Goal: Task Accomplishment & Management: Manage account settings

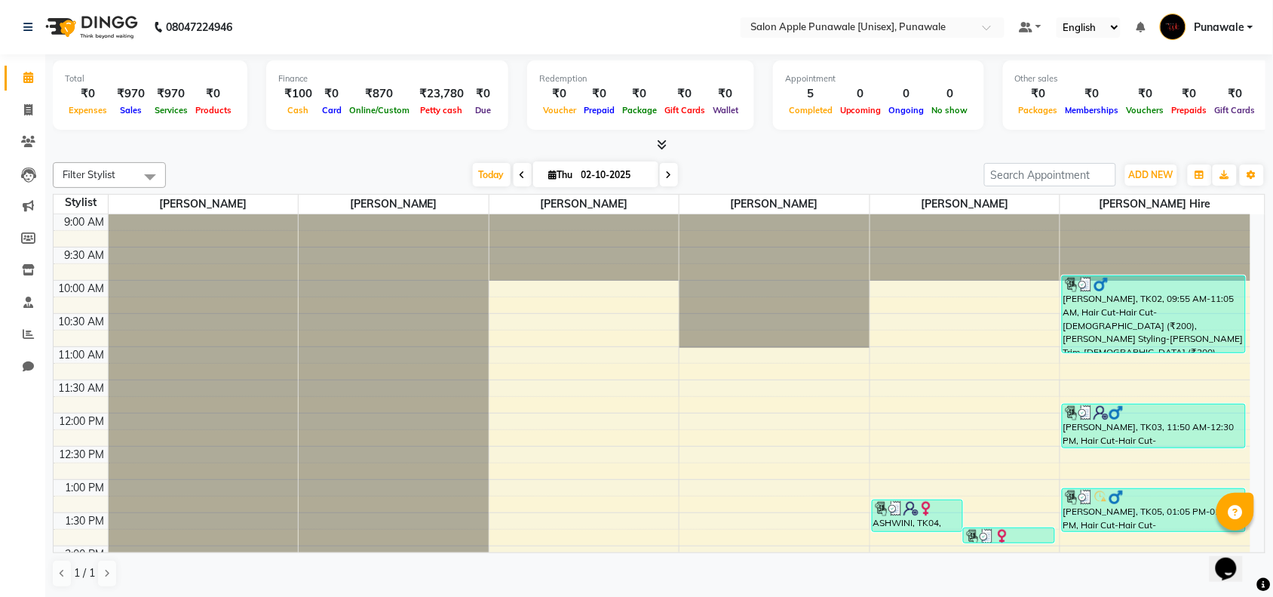
scroll to position [36, 0]
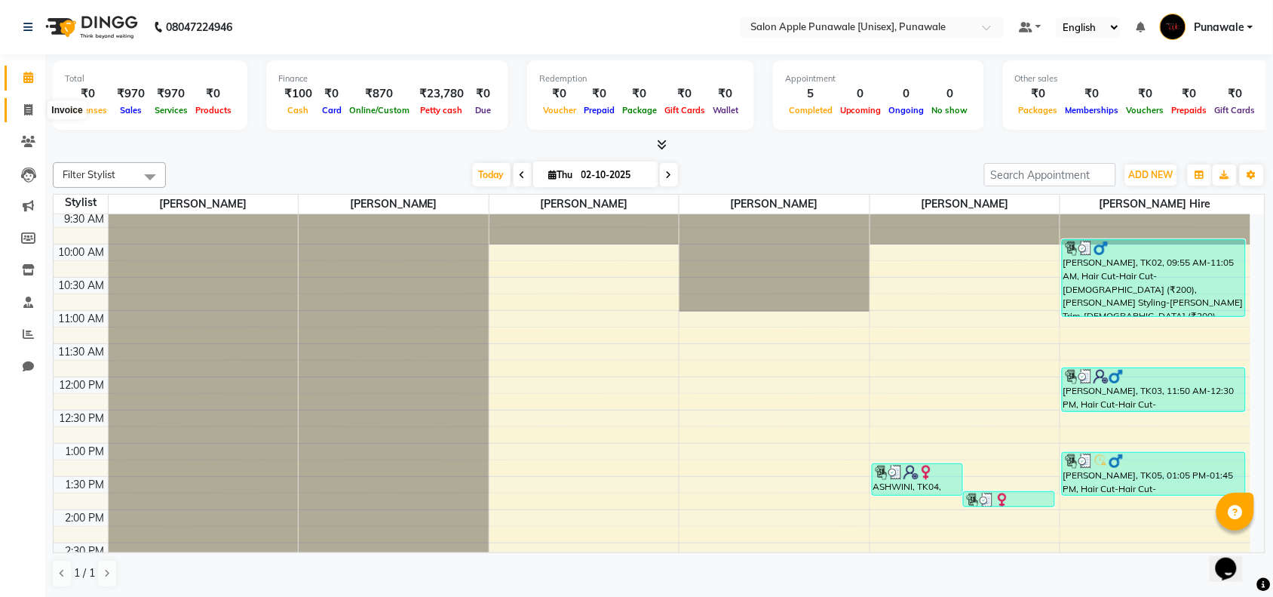
click at [29, 107] on icon at bounding box center [28, 109] width 8 height 11
select select "service"
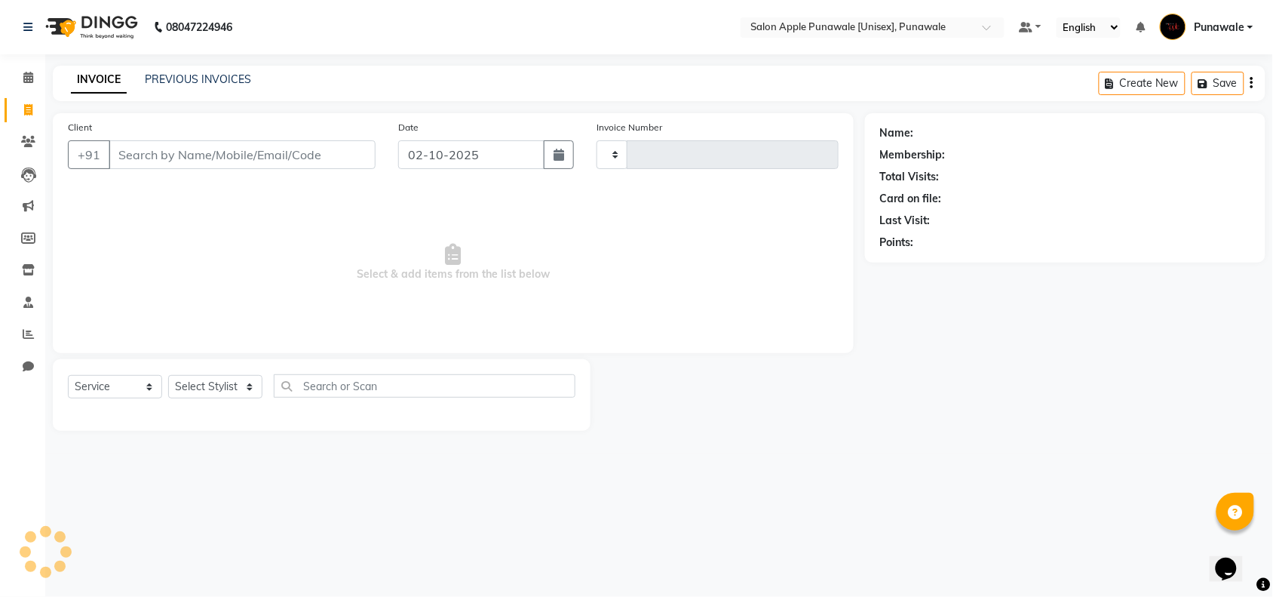
type input "2210"
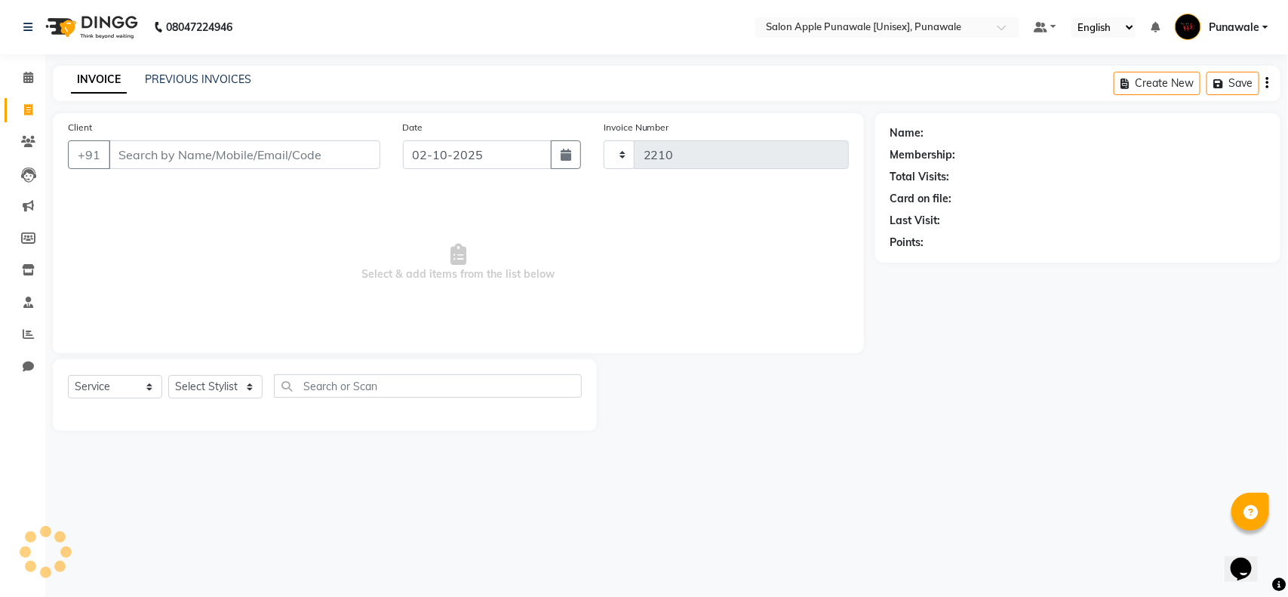
select select "5421"
click at [137, 158] on input "Client" at bounding box center [245, 154] width 272 height 29
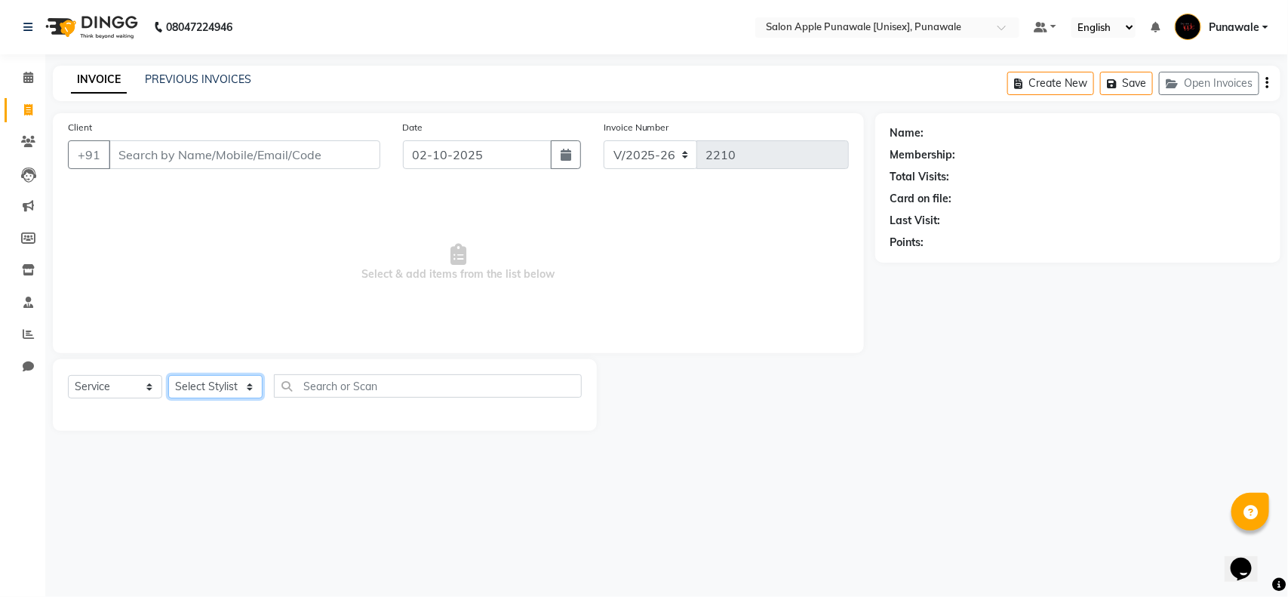
click at [212, 390] on select "Select Stylist [PERSON_NAME] Avi [PERSON_NAME] 1 [PERSON_NAME] [PERSON_NAME] [P…" at bounding box center [215, 386] width 94 height 23
select select "85508"
click at [168, 375] on select "Select Stylist [PERSON_NAME] Avi [PERSON_NAME] 1 [PERSON_NAME] [PERSON_NAME] [P…" at bounding box center [215, 386] width 94 height 23
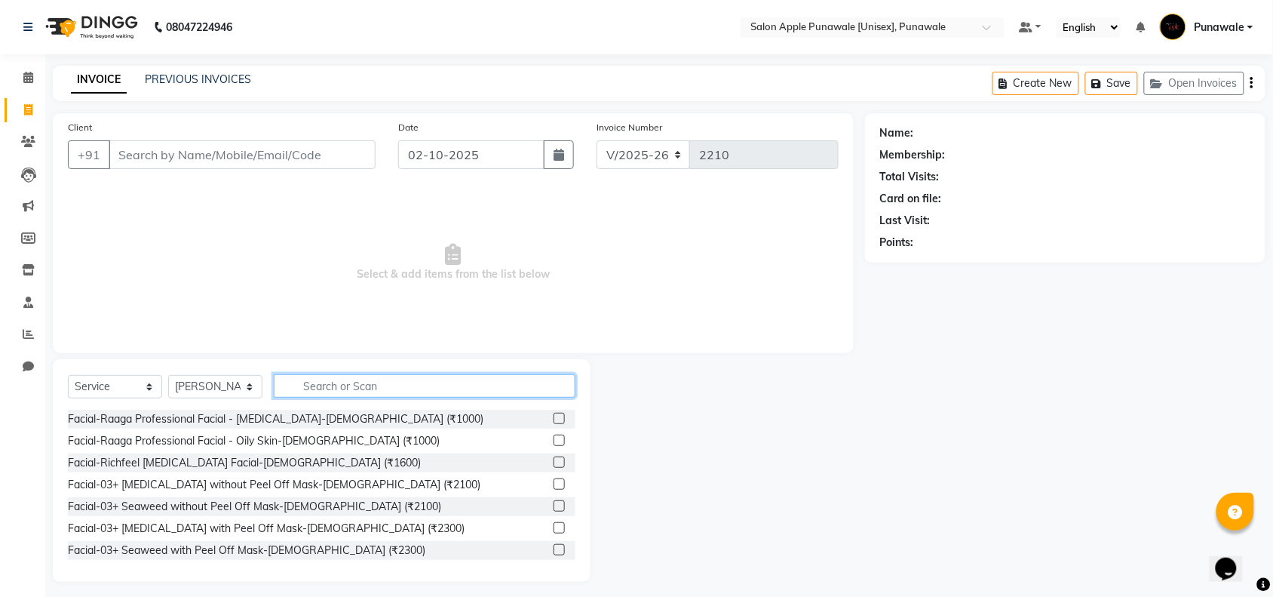
click at [311, 385] on input "text" at bounding box center [425, 385] width 302 height 23
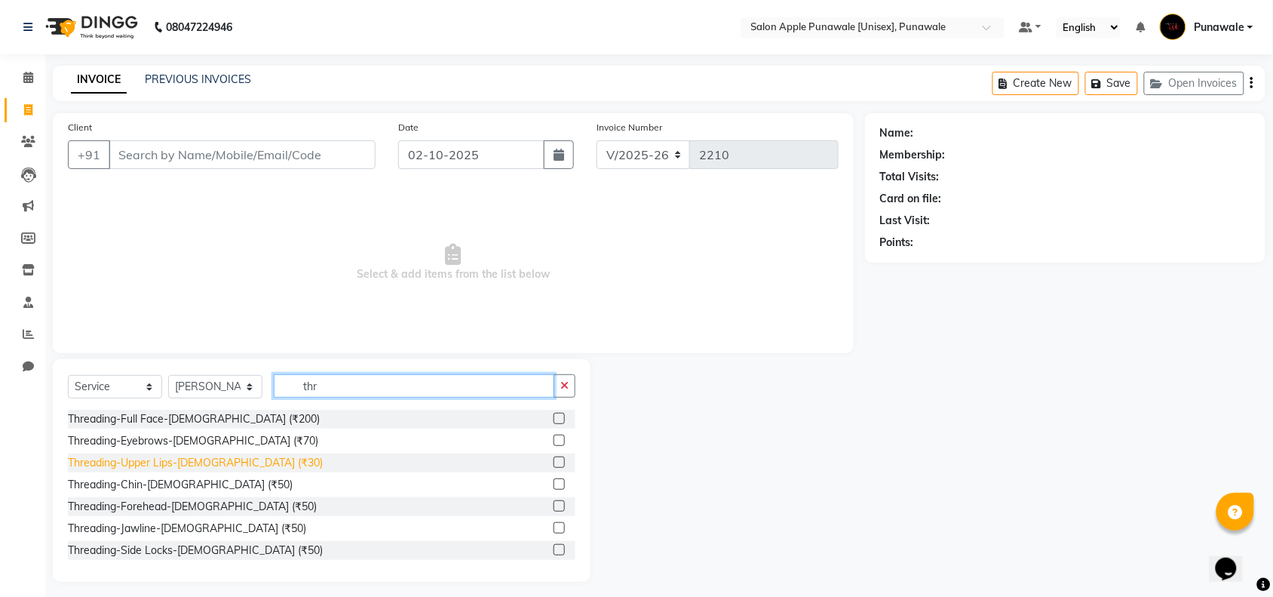
type input "thr"
click at [176, 461] on div "Threading-Upper Lips-[DEMOGRAPHIC_DATA] (₹30)" at bounding box center [195, 463] width 255 height 16
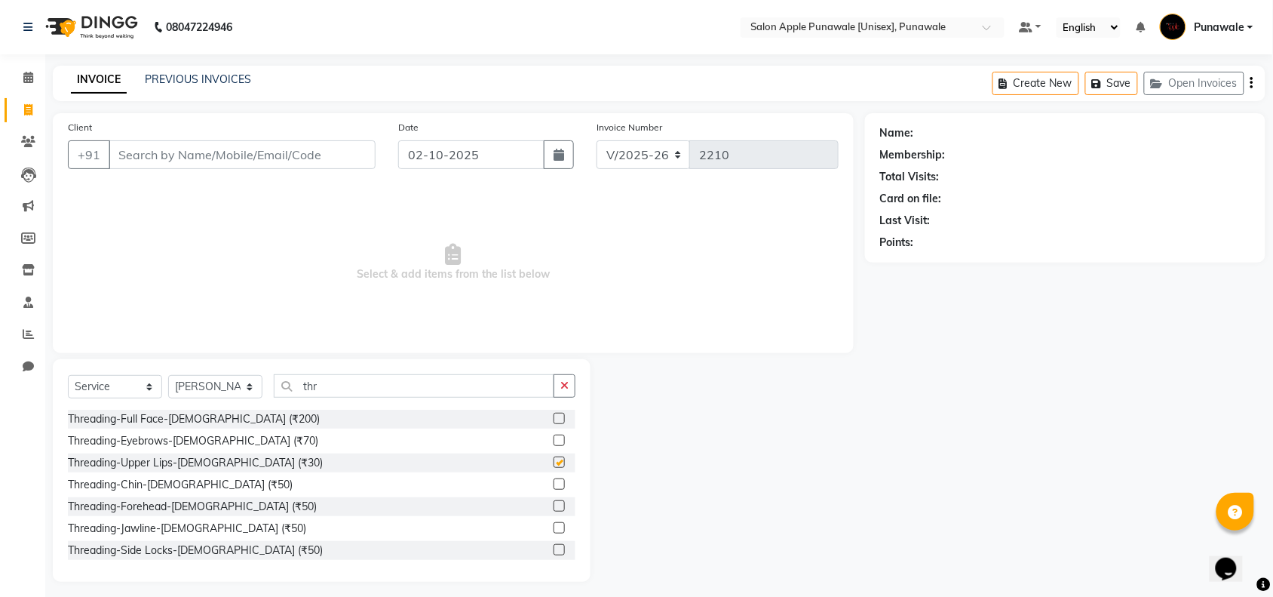
checkbox input "false"
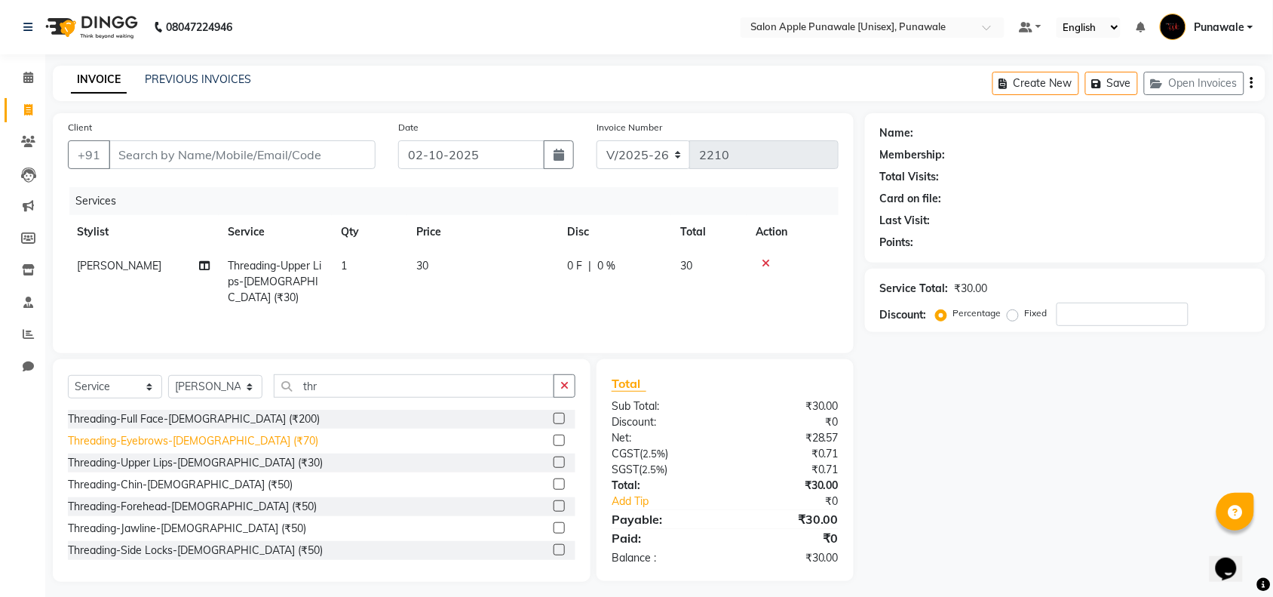
click at [181, 436] on div "Threading-Eyebrows-[DEMOGRAPHIC_DATA] (₹70)" at bounding box center [193, 441] width 250 height 16
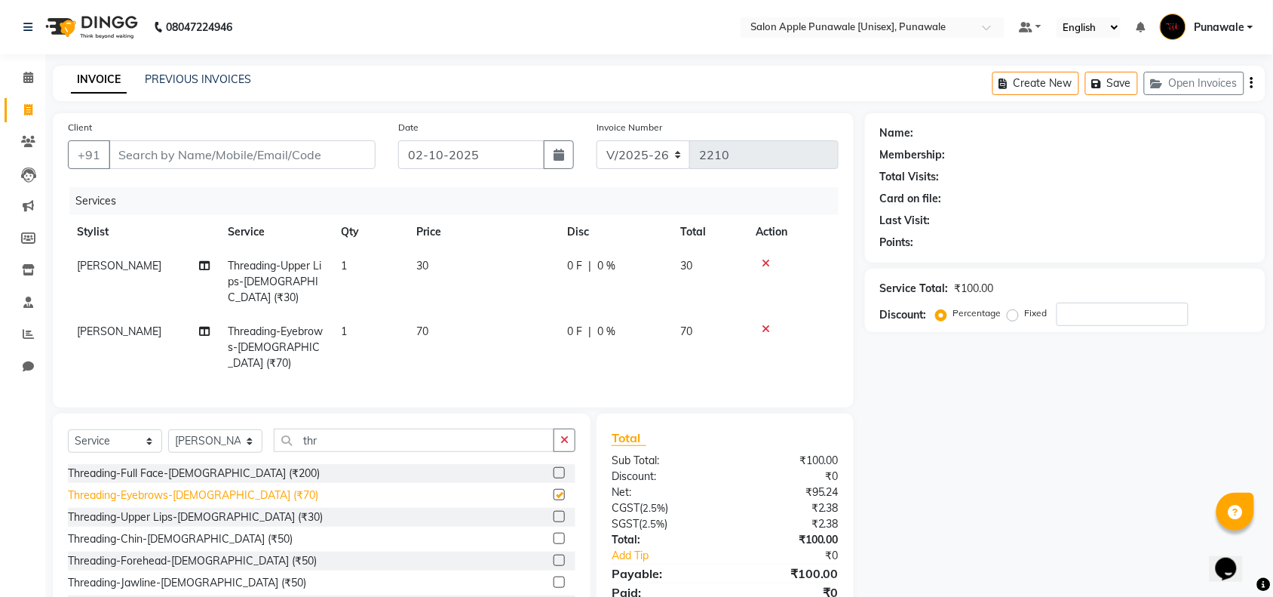
checkbox input "false"
click at [163, 553] on div "Threading-Forehead-[DEMOGRAPHIC_DATA] (₹50)" at bounding box center [192, 561] width 249 height 16
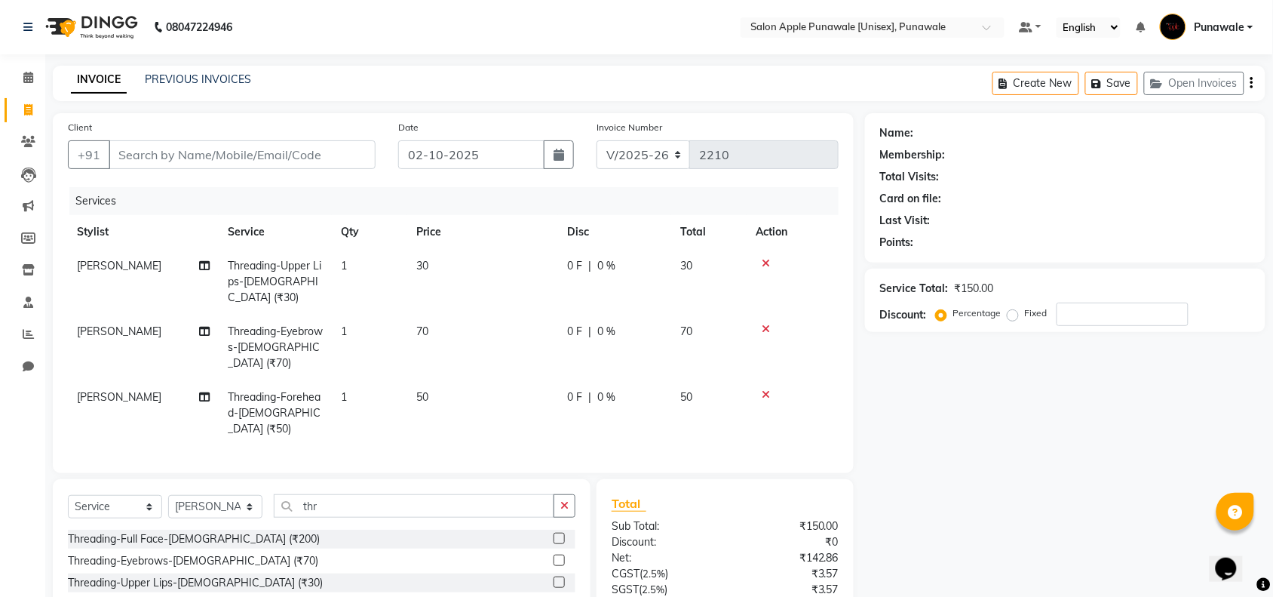
checkbox input "false"
click at [186, 158] on input "Client" at bounding box center [242, 154] width 267 height 29
type input "9"
type input "0"
type input "9307637612"
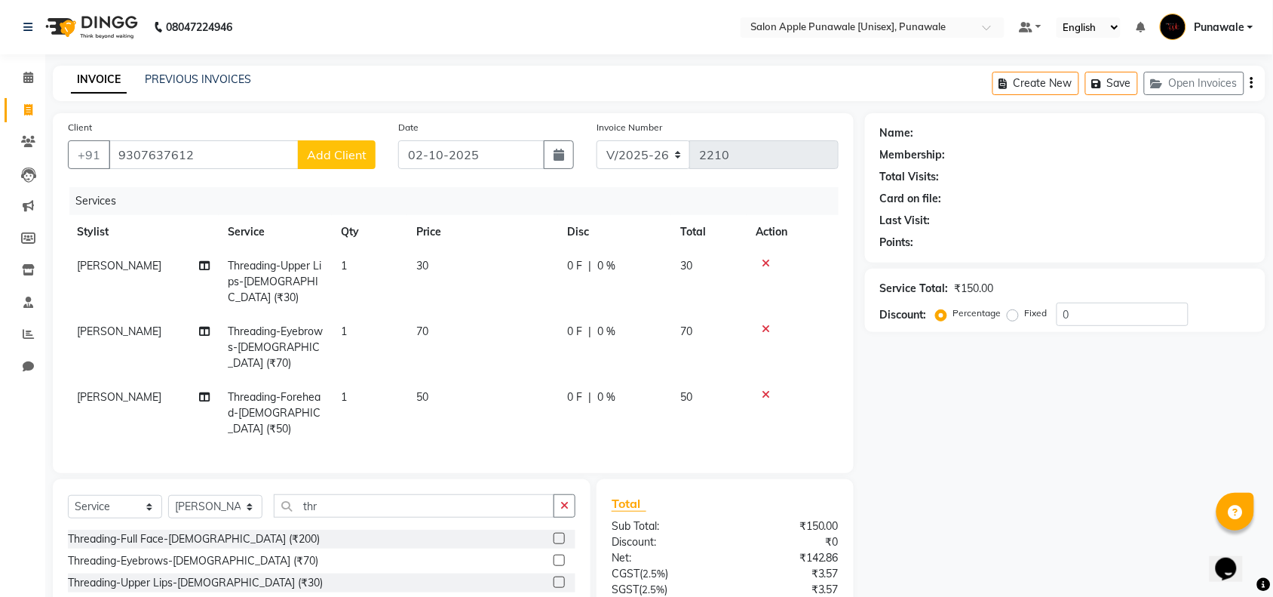
click at [333, 163] on button "Add Client" at bounding box center [337, 154] width 78 height 29
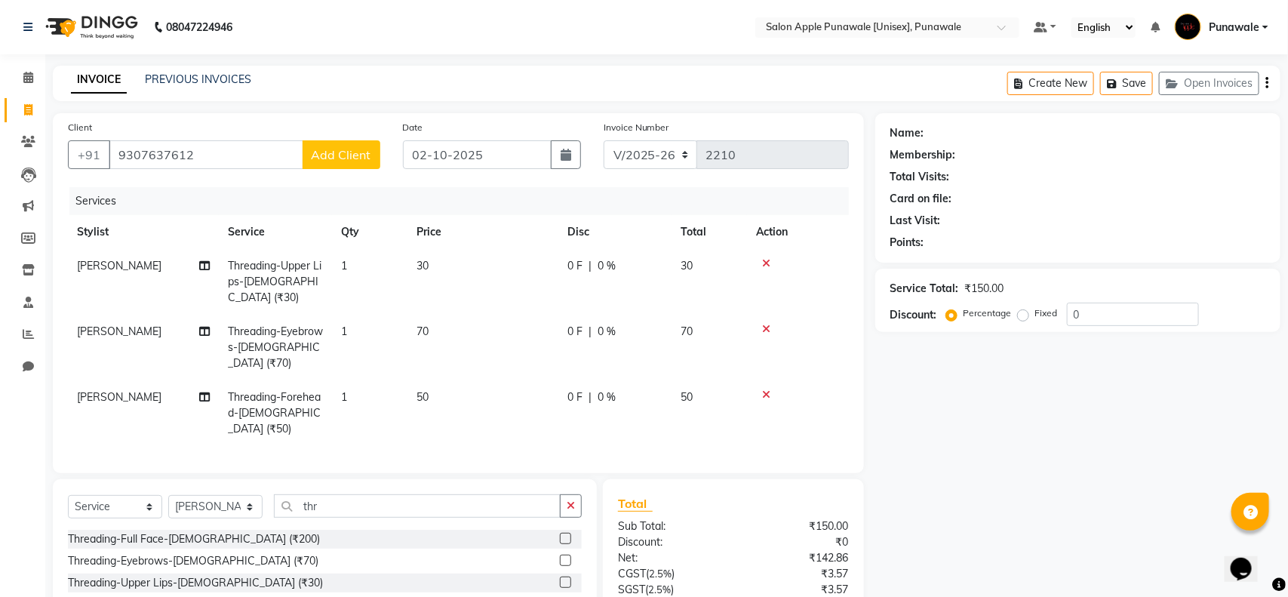
select select "22"
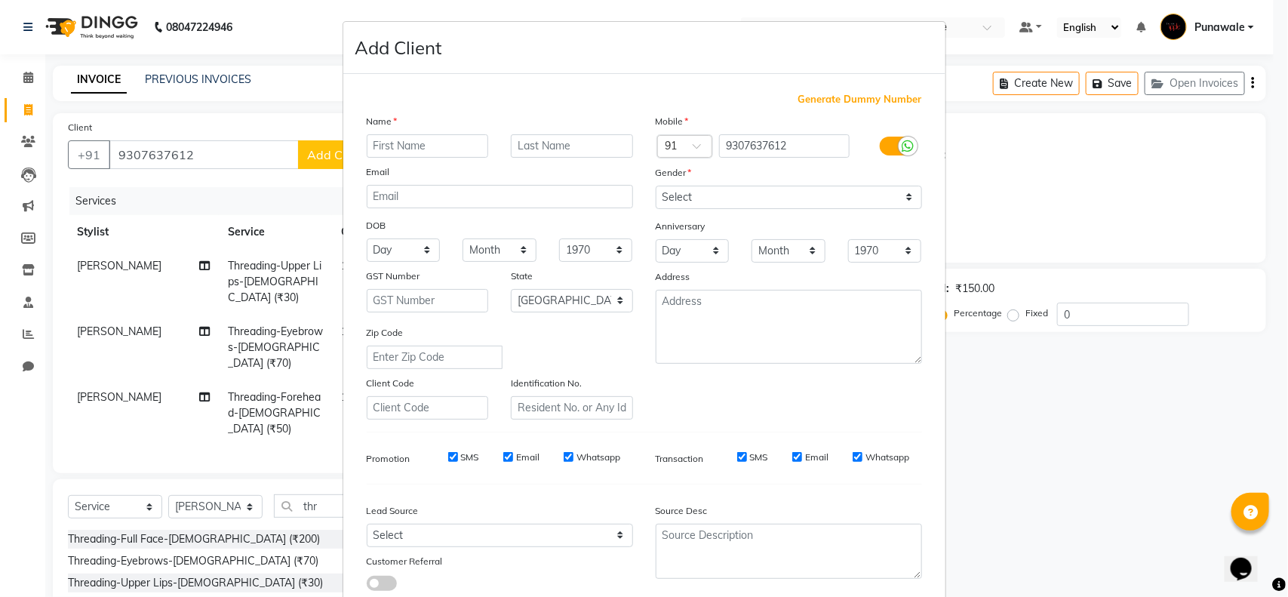
click at [404, 155] on input "text" at bounding box center [428, 145] width 122 height 23
type input "surail"
click at [758, 195] on select "Select [DEMOGRAPHIC_DATA] [DEMOGRAPHIC_DATA] Other Prefer Not To Say" at bounding box center [788, 197] width 266 height 23
select select "[DEMOGRAPHIC_DATA]"
click at [655, 186] on select "Select [DEMOGRAPHIC_DATA] [DEMOGRAPHIC_DATA] Other Prefer Not To Say" at bounding box center [788, 197] width 266 height 23
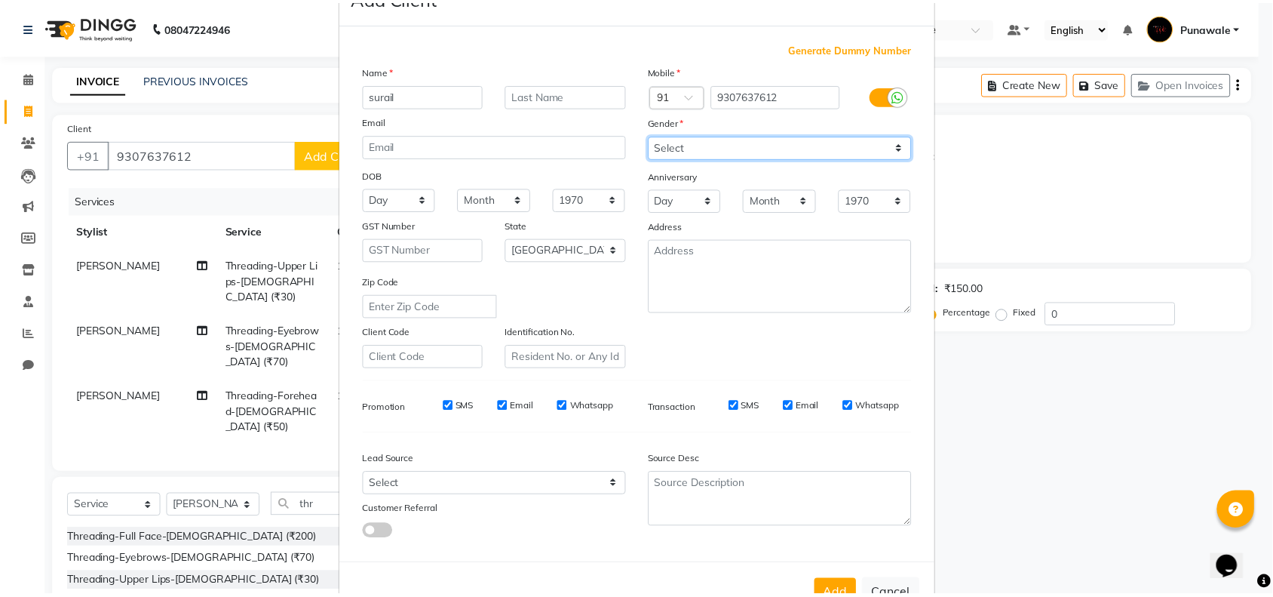
scroll to position [94, 0]
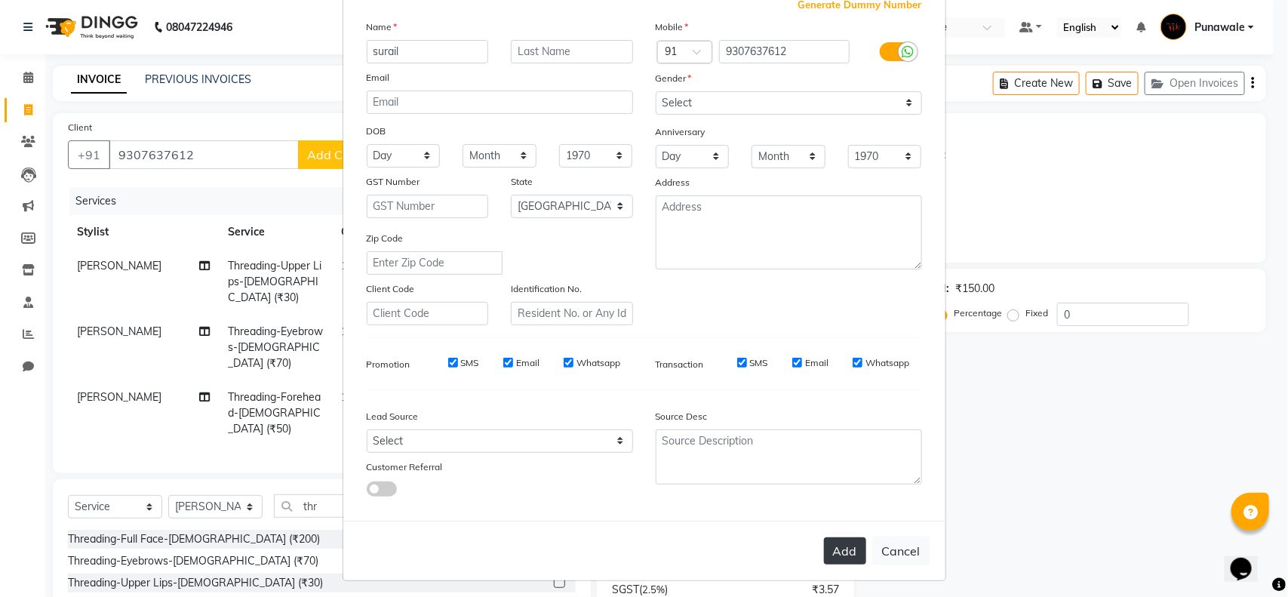
click at [833, 543] on button "Add" at bounding box center [845, 550] width 42 height 27
select select
select select "null"
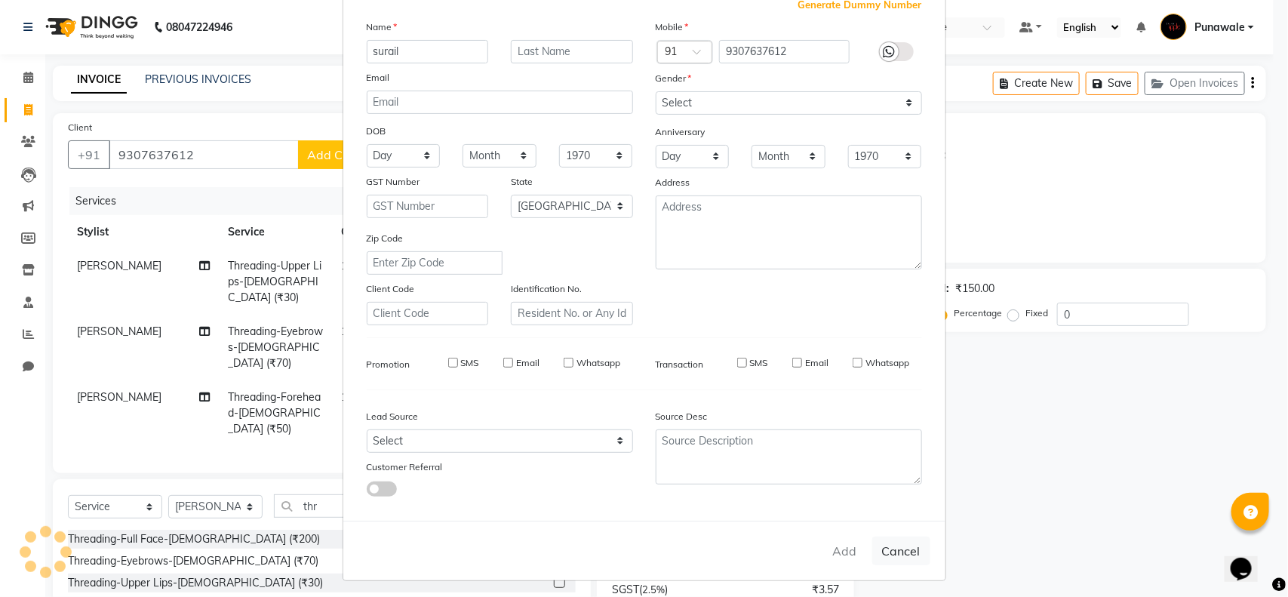
select select
checkbox input "false"
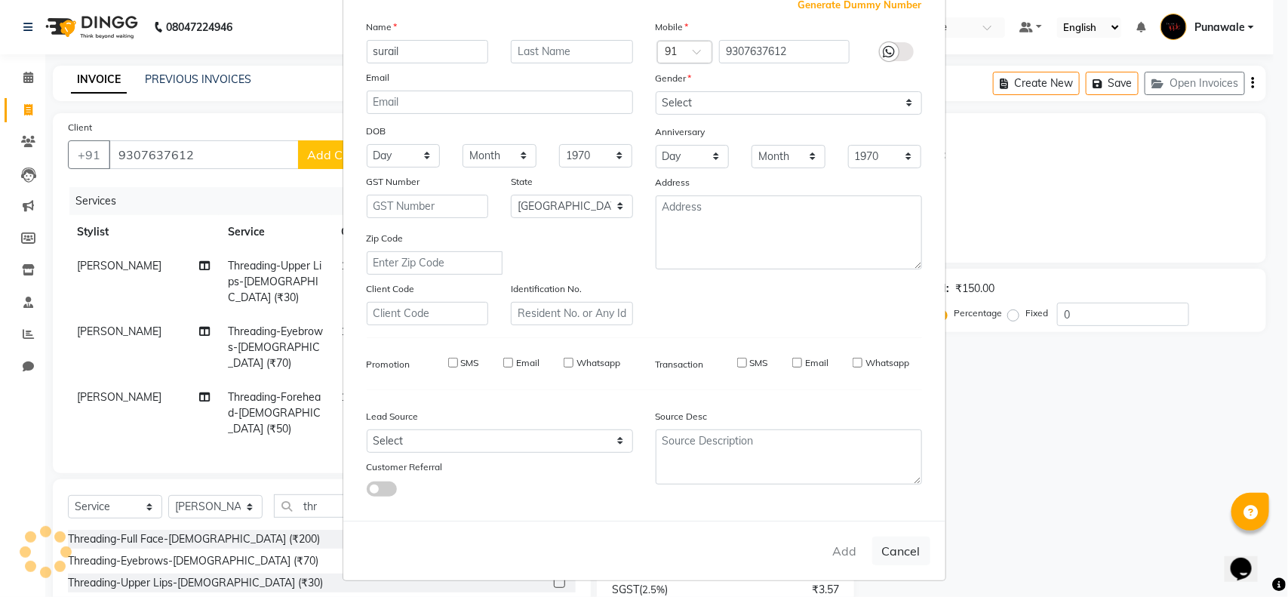
checkbox input "false"
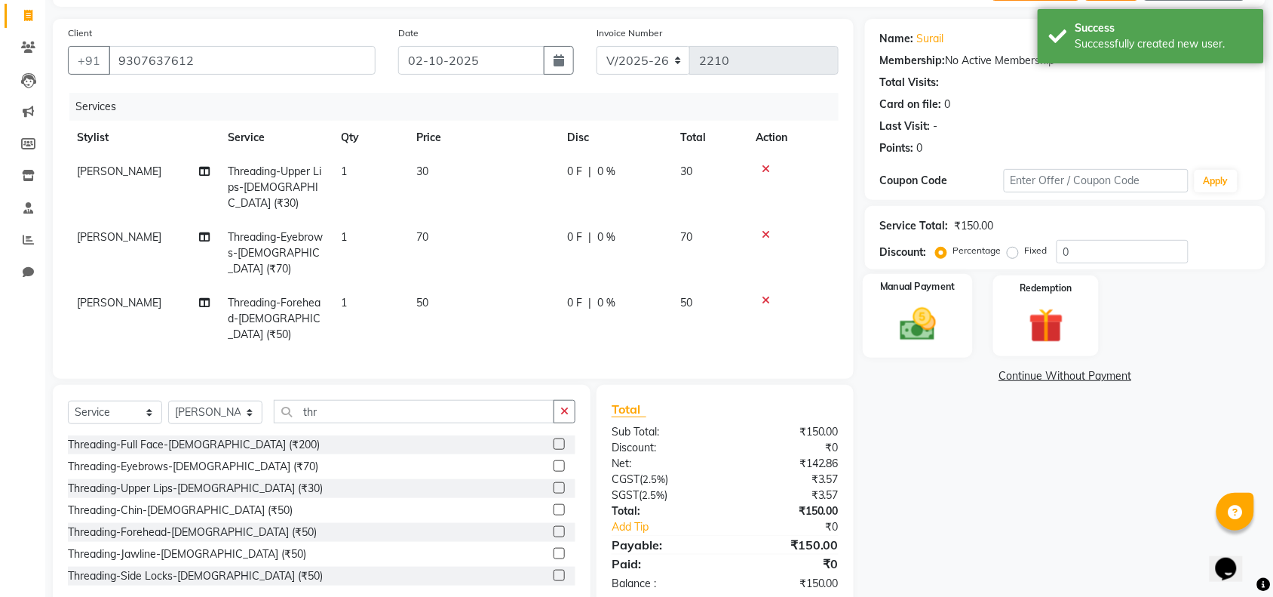
click at [920, 322] on img at bounding box center [918, 323] width 59 height 41
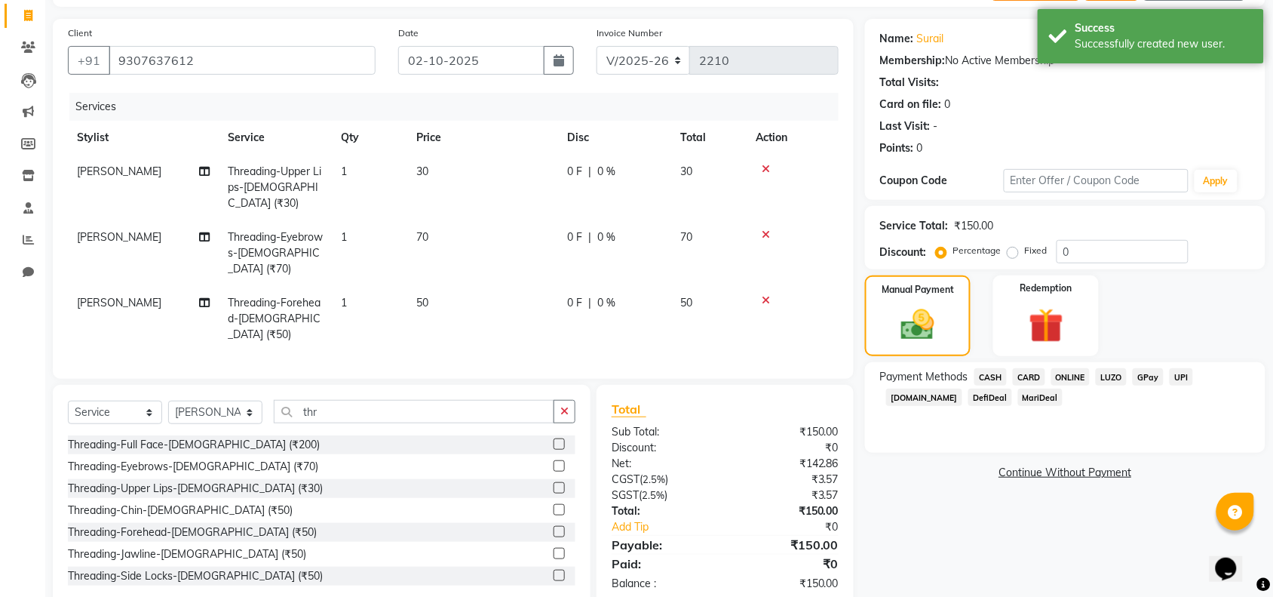
click at [1066, 374] on span "ONLINE" at bounding box center [1070, 376] width 39 height 17
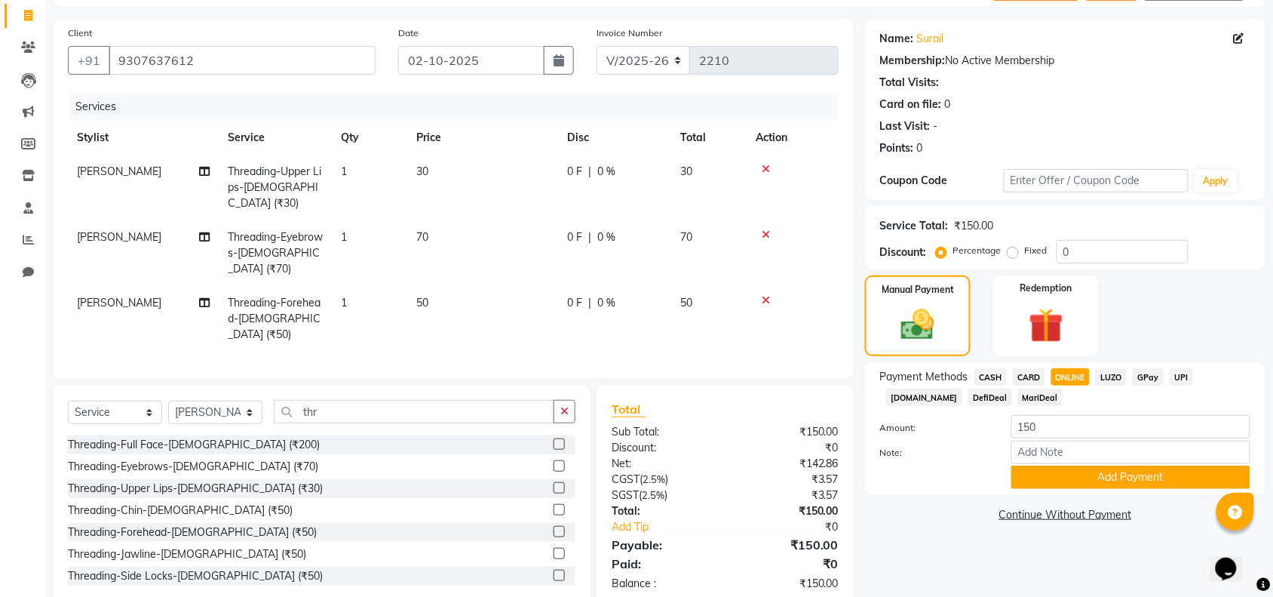
drag, startPoint x: 1067, startPoint y: 375, endPoint x: 1287, endPoint y: 60, distance: 383.5
click at [1224, 344] on div "Name: Surail Membership: No Active Membership Total Visits: Card on file: 0 Las…" at bounding box center [1071, 313] width 412 height 588
click at [1149, 483] on button "Add Payment" at bounding box center [1130, 476] width 239 height 23
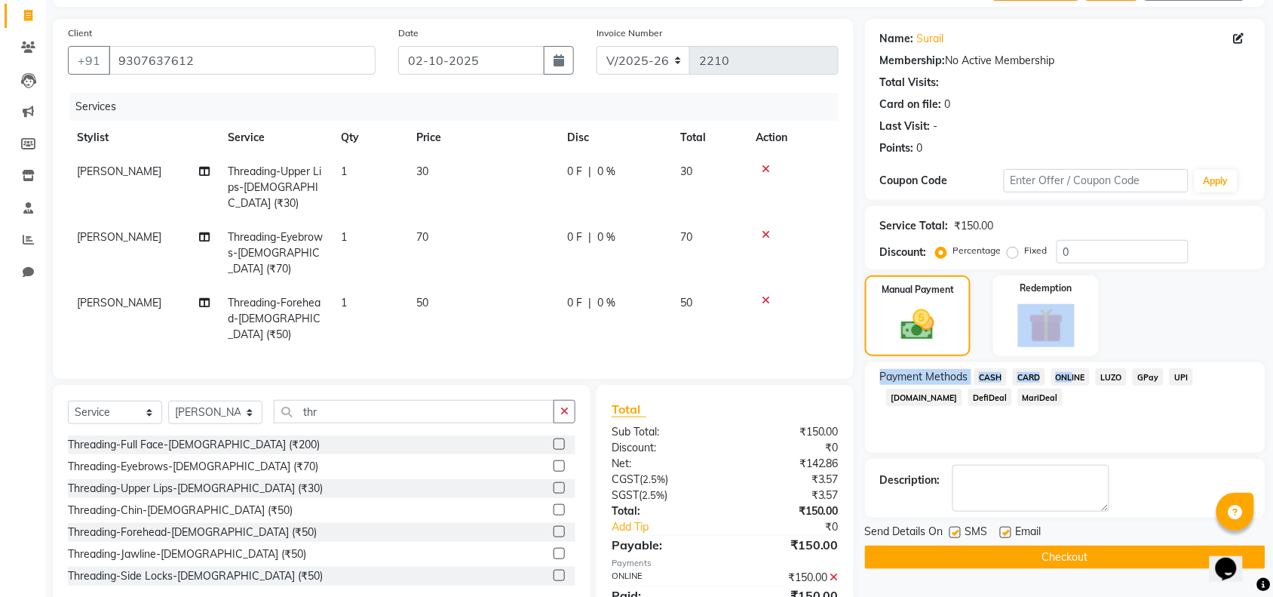
scroll to position [124, 0]
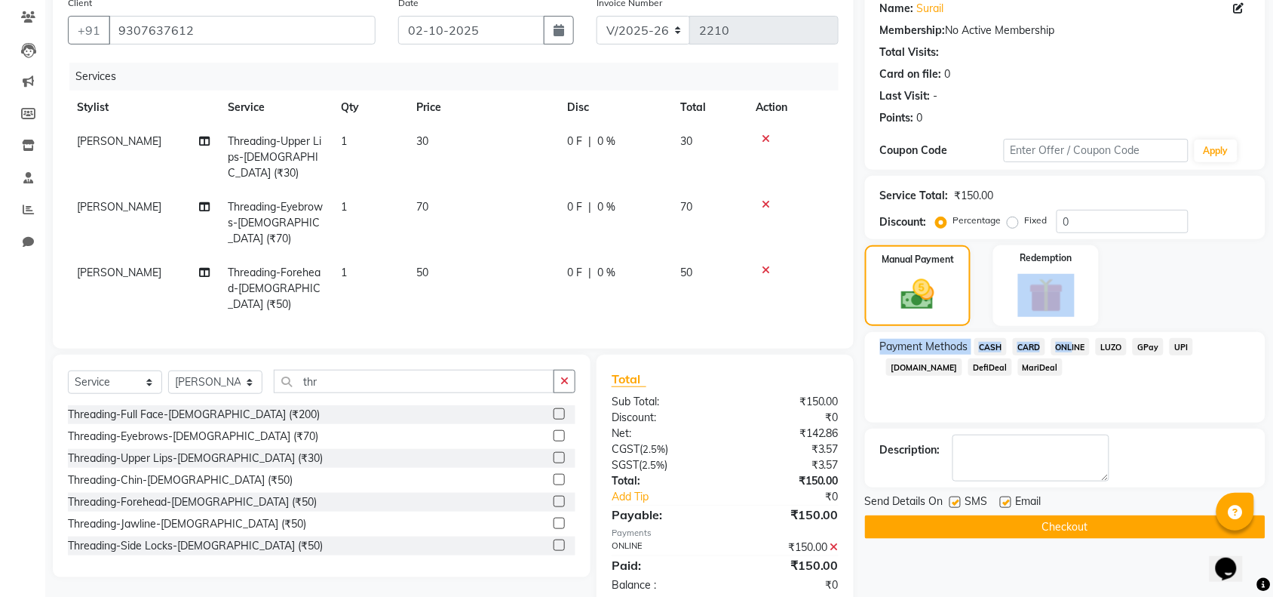
click at [1092, 533] on button "Checkout" at bounding box center [1065, 526] width 401 height 23
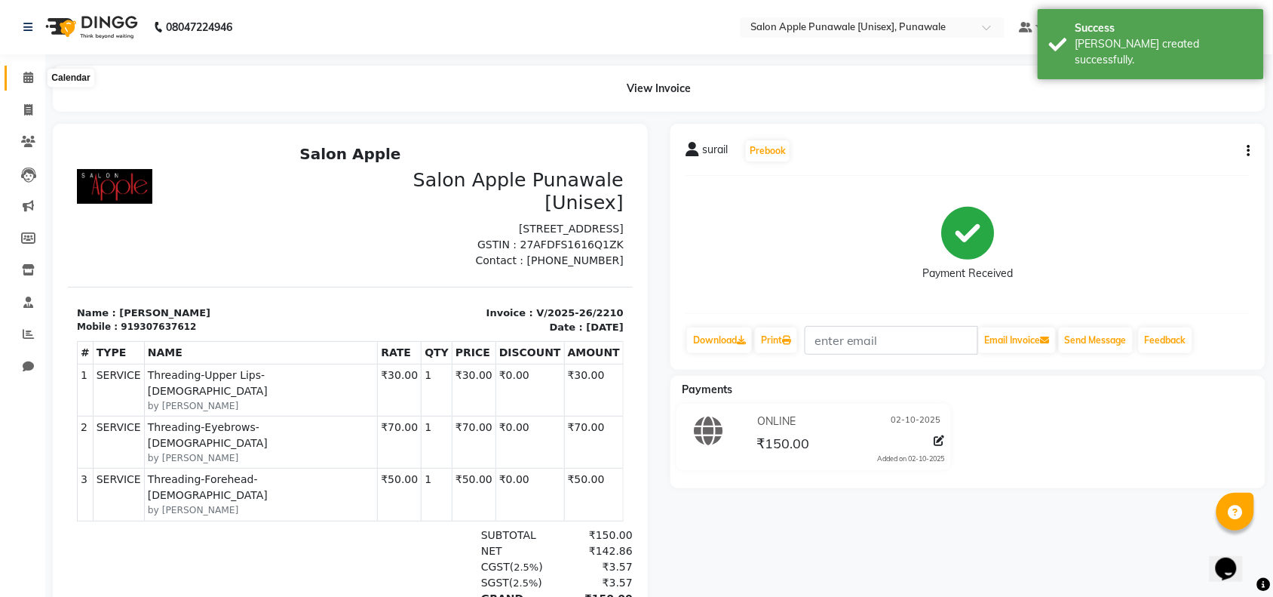
click at [25, 73] on icon at bounding box center [28, 77] width 10 height 11
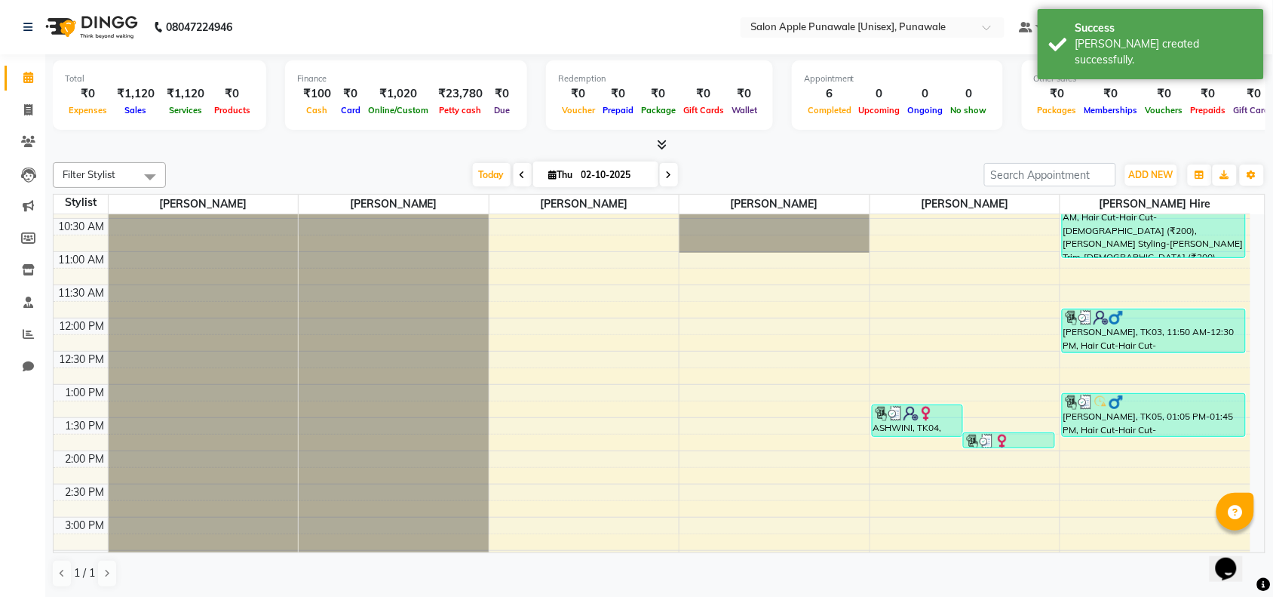
scroll to position [94, 0]
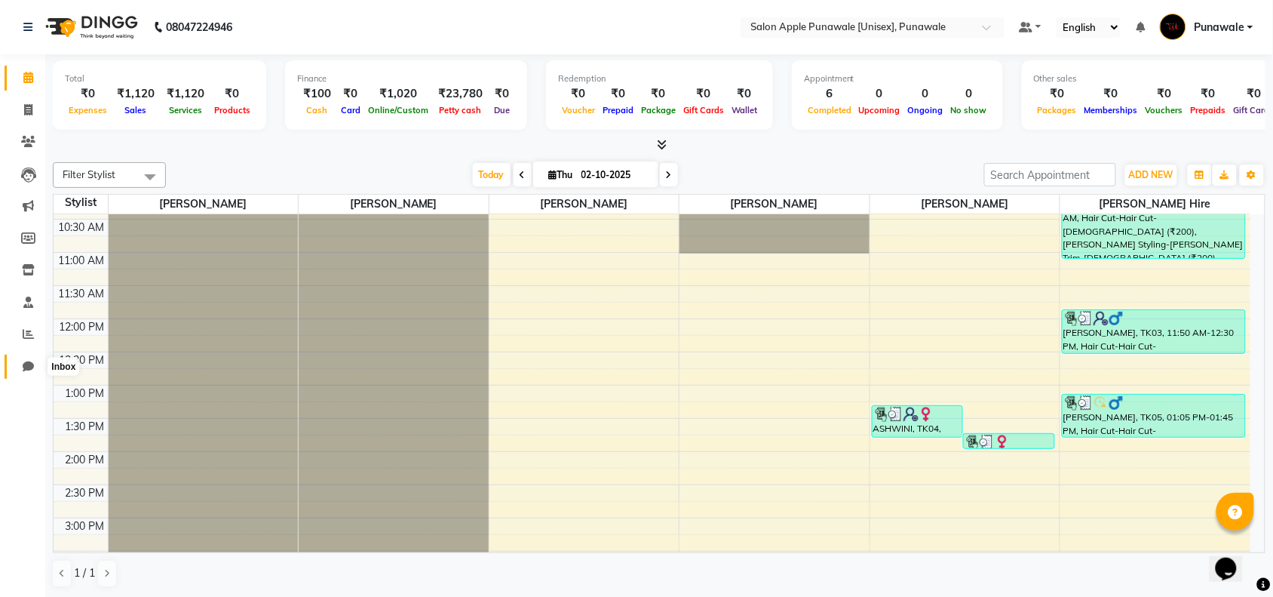
click at [19, 364] on span at bounding box center [28, 366] width 26 height 17
select select "100"
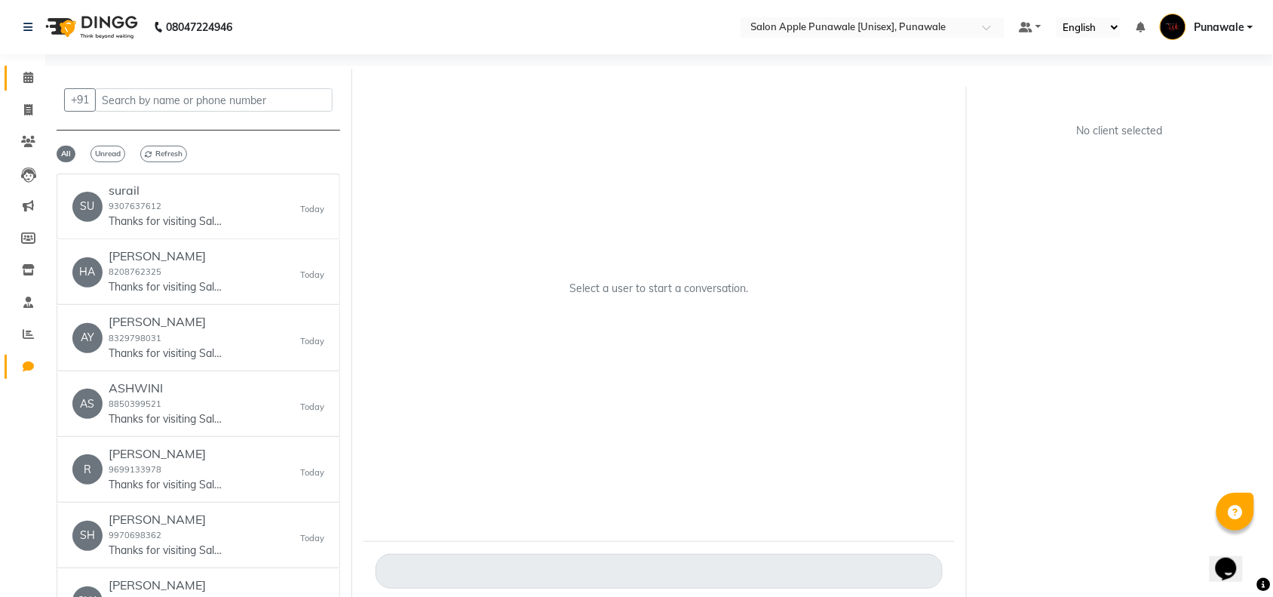
click at [24, 66] on link "Calendar" at bounding box center [23, 78] width 36 height 25
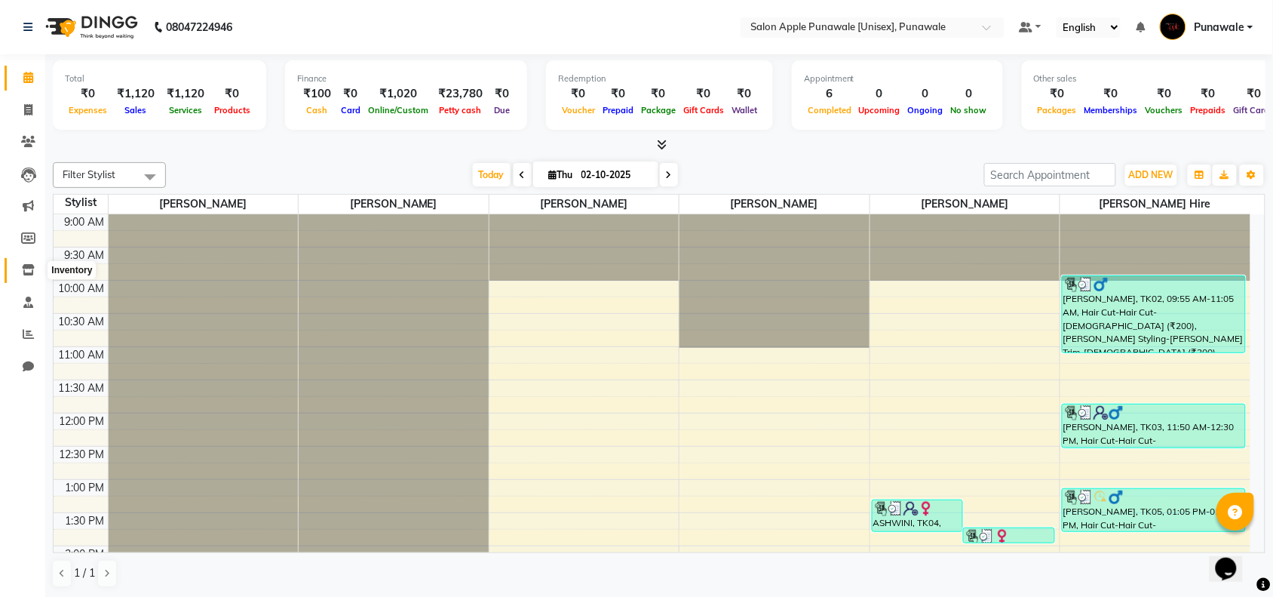
click at [25, 275] on icon at bounding box center [28, 269] width 13 height 11
select select
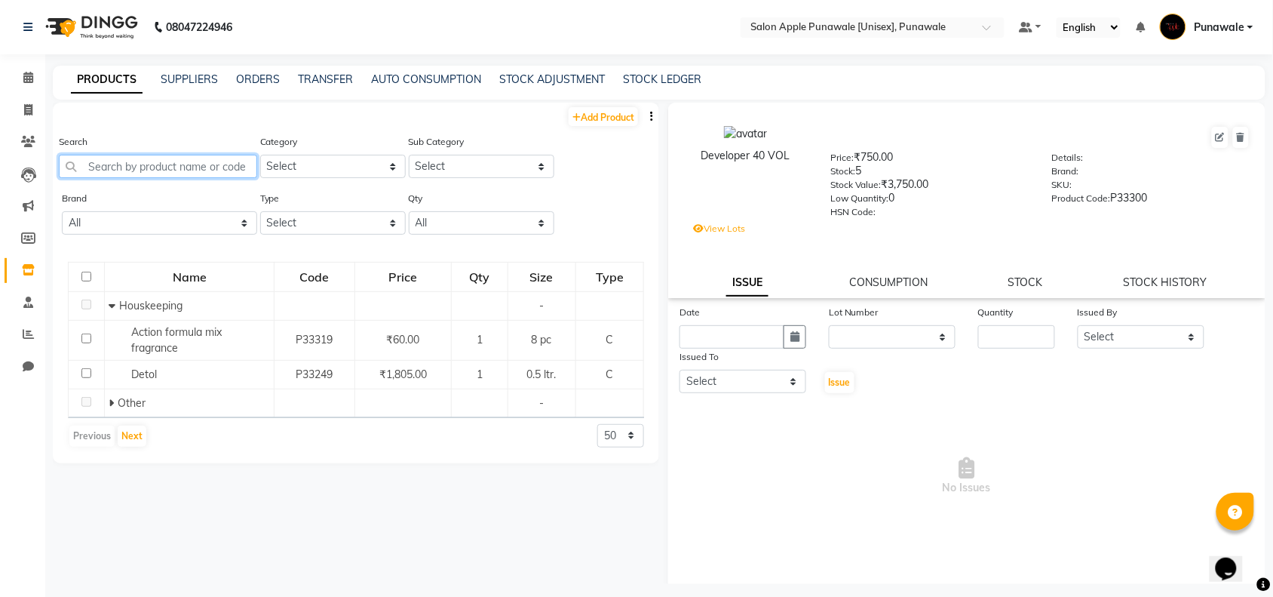
click at [133, 168] on input "text" at bounding box center [158, 166] width 198 height 23
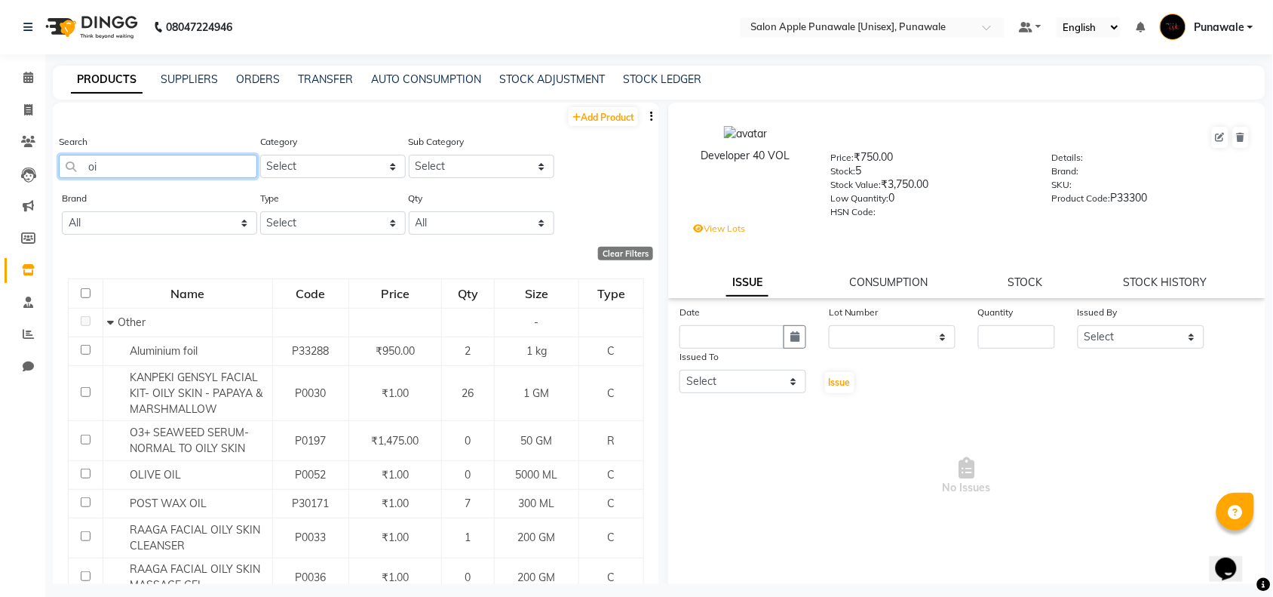
type input "o"
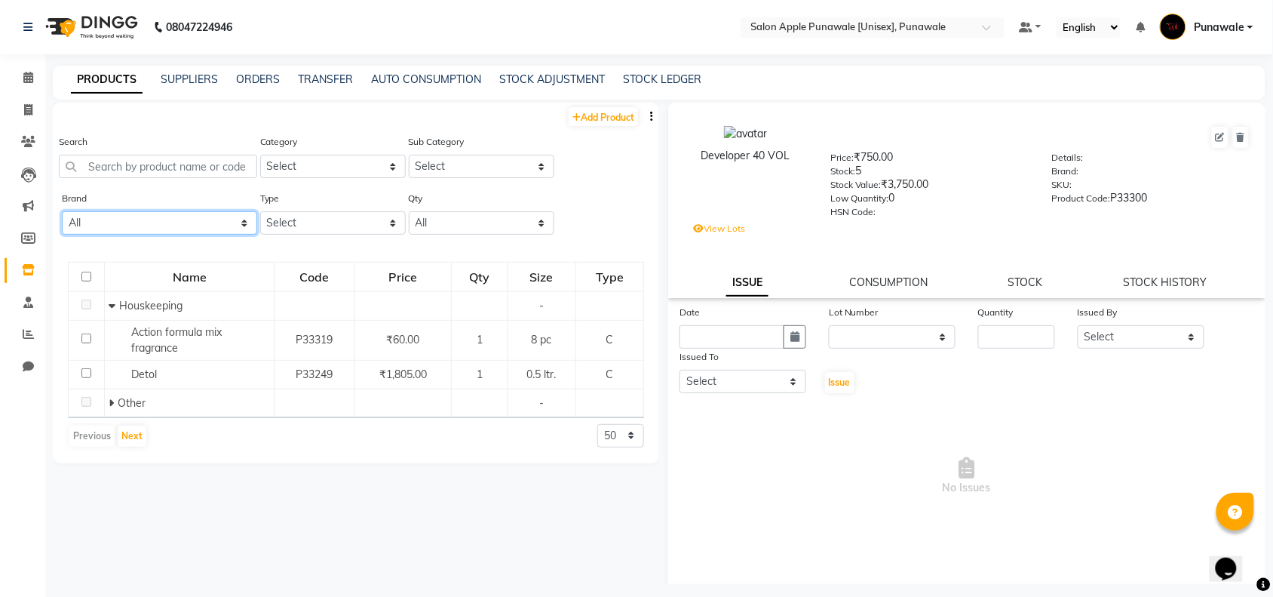
click at [219, 226] on select "All 33051090 Axe Beauty [PERSON_NAME] Biosoft Biotop Caleo Care Cott Ching's Se…" at bounding box center [159, 222] width 195 height 23
select select "signature"
click at [62, 211] on select "All 33051090 Axe Beauty [PERSON_NAME] Biosoft Biotop Caleo Care Cott Ching's Se…" at bounding box center [159, 222] width 195 height 23
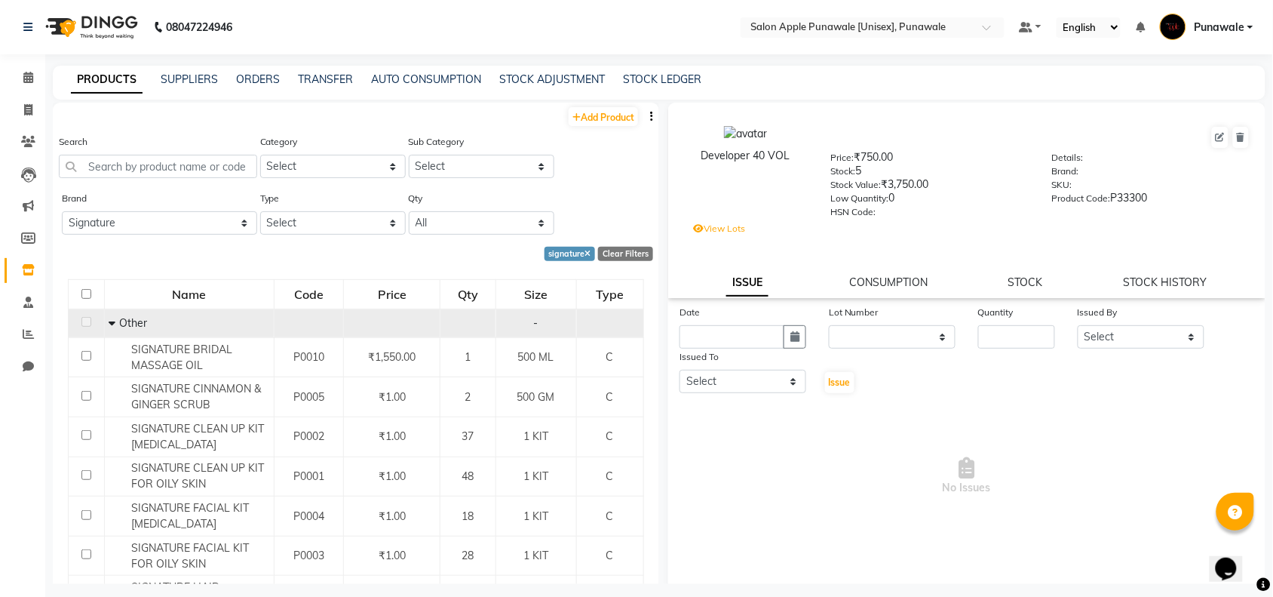
click at [115, 321] on span at bounding box center [114, 323] width 11 height 14
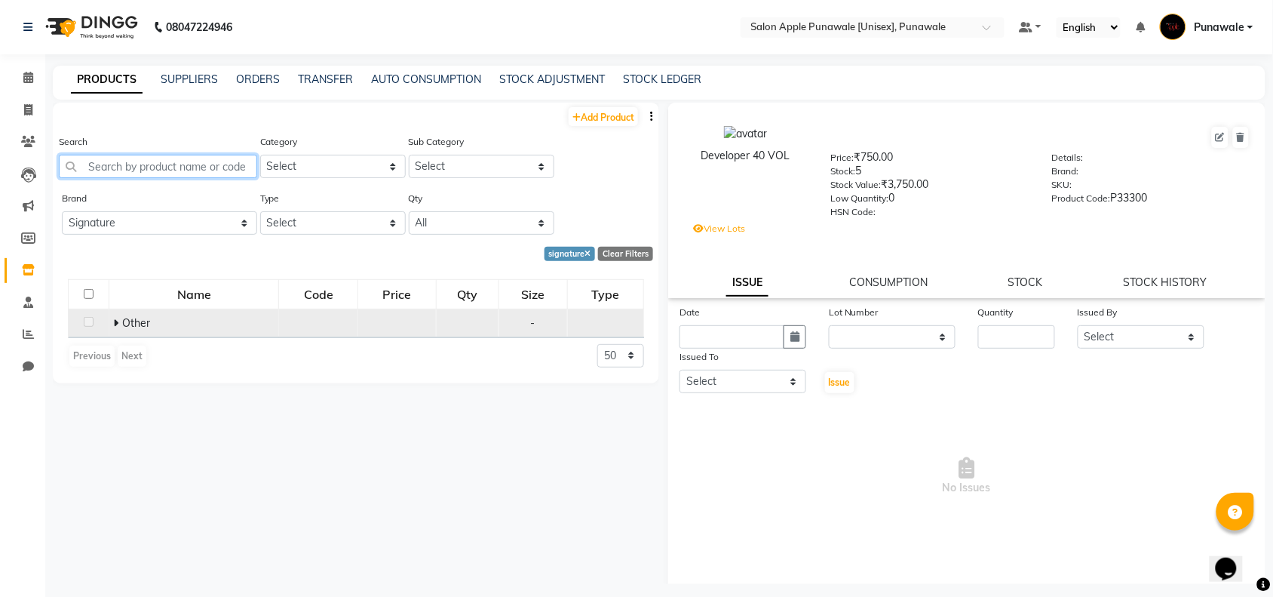
click at [128, 159] on input "text" at bounding box center [158, 166] width 198 height 23
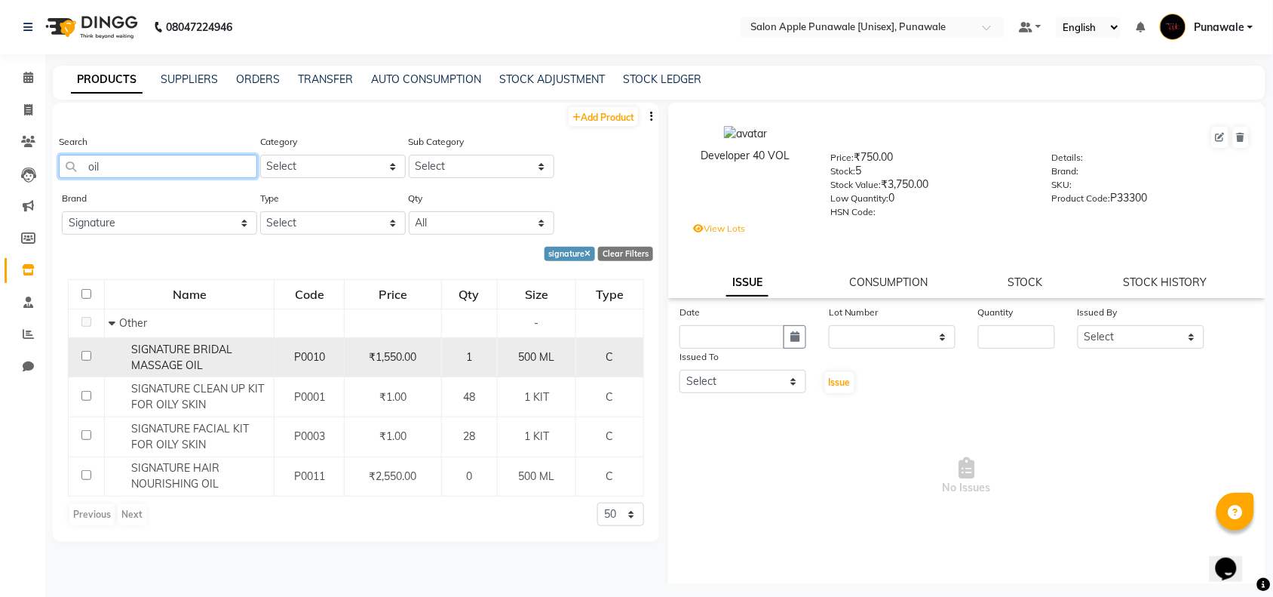
type input "oil"
click at [234, 367] on div "SIGNATURE BRIDAL MASSAGE OIL" at bounding box center [189, 358] width 161 height 32
select select
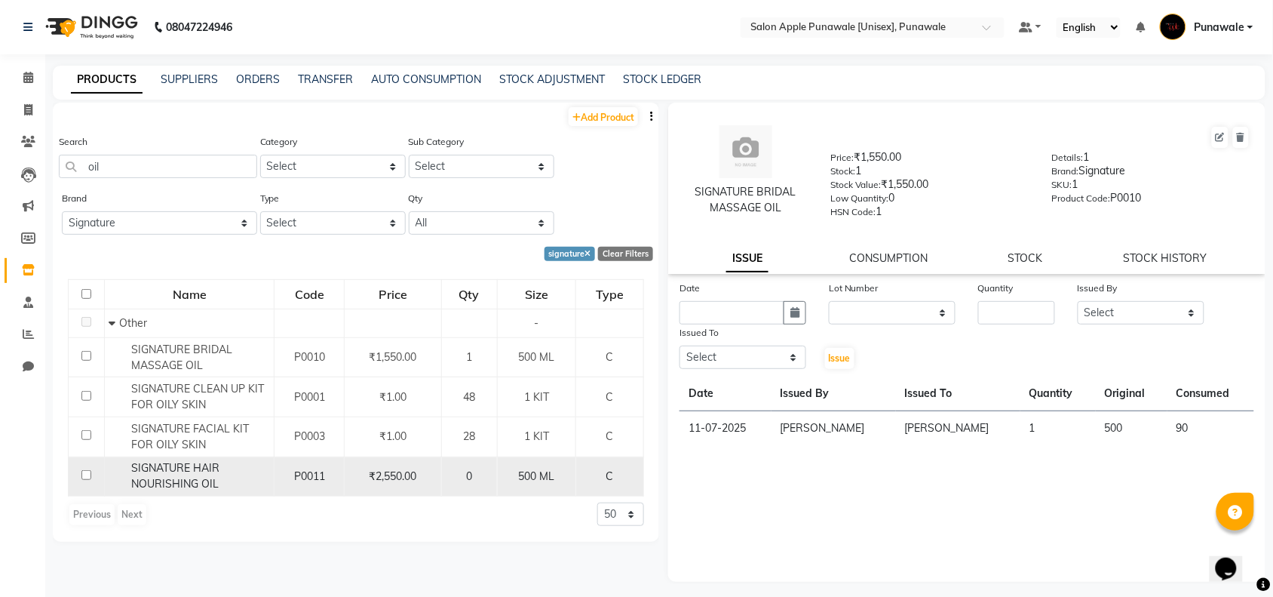
click at [232, 483] on div "SIGNATURE HAIR NOURISHING OIL" at bounding box center [189, 476] width 161 height 32
select select
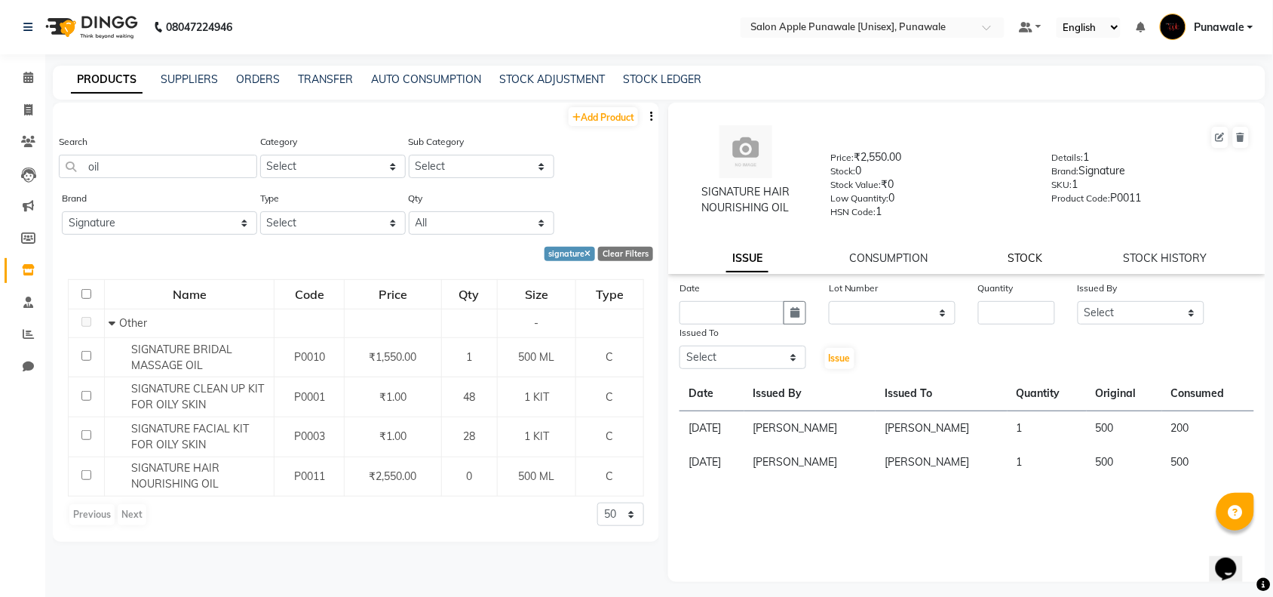
click at [1024, 253] on link "STOCK" at bounding box center [1025, 258] width 35 height 14
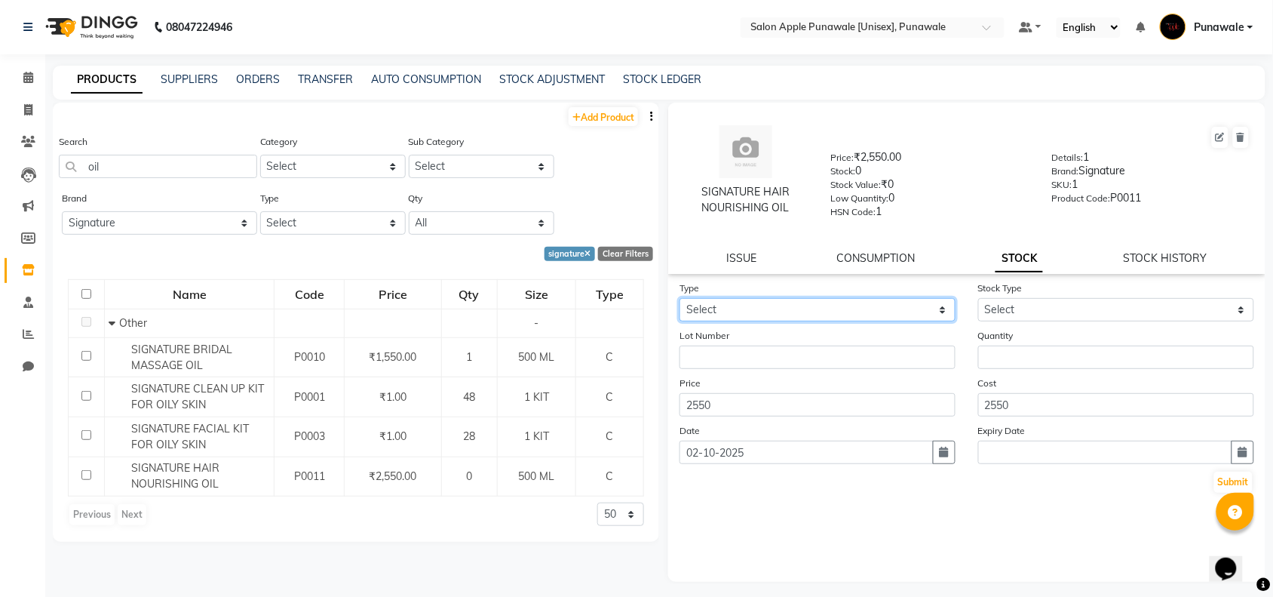
click at [784, 309] on select "Select In Out" at bounding box center [818, 309] width 276 height 23
select select "in"
click at [680, 298] on select "Select In Out" at bounding box center [818, 309] width 276 height 23
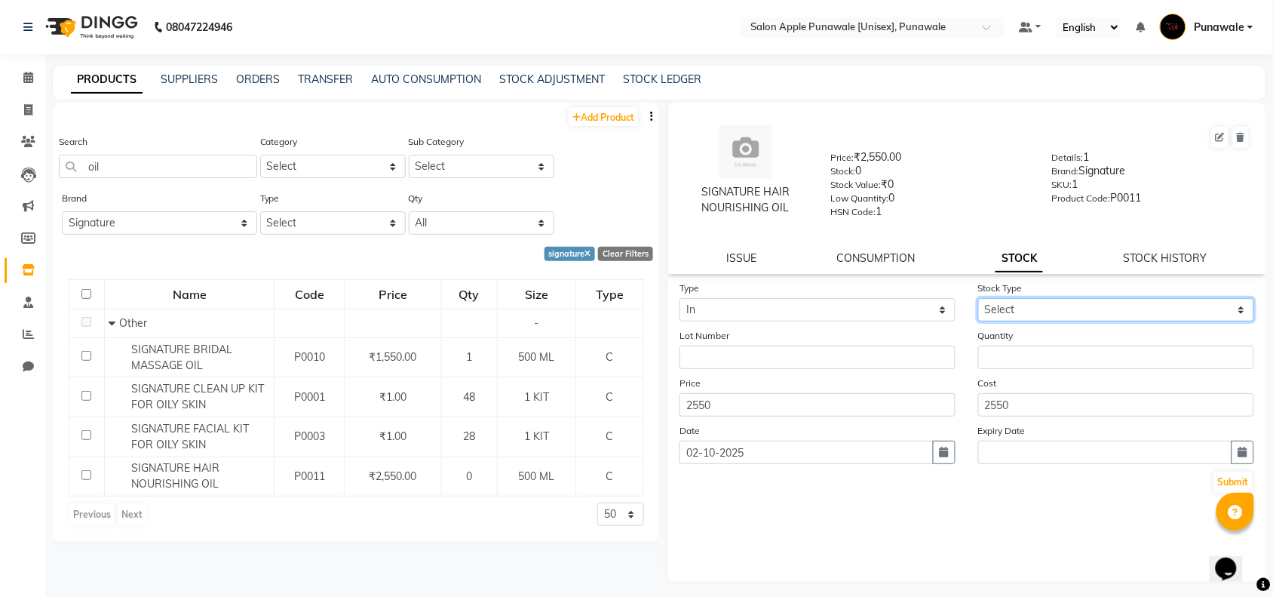
click at [1043, 308] on select "Select New Stock Adjustment Return Other" at bounding box center [1116, 309] width 276 height 23
select select "new stock"
click at [978, 298] on select "Select New Stock Adjustment Return Other" at bounding box center [1116, 309] width 276 height 23
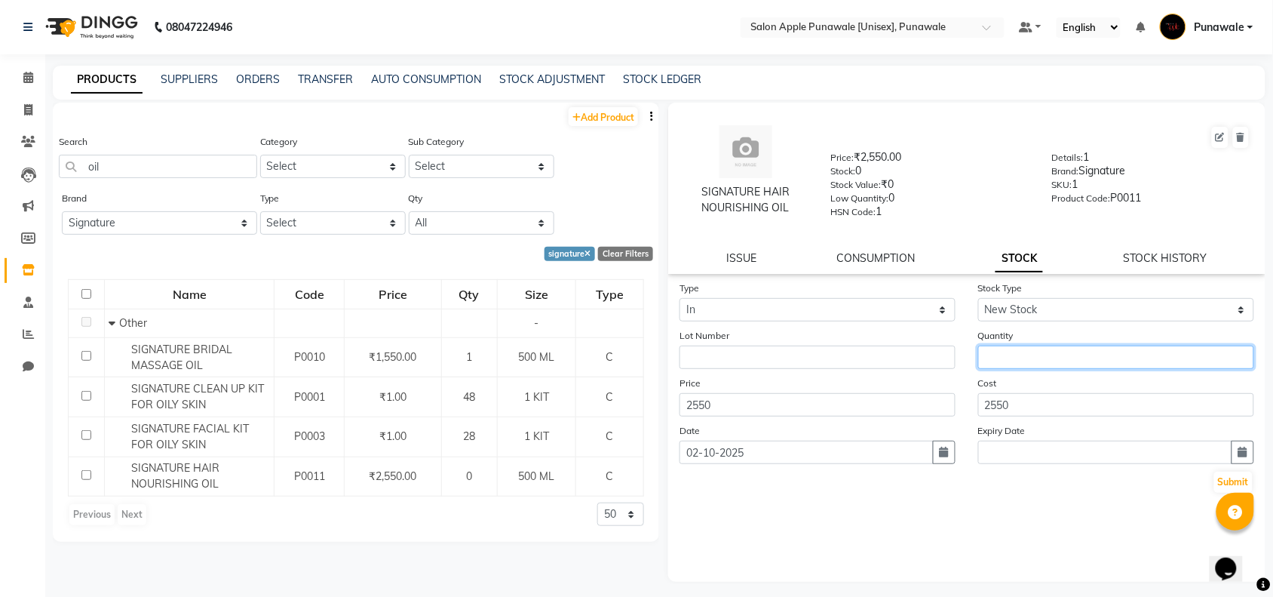
click at [1032, 359] on input "number" at bounding box center [1116, 356] width 276 height 23
type input "1"
click at [1073, 450] on input "text" at bounding box center [1105, 451] width 254 height 23
select select "10"
select select "2025"
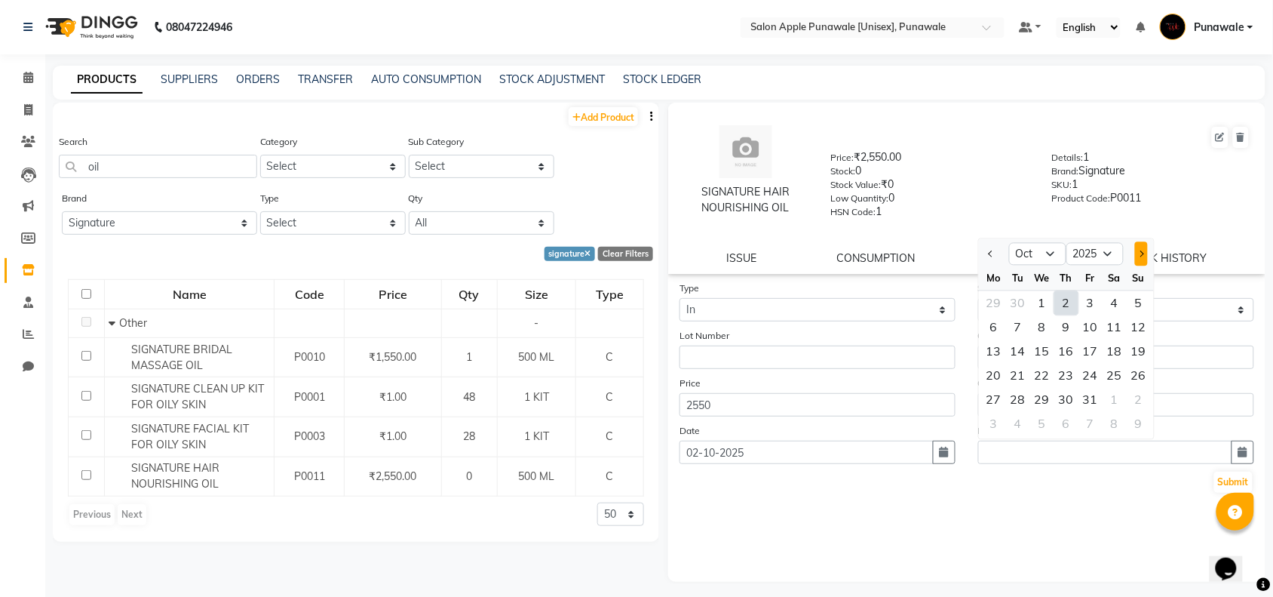
click at [1141, 250] on span "Next month" at bounding box center [1141, 253] width 6 height 6
select select "12"
click at [1113, 243] on select "2015 2016 2017 2018 2019 2020 2021 2022 2023 2024 2025 2026 2027 2028 2029 2030…" at bounding box center [1095, 254] width 57 height 23
select select "2027"
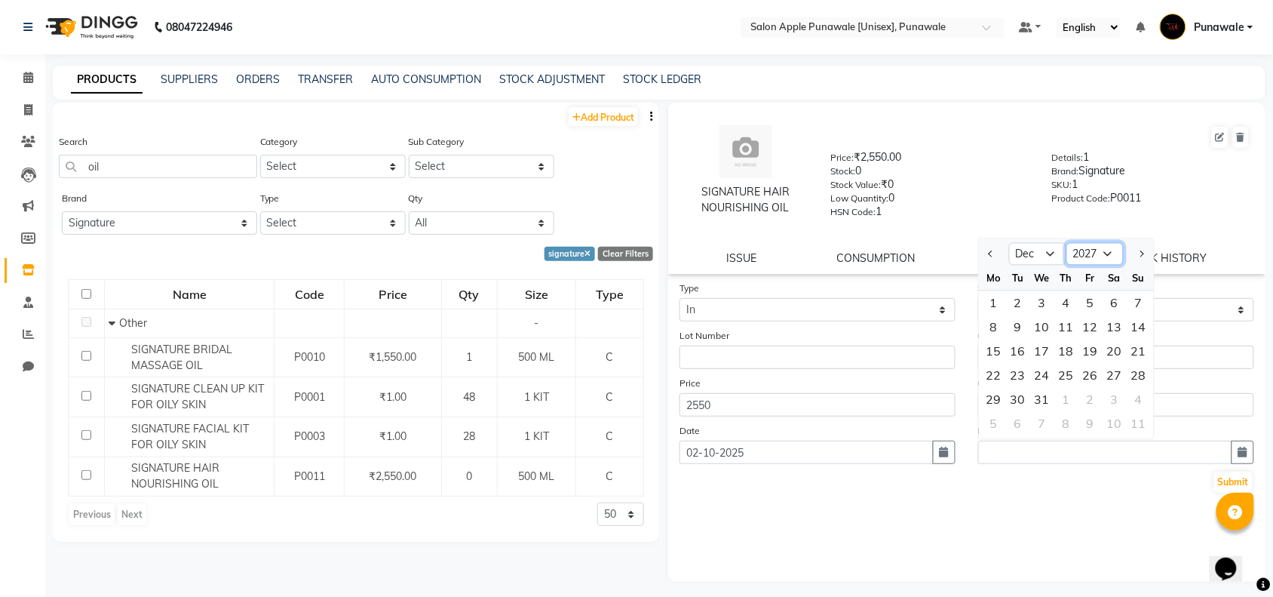
click at [1067, 243] on select "2015 2016 2017 2018 2019 2020 2021 2022 2023 2024 2025 2026 2027 2028 2029 2030…" at bounding box center [1095, 254] width 57 height 23
click at [1045, 253] on select "Jan Feb Mar Apr May Jun [DATE] Aug Sep Oct Nov Dec" at bounding box center [1037, 254] width 57 height 23
select select "4"
click at [1009, 243] on select "Jan Feb Mar Apr May Jun [DATE] Aug Sep Oct Nov Dec" at bounding box center [1037, 254] width 57 height 23
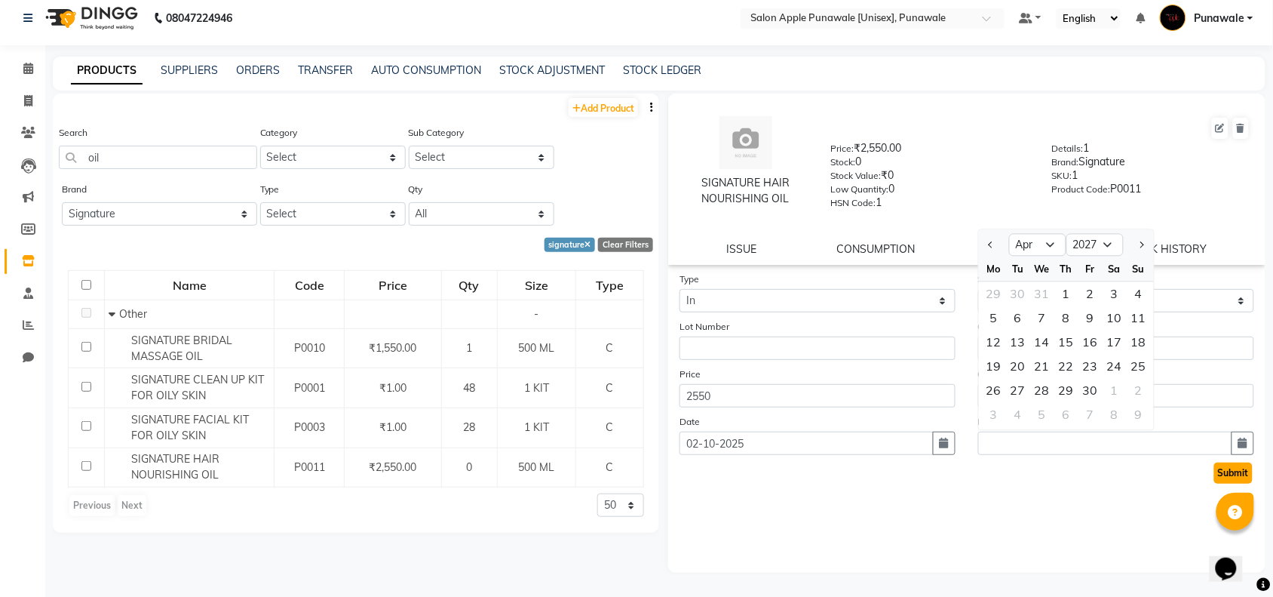
click at [1242, 468] on button "Submit" at bounding box center [1233, 472] width 38 height 21
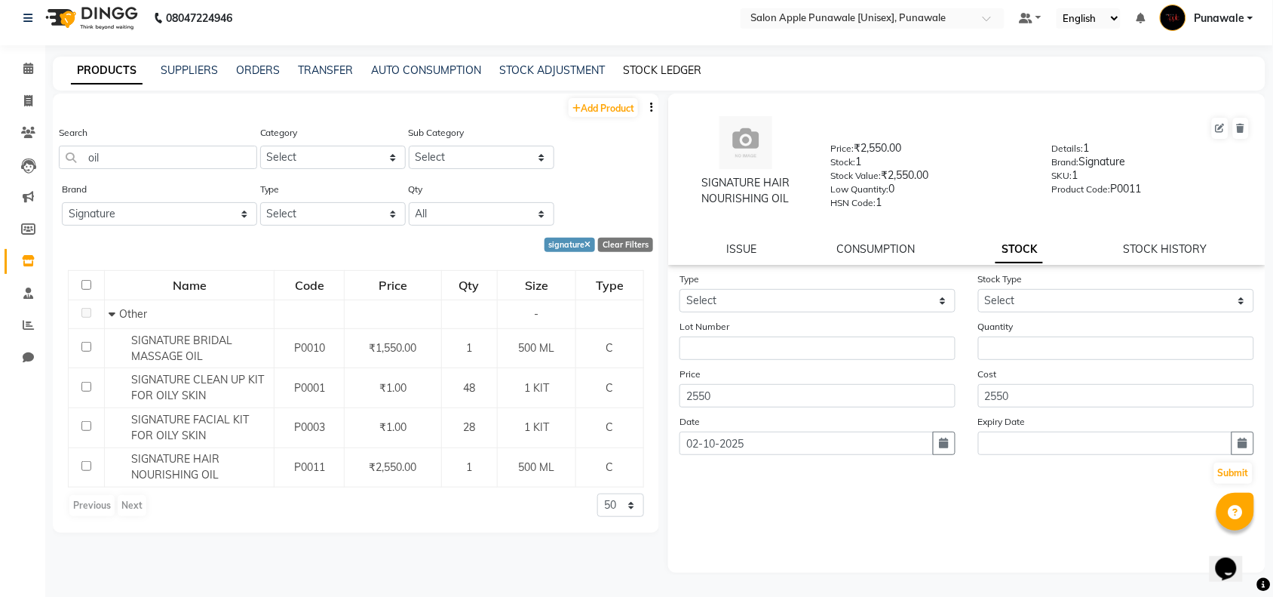
click at [645, 63] on link "STOCK LEDGER" at bounding box center [662, 70] width 78 height 14
select select "all"
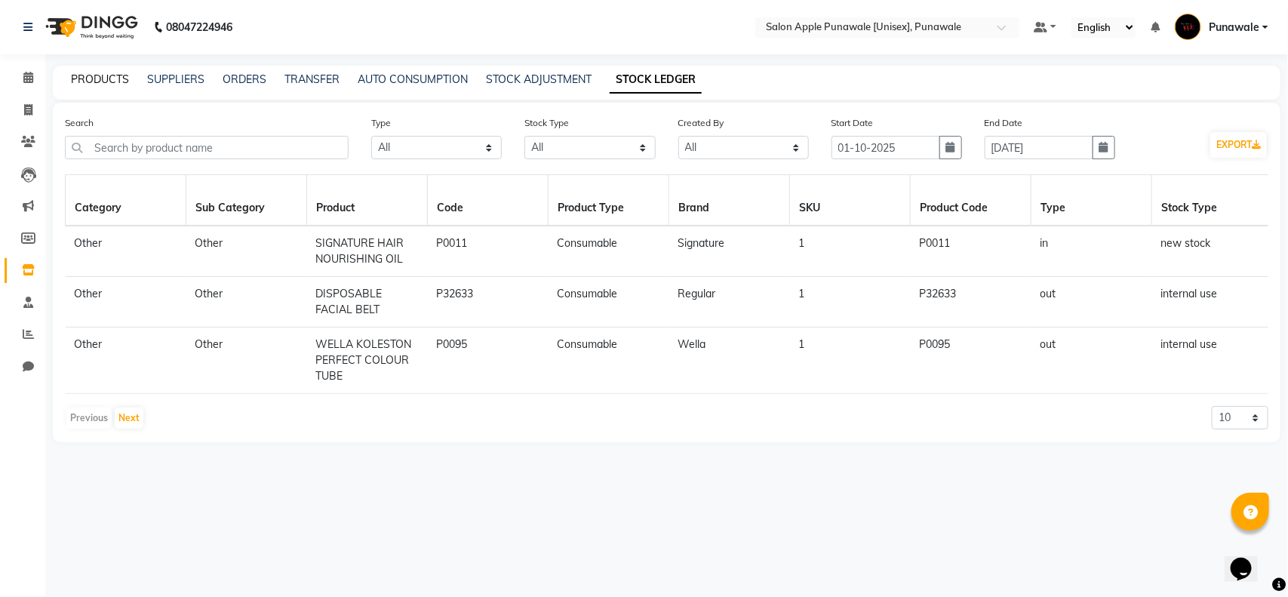
click at [93, 73] on link "PRODUCTS" at bounding box center [100, 79] width 58 height 14
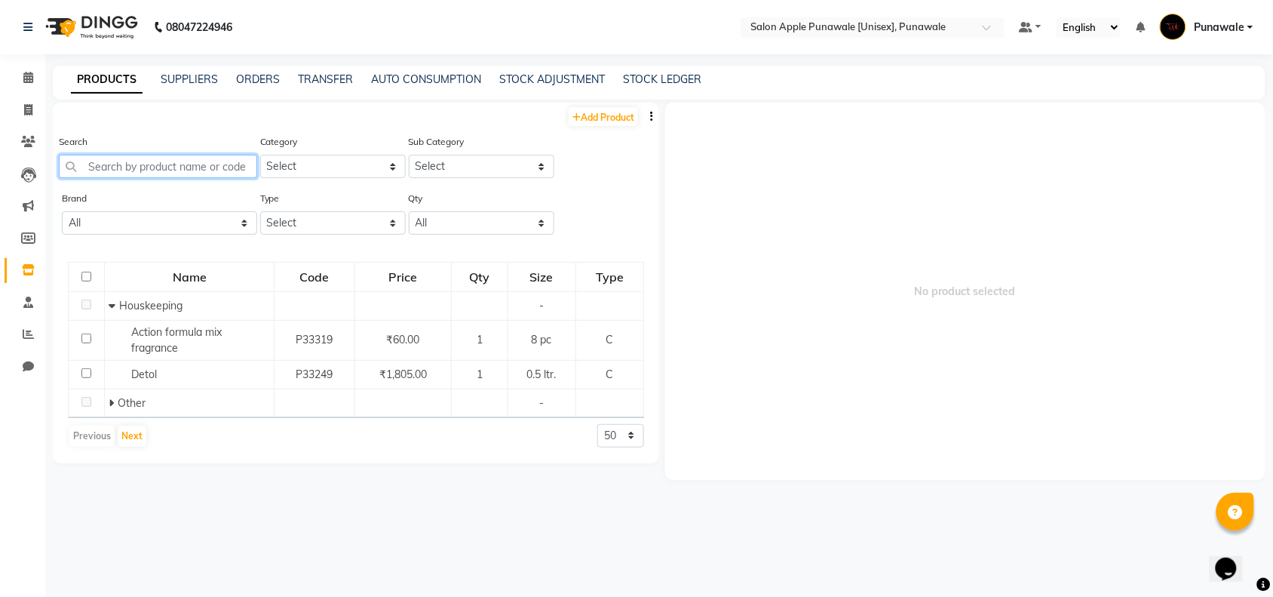
click at [127, 157] on input "text" at bounding box center [158, 166] width 198 height 23
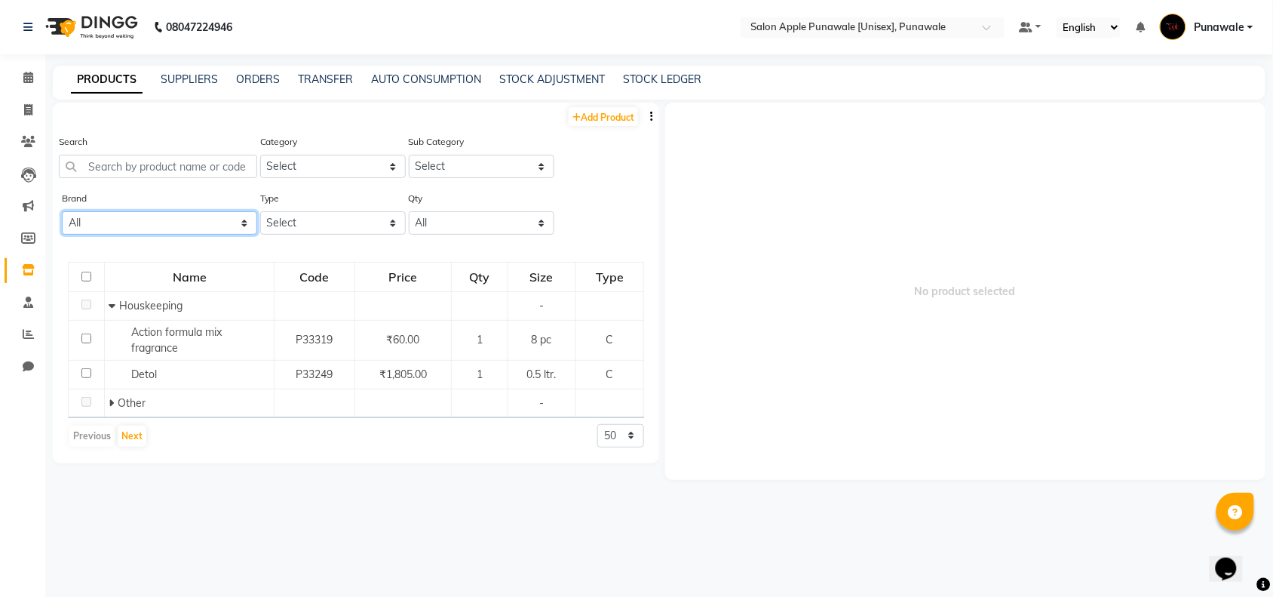
click at [198, 215] on select "All 33051090 Axe Beauty [PERSON_NAME] Biosoft Biotop Caleo Care Cott Ching's Se…" at bounding box center [159, 222] width 195 height 23
select select "wella"
click at [62, 211] on select "All 33051090 Axe Beauty [PERSON_NAME] Biosoft Biotop Caleo Care Cott Ching's Se…" at bounding box center [159, 222] width 195 height 23
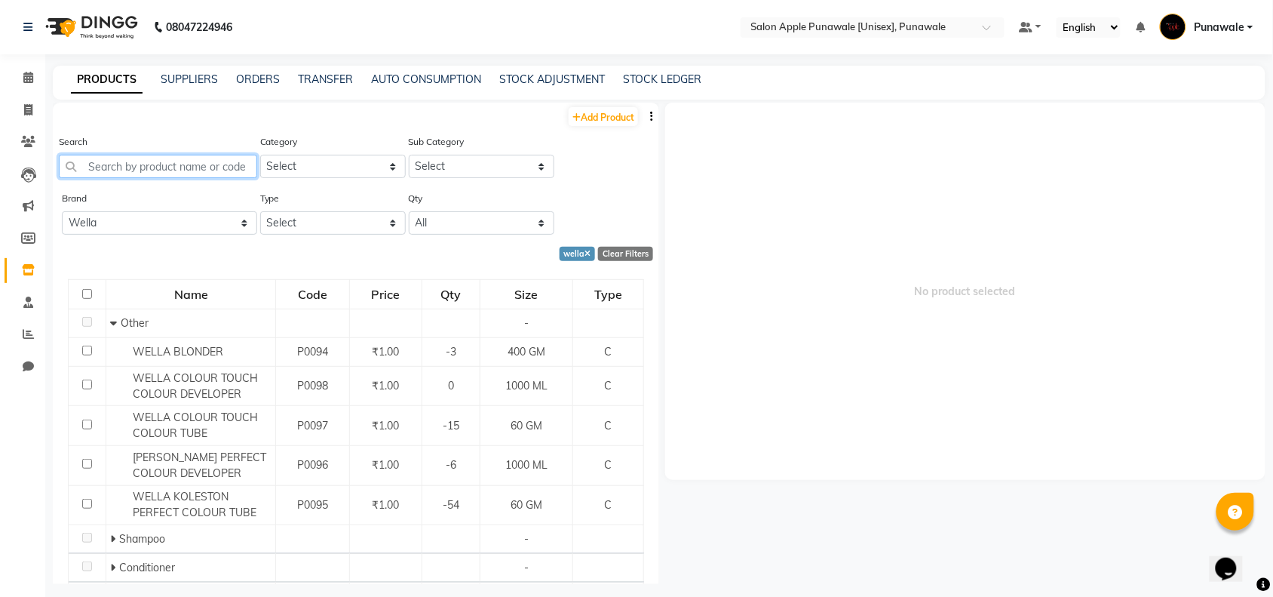
click at [132, 155] on input "text" at bounding box center [158, 166] width 198 height 23
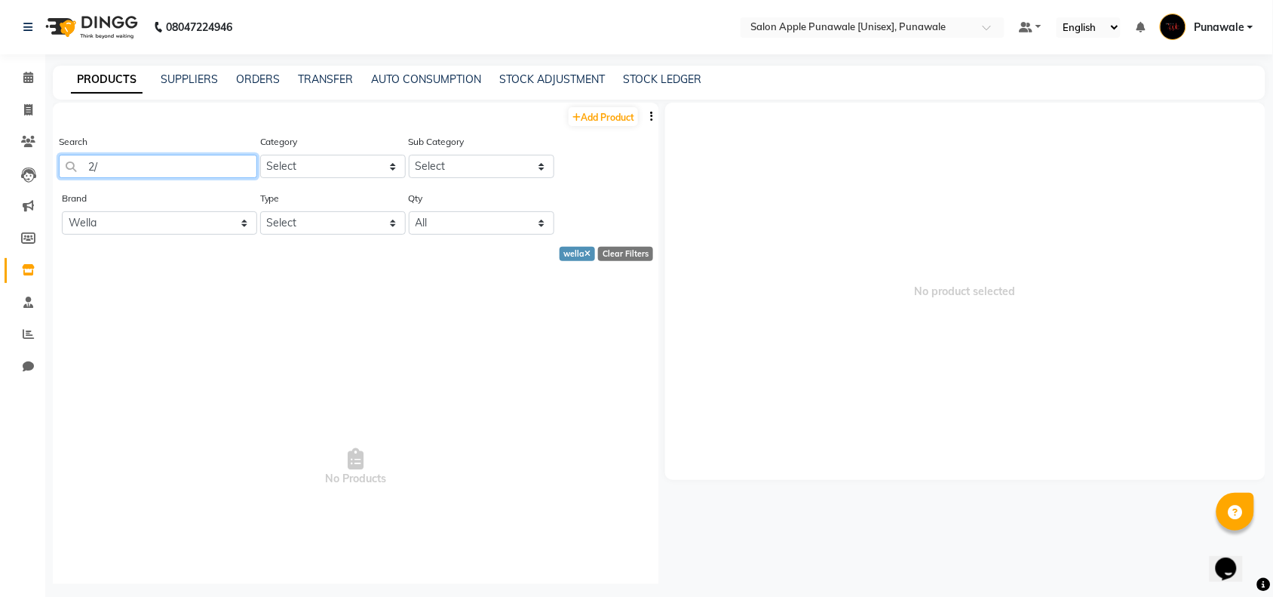
type input "2"
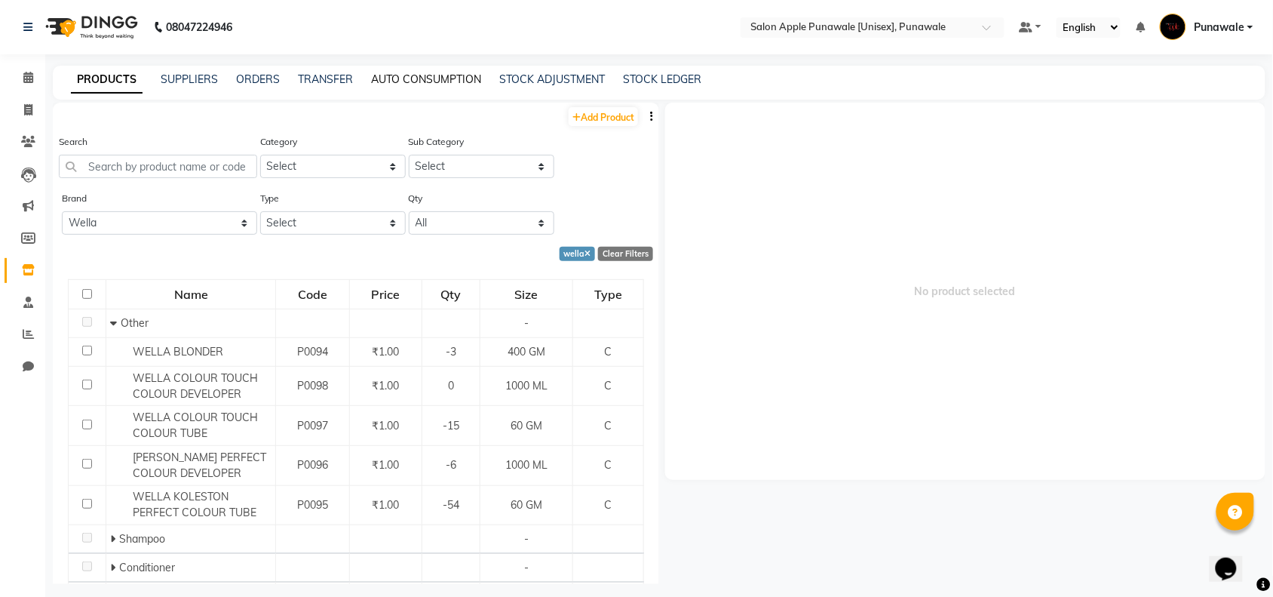
click at [439, 79] on link "AUTO CONSUMPTION" at bounding box center [426, 79] width 110 height 14
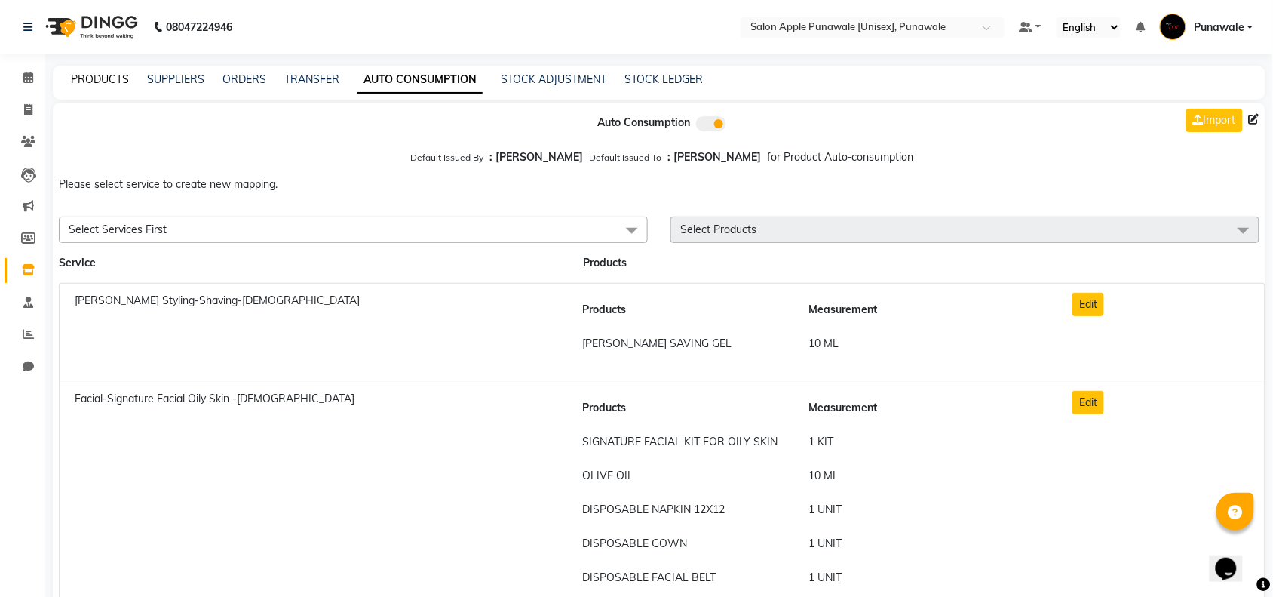
click at [100, 77] on link "PRODUCTS" at bounding box center [100, 79] width 58 height 14
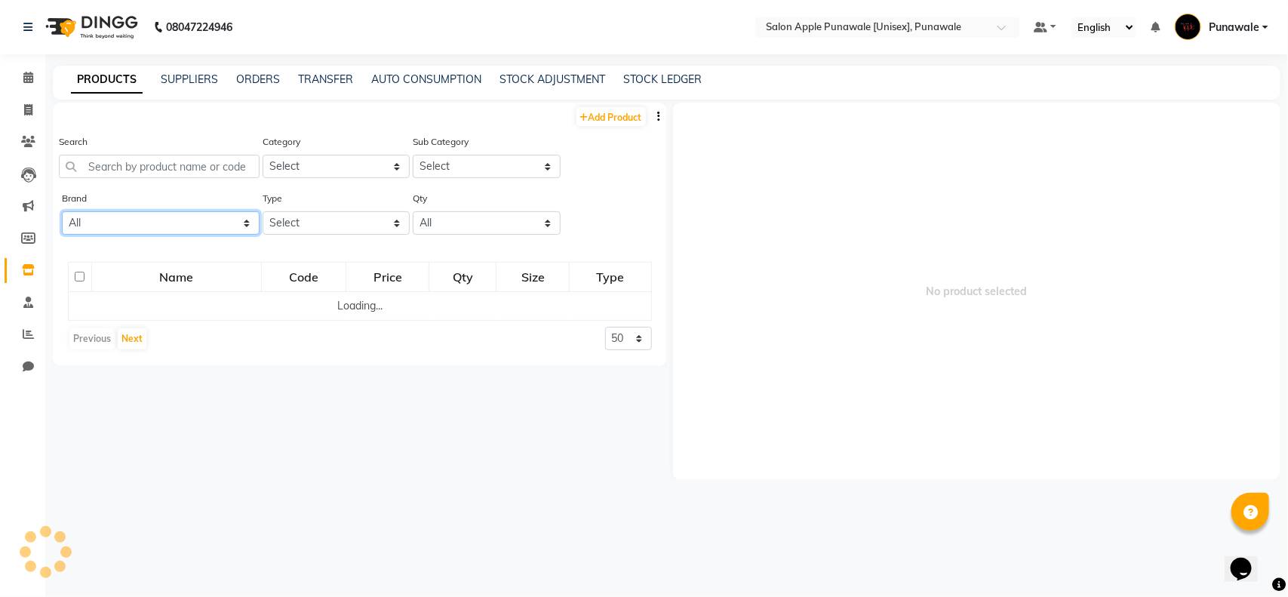
click at [148, 225] on select "All 33051090 Axe Beauty [PERSON_NAME] Biosoft Biotop Caleo Care Cott Ching's Se…" at bounding box center [161, 222] width 198 height 23
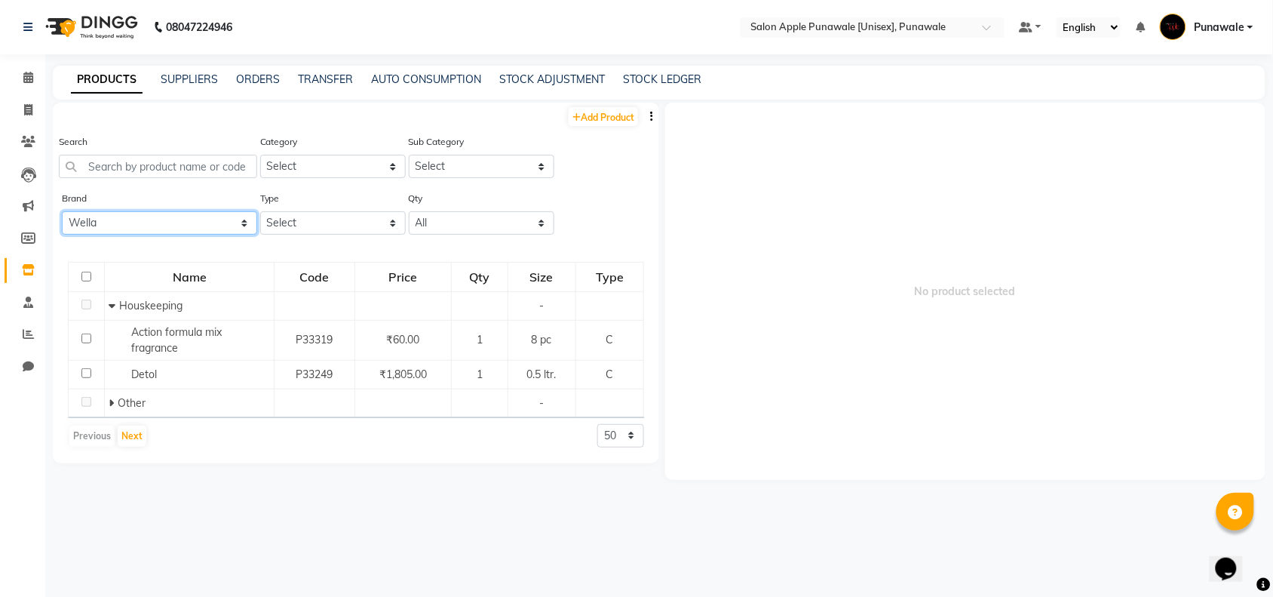
click at [62, 211] on select "All 33051090 Axe Beauty [PERSON_NAME] Biosoft Biotop Caleo Care Cott Ching's Se…" at bounding box center [159, 222] width 195 height 23
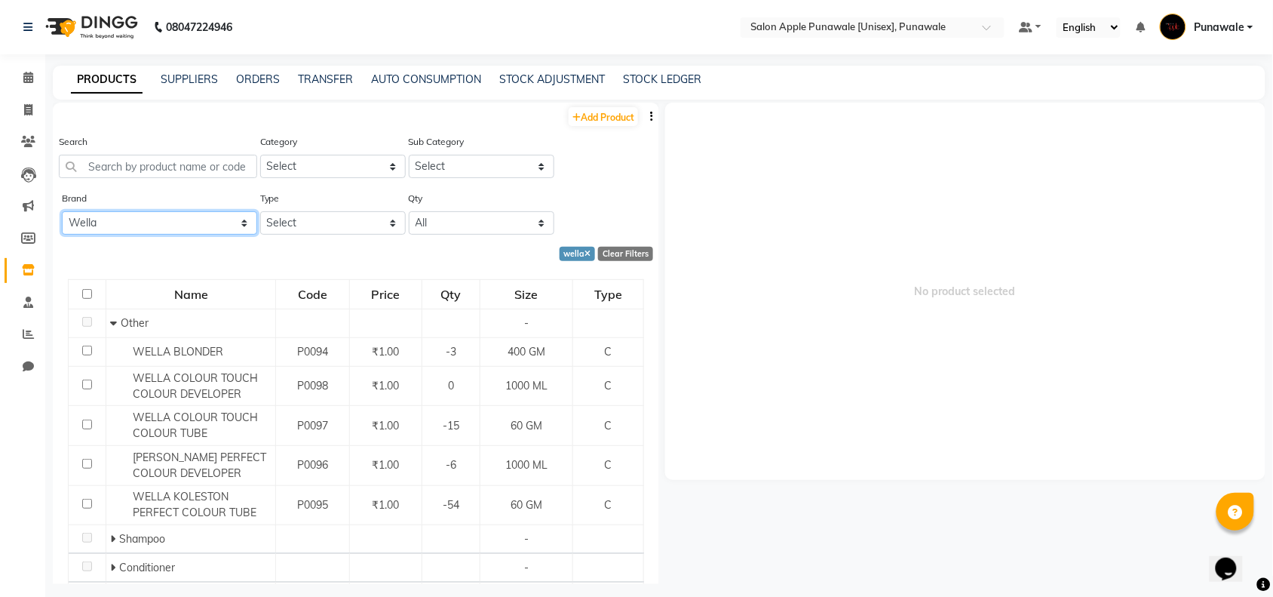
click at [162, 231] on select "All 33051090 Axe Beauty [PERSON_NAME] Biosoft Biotop Caleo Care Cott Ching's Se…" at bounding box center [159, 222] width 195 height 23
click at [62, 211] on select "All 33051090 Axe Beauty [PERSON_NAME] Biosoft Biotop Caleo Care Cott Ching's Se…" at bounding box center [159, 222] width 195 height 23
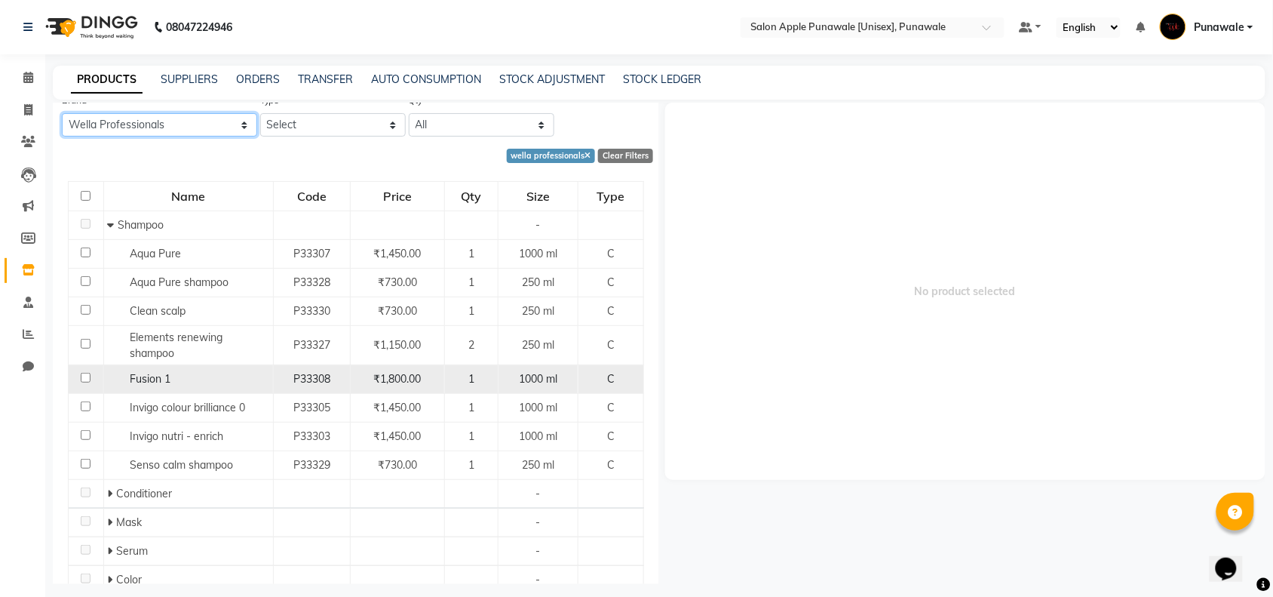
scroll to position [155, 0]
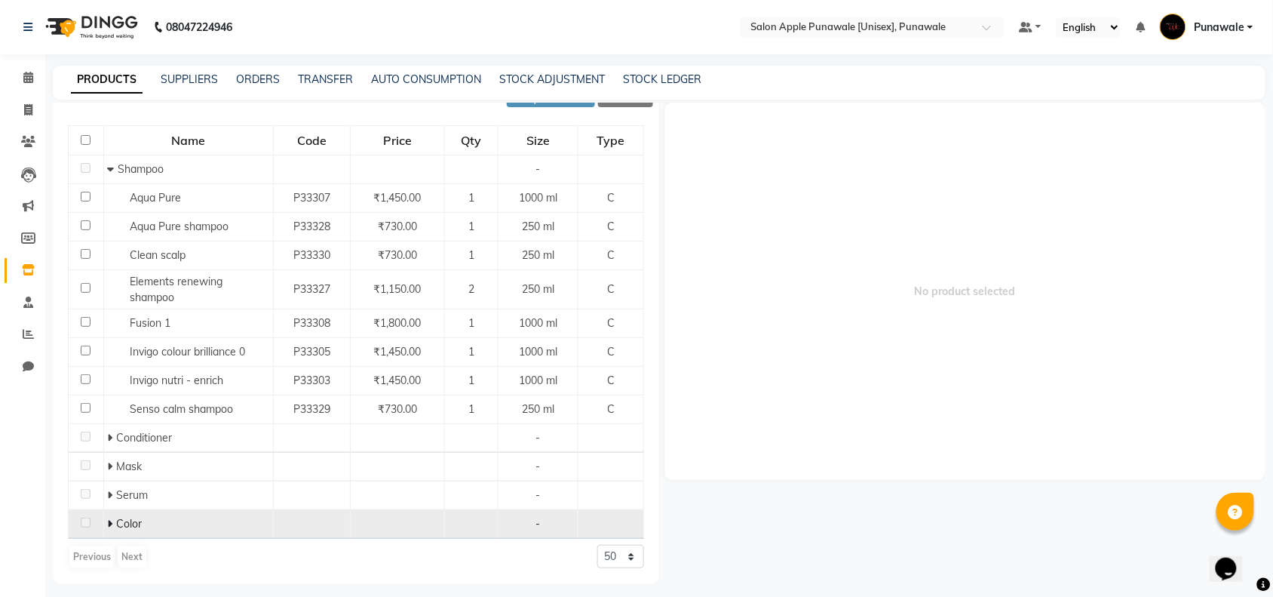
click at [107, 525] on icon at bounding box center [109, 523] width 5 height 11
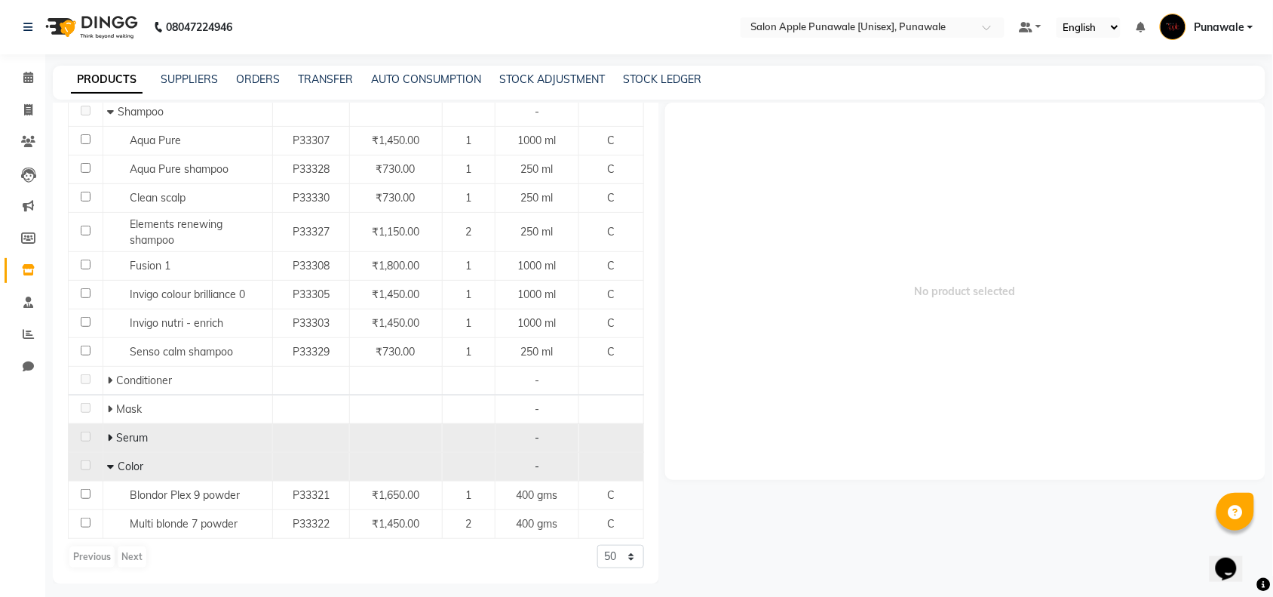
scroll to position [0, 0]
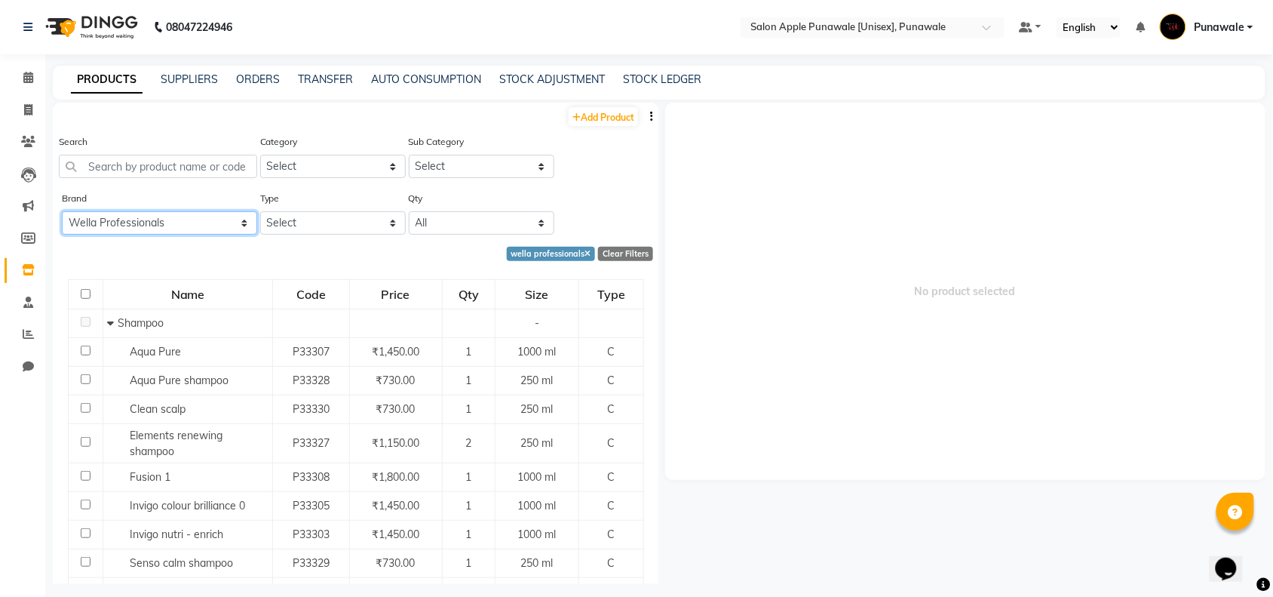
click at [171, 232] on select "All 33051090 Axe Beauty [PERSON_NAME] Biosoft Biotop Caleo Care Cott Ching's Se…" at bounding box center [159, 222] width 195 height 23
click at [62, 211] on select "All 33051090 Axe Beauty [PERSON_NAME] Biosoft Biotop Caleo Care Cott Ching's Se…" at bounding box center [159, 222] width 195 height 23
click at [173, 224] on select "All 33051090 Axe Beauty [PERSON_NAME] Biosoft Biotop Caleo Care Cott Ching's Se…" at bounding box center [159, 222] width 195 height 23
select select "wella"
click at [62, 211] on select "All 33051090 Axe Beauty [PERSON_NAME] Biosoft Biotop Caleo Care Cott Ching's Se…" at bounding box center [159, 222] width 195 height 23
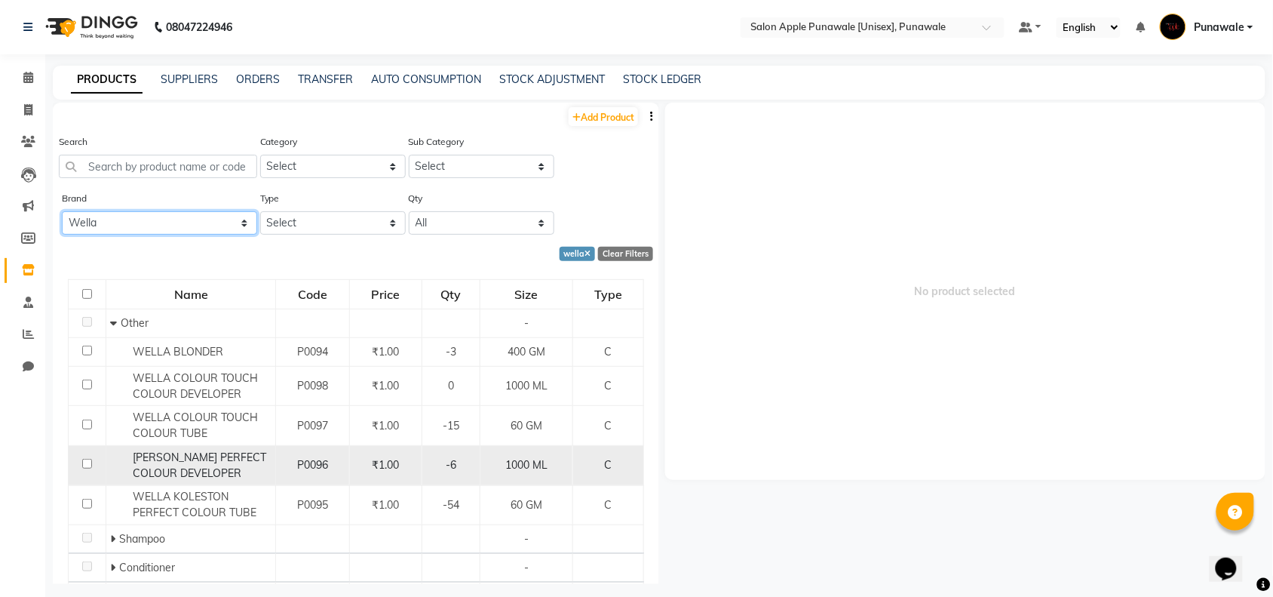
scroll to position [174, 0]
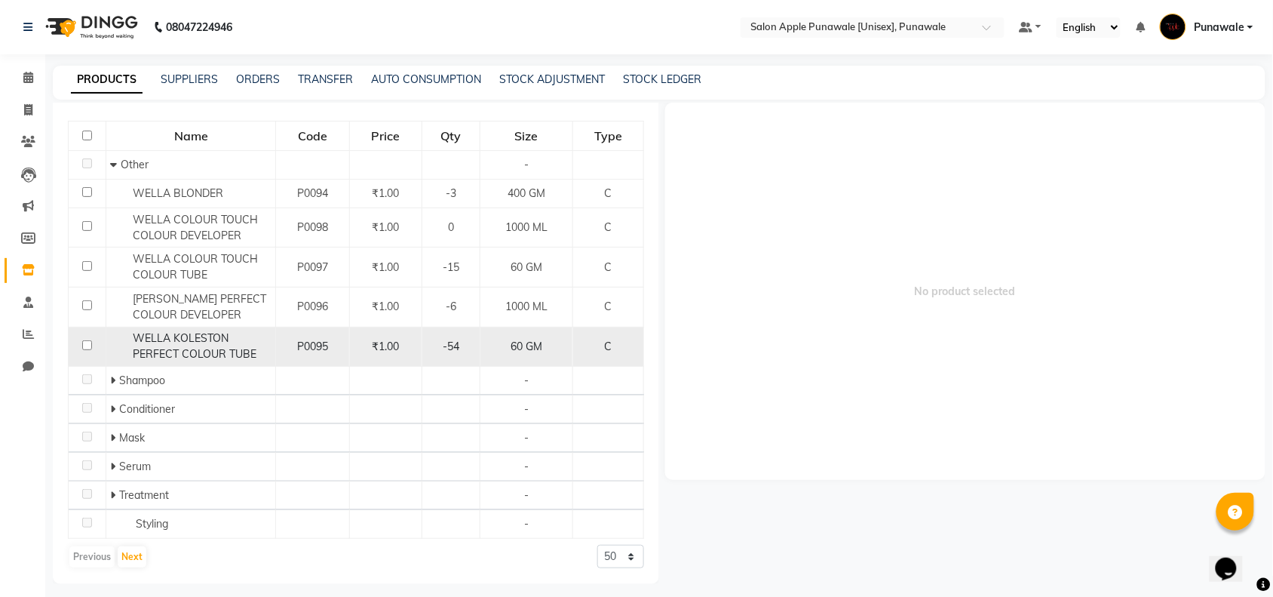
click at [180, 349] on span "WELLA KOLESTON PERFECT COLOUR TUBE" at bounding box center [195, 345] width 124 height 29
select select
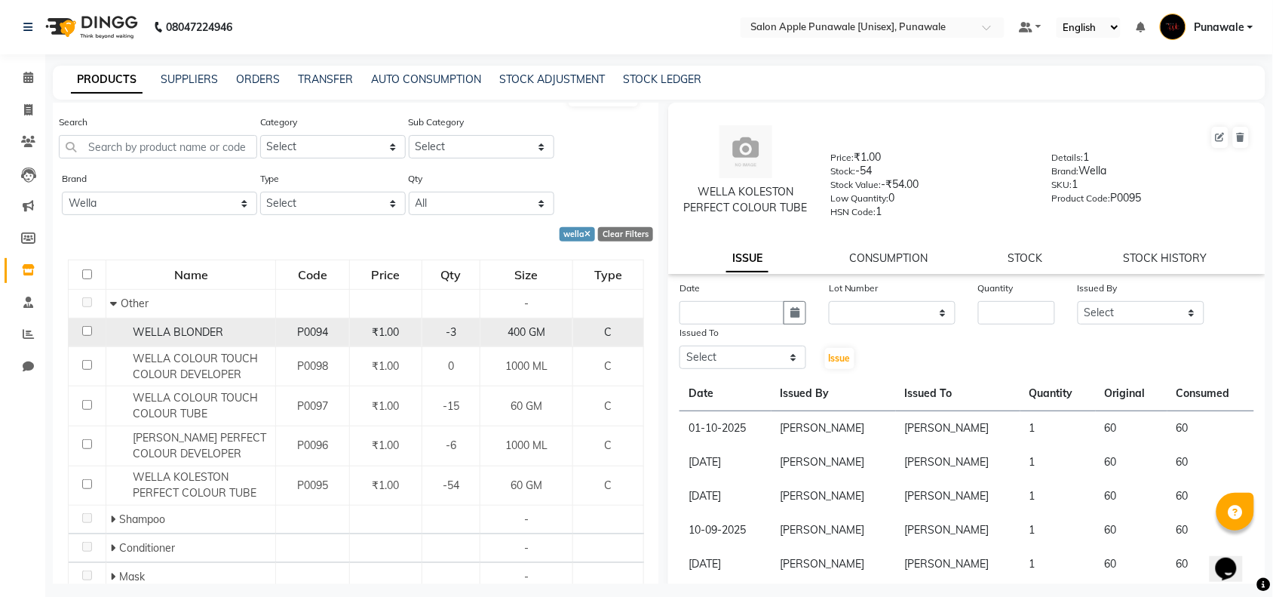
scroll to position [0, 0]
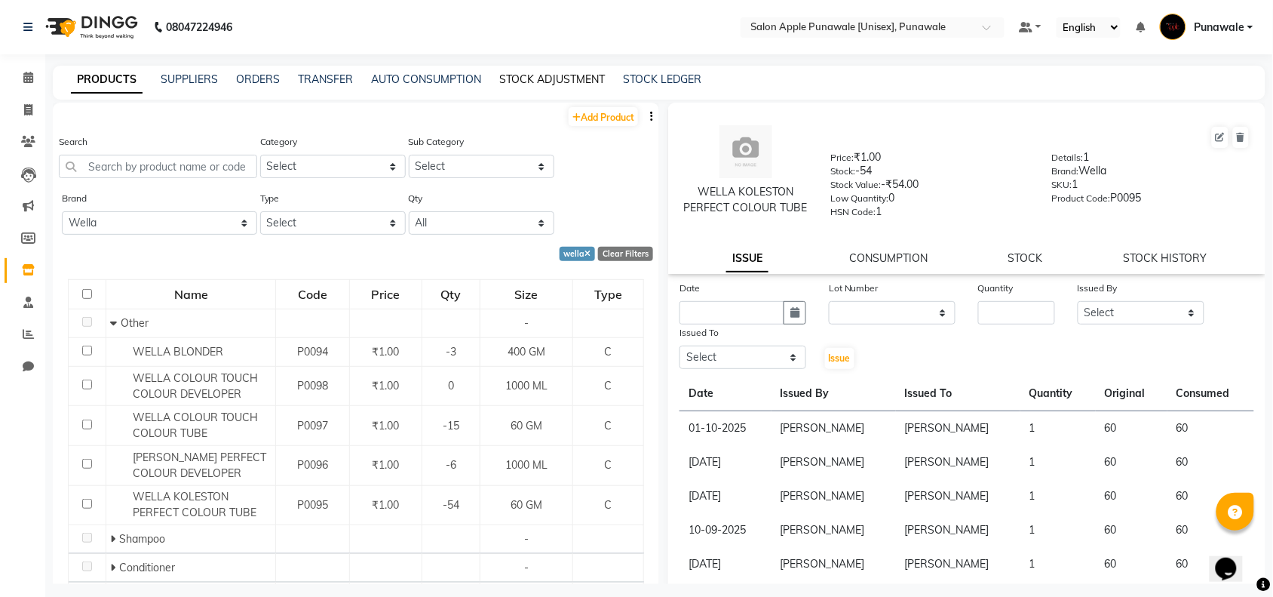
click at [549, 76] on link "STOCK ADJUSTMENT" at bounding box center [552, 79] width 106 height 14
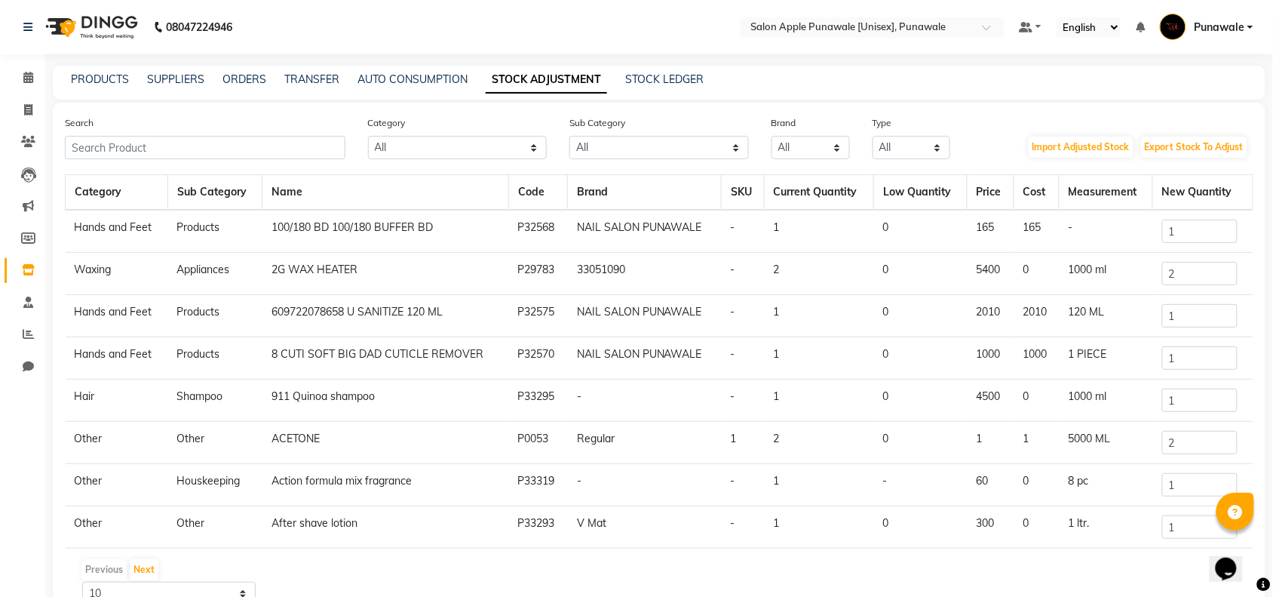
click at [73, 72] on div "PRODUCTS" at bounding box center [100, 80] width 58 height 16
click at [76, 81] on link "PRODUCTS" at bounding box center [100, 79] width 58 height 14
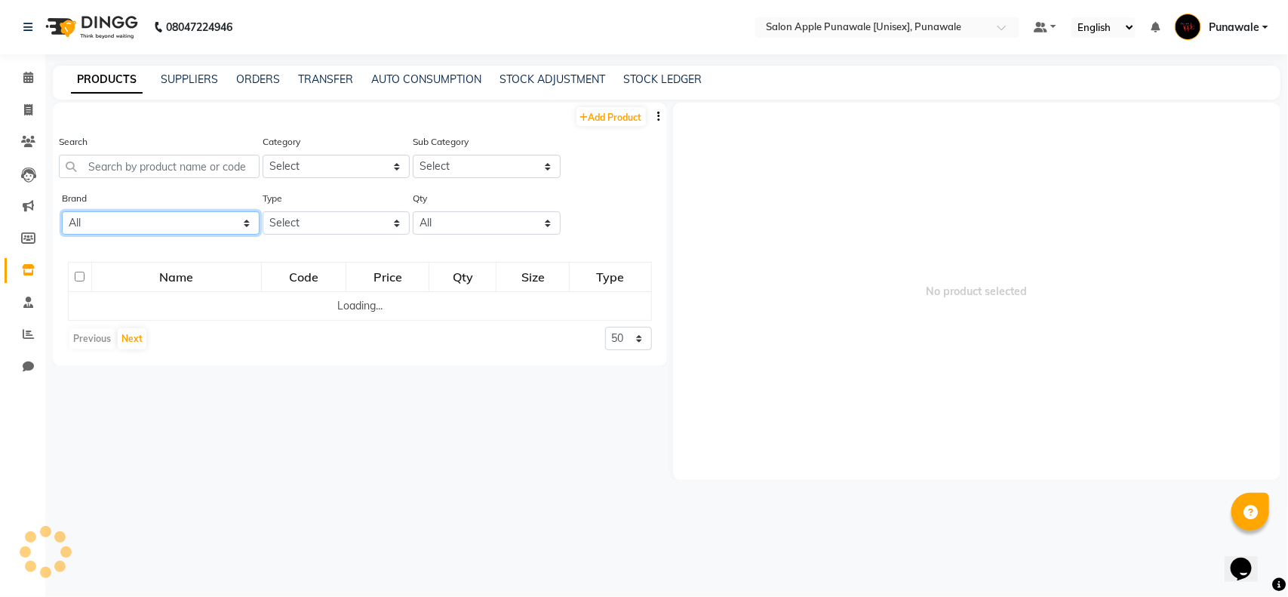
click at [140, 223] on select "All 33051090 Axe Beauty [PERSON_NAME] Biosoft Biotop Caleo Care Cott Ching's Se…" at bounding box center [161, 222] width 198 height 23
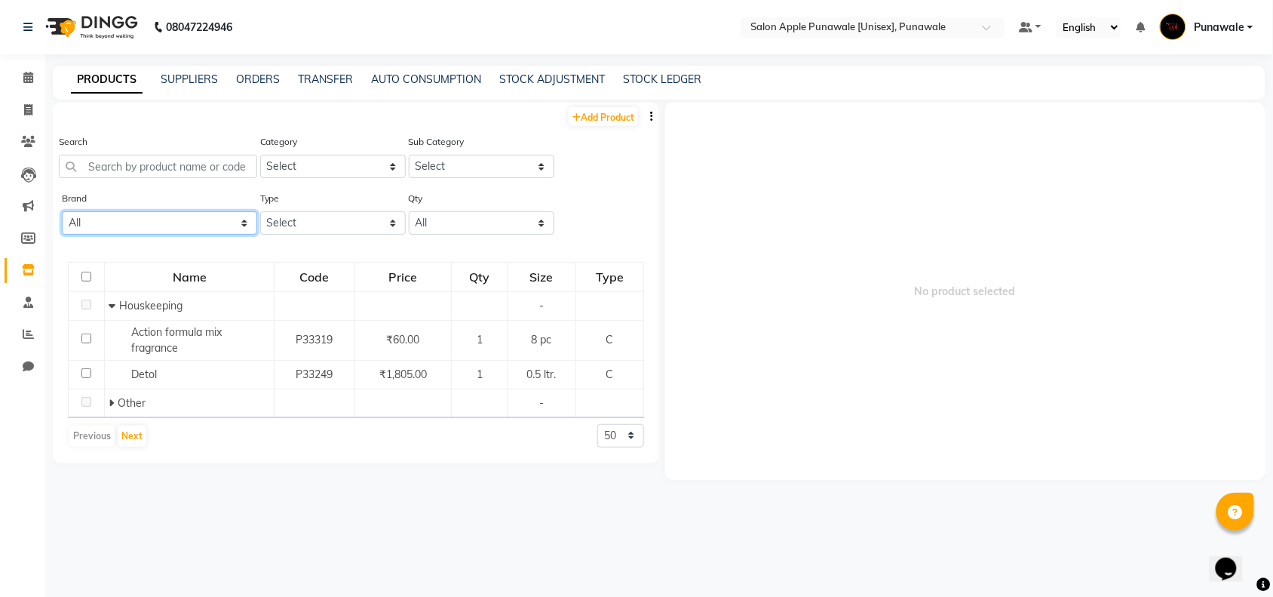
select select "wella"
click at [62, 211] on select "All 33051090 Axe Beauty [PERSON_NAME] Biosoft Biotop Caleo Care Cott Ching's Se…" at bounding box center [159, 222] width 195 height 23
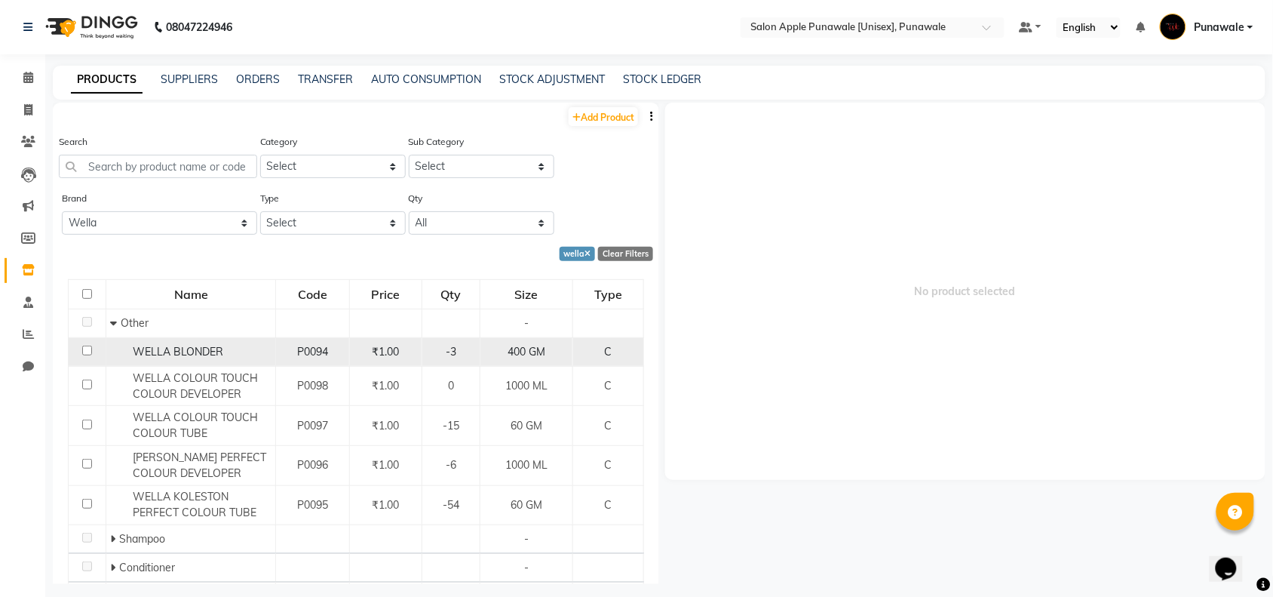
click at [173, 349] on span "WELLA BLONDER" at bounding box center [178, 352] width 91 height 14
select select
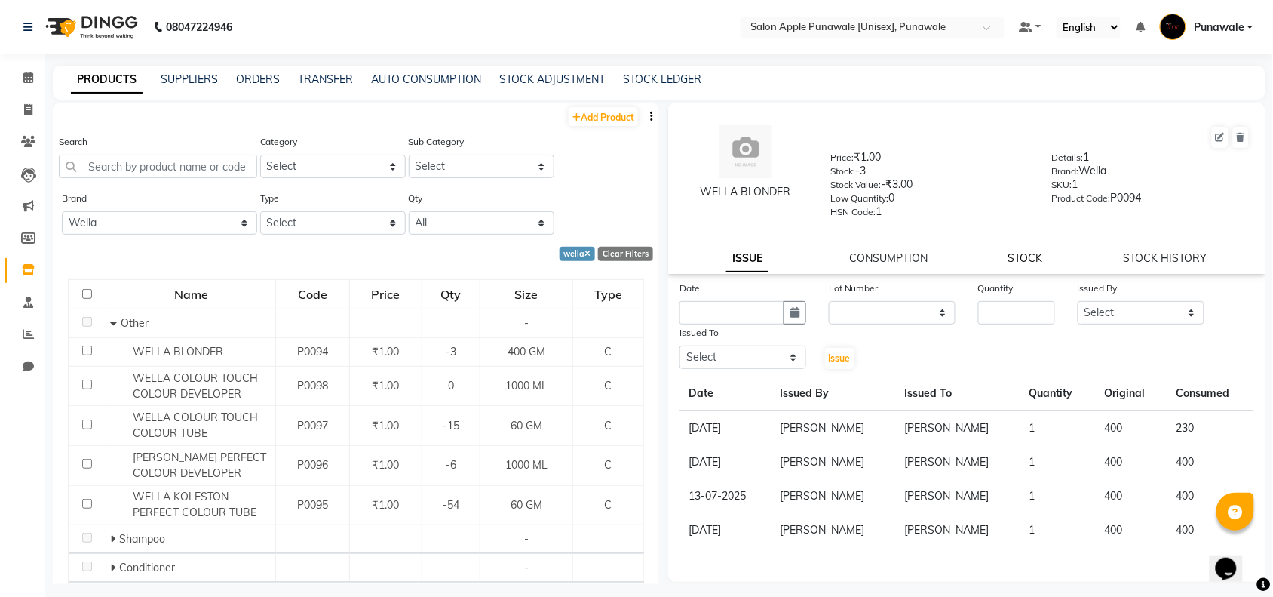
click at [1042, 251] on link "STOCK" at bounding box center [1025, 258] width 35 height 14
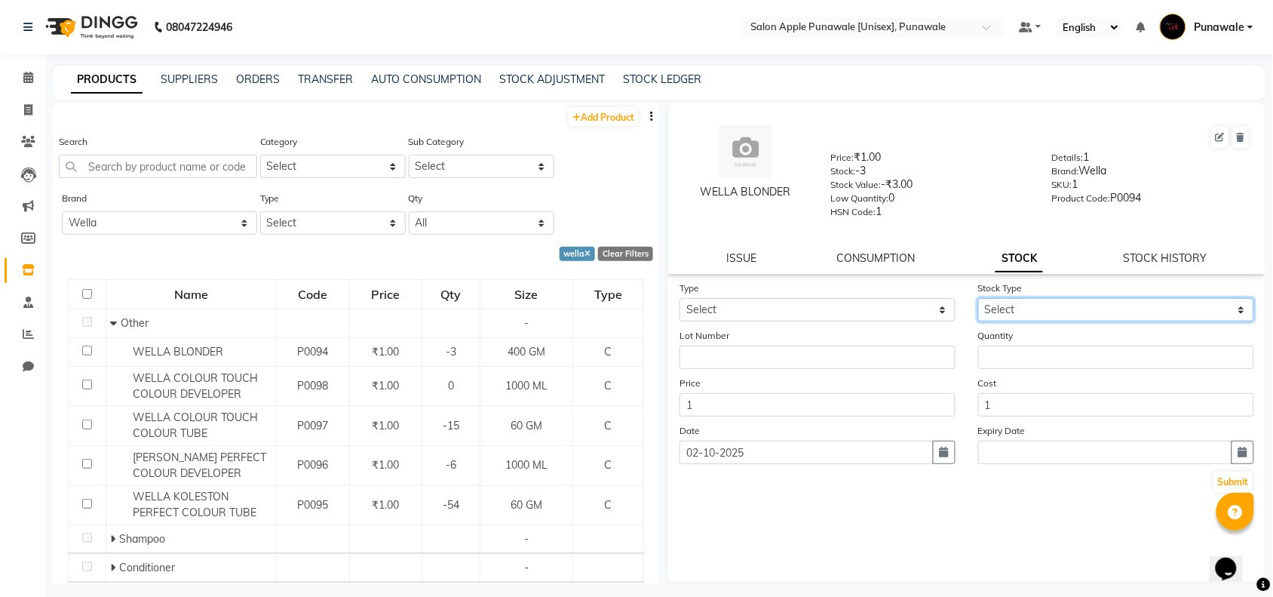
click at [1011, 306] on select "Select" at bounding box center [1116, 309] width 276 height 23
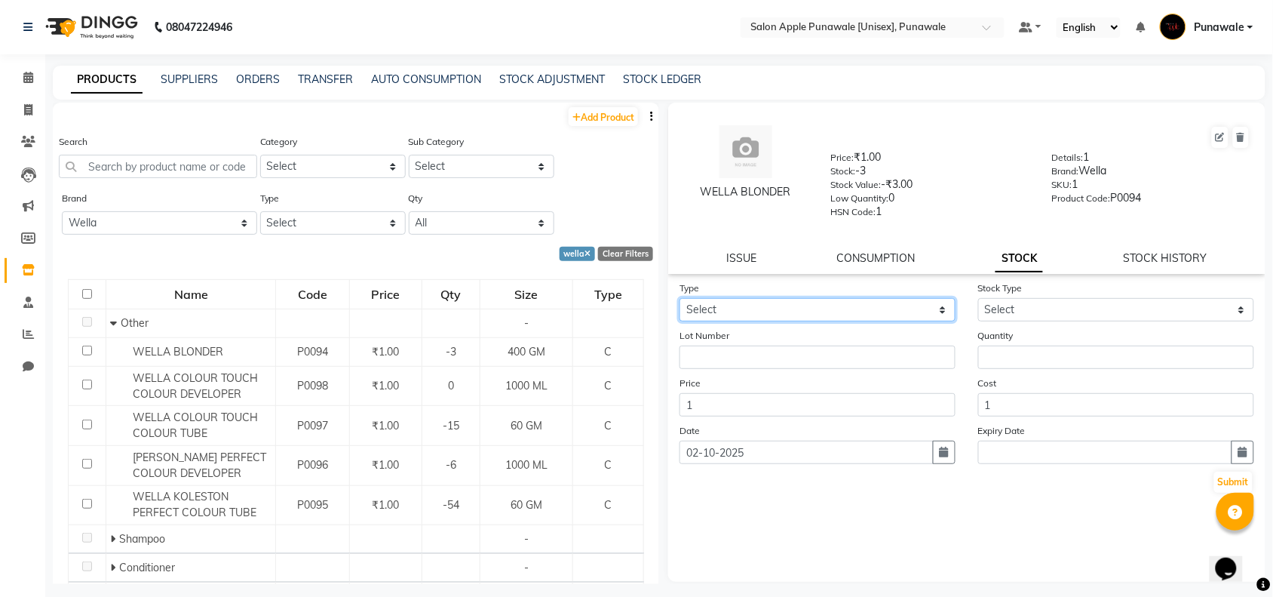
click at [745, 312] on select "Select In Out" at bounding box center [818, 309] width 276 height 23
select select "in"
click at [680, 298] on select "Select In Out" at bounding box center [818, 309] width 276 height 23
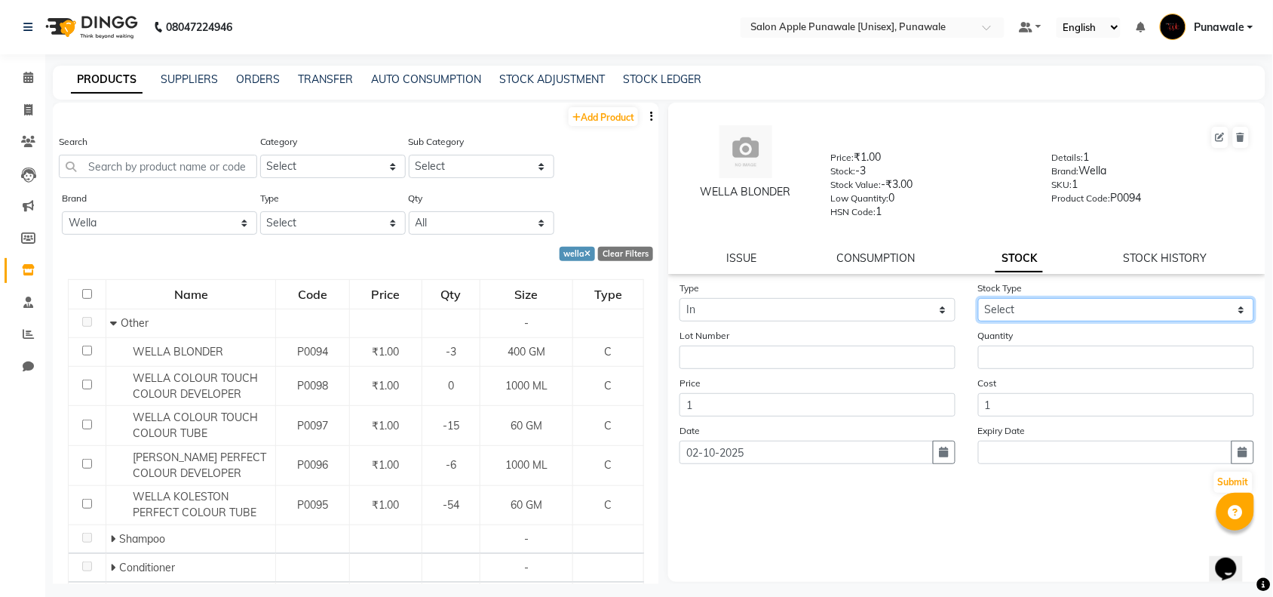
click at [1101, 305] on select "Select New Stock Adjustment Return Other" at bounding box center [1116, 309] width 276 height 23
select select "adjustment"
click at [978, 298] on select "Select New Stock Adjustment Return Other" at bounding box center [1116, 309] width 276 height 23
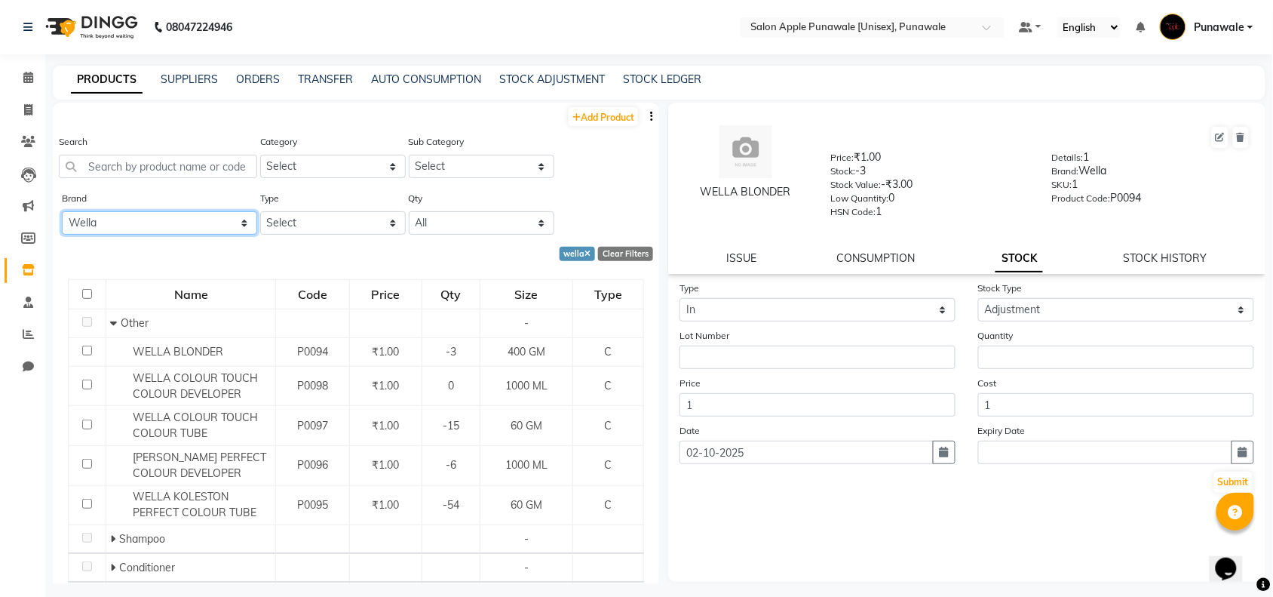
click at [111, 216] on select "All 33051090 Axe Beauty [PERSON_NAME] Biosoft Biotop Caleo Care Cott Ching's Se…" at bounding box center [159, 222] width 195 height 23
click at [156, 228] on select "All 33051090 Axe Beauty [PERSON_NAME] Biosoft Biotop Caleo Care Cott Ching's Se…" at bounding box center [159, 222] width 195 height 23
select select "floractive"
click at [62, 211] on select "All 33051090 Axe Beauty [PERSON_NAME] Biosoft Biotop Caleo Care Cott Ching's Se…" at bounding box center [159, 222] width 195 height 23
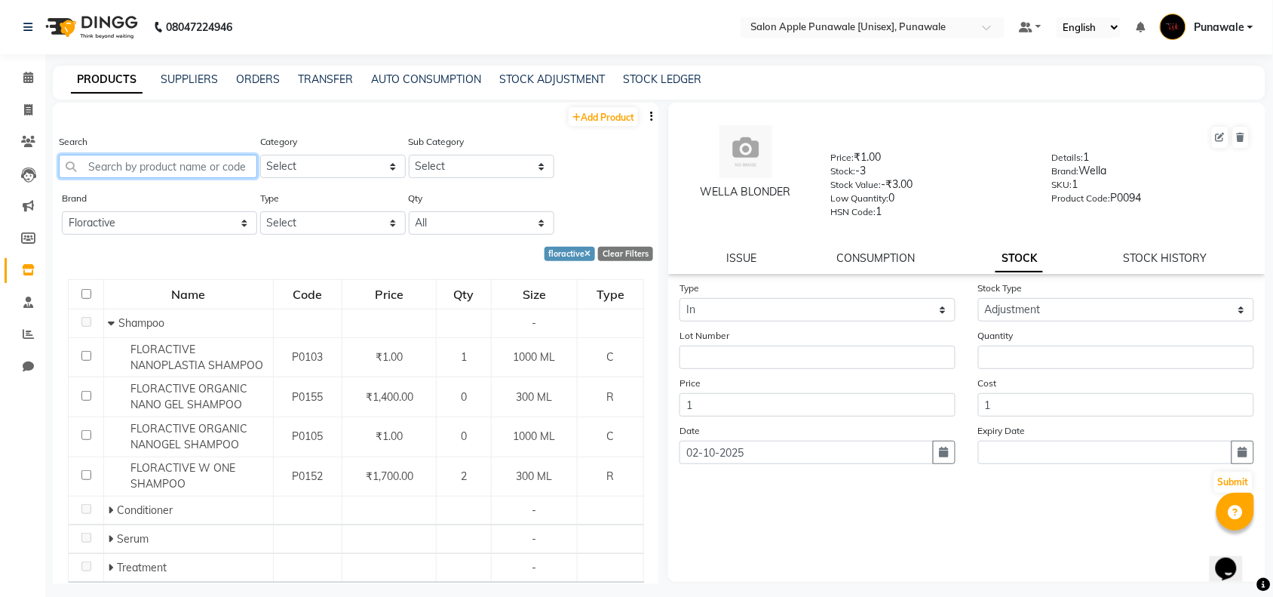
click at [168, 173] on input "text" at bounding box center [158, 166] width 198 height 23
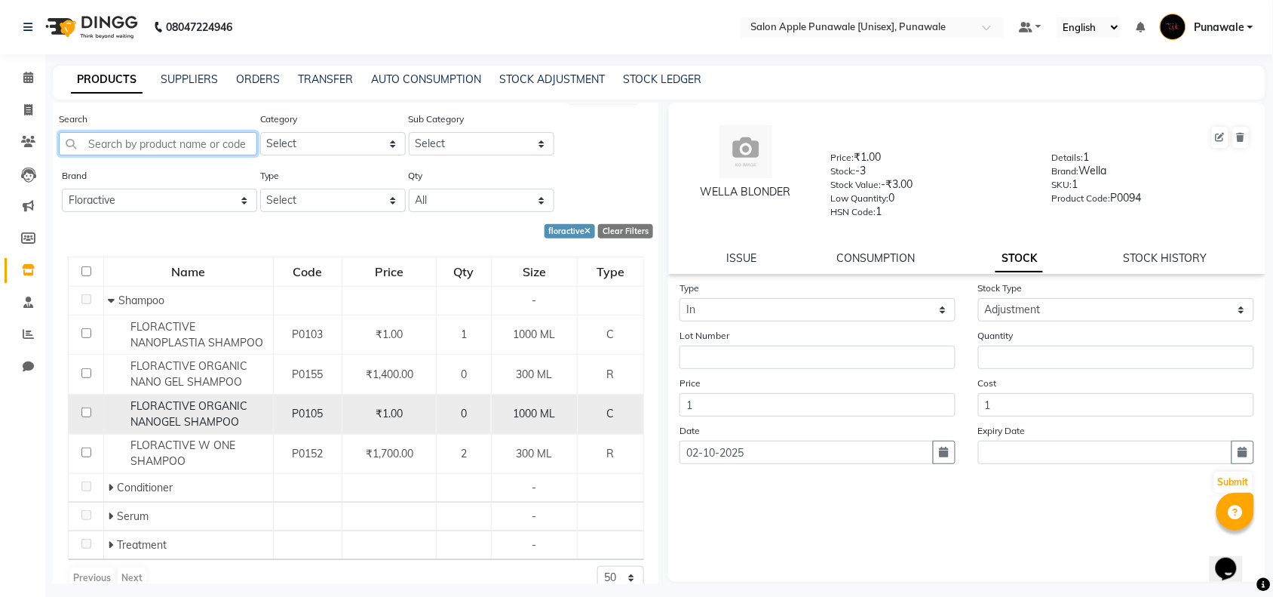
scroll to position [43, 0]
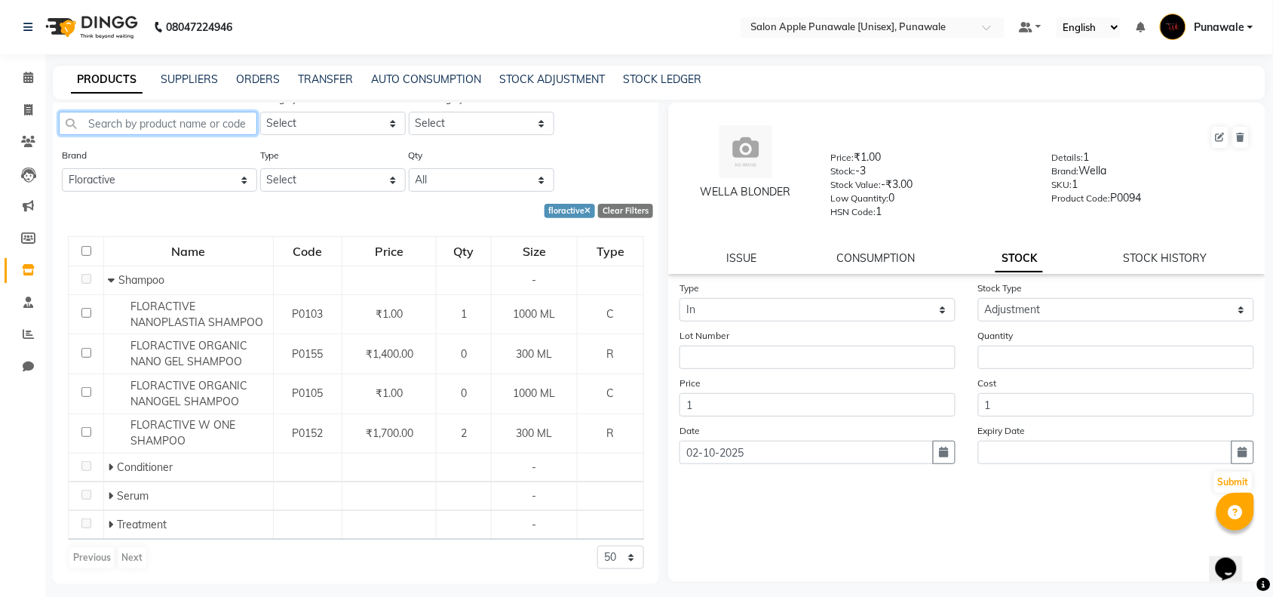
click at [157, 121] on input "text" at bounding box center [158, 123] width 198 height 23
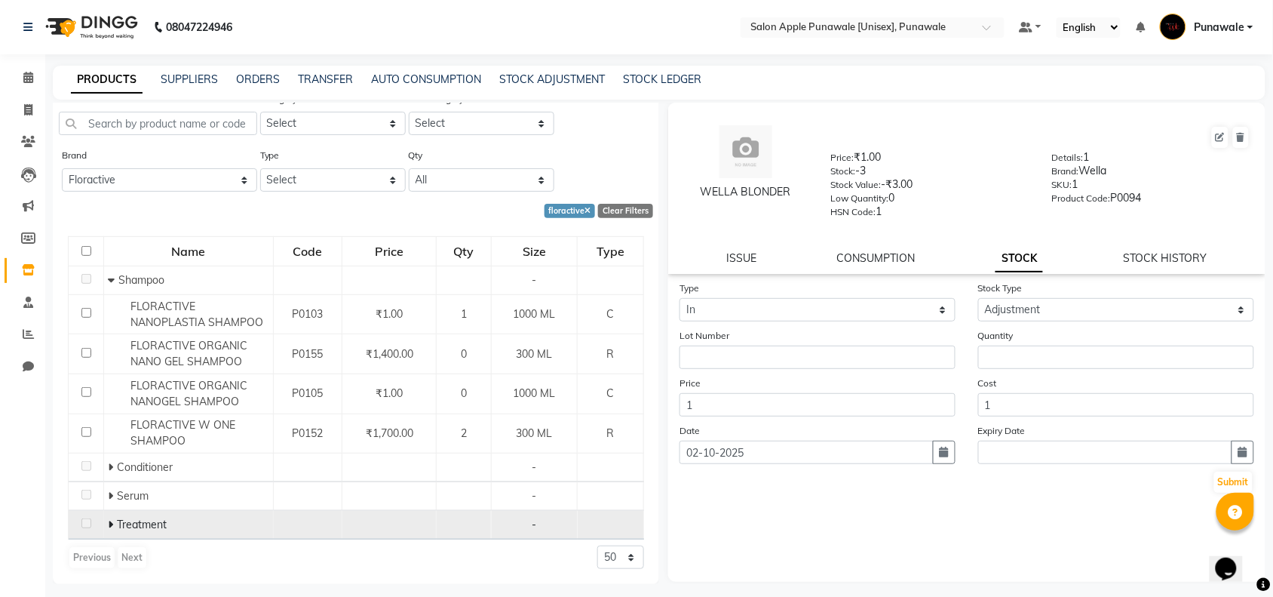
click at [117, 517] on span "Treatment" at bounding box center [142, 524] width 50 height 14
click at [108, 526] on icon at bounding box center [110, 524] width 5 height 11
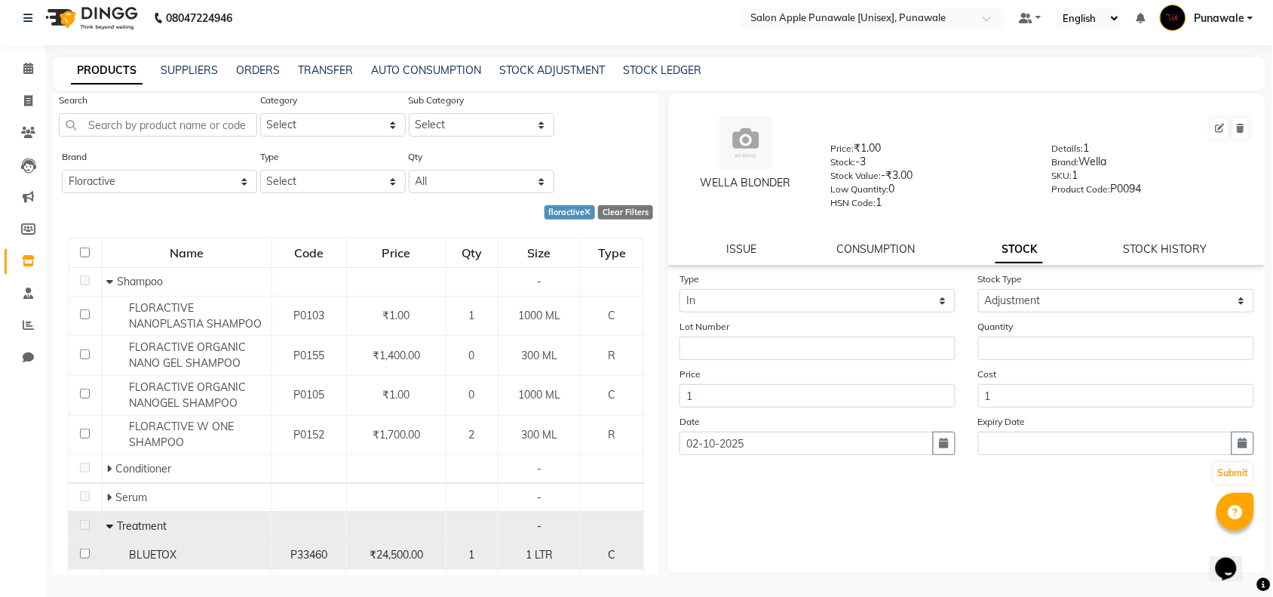
scroll to position [0, 0]
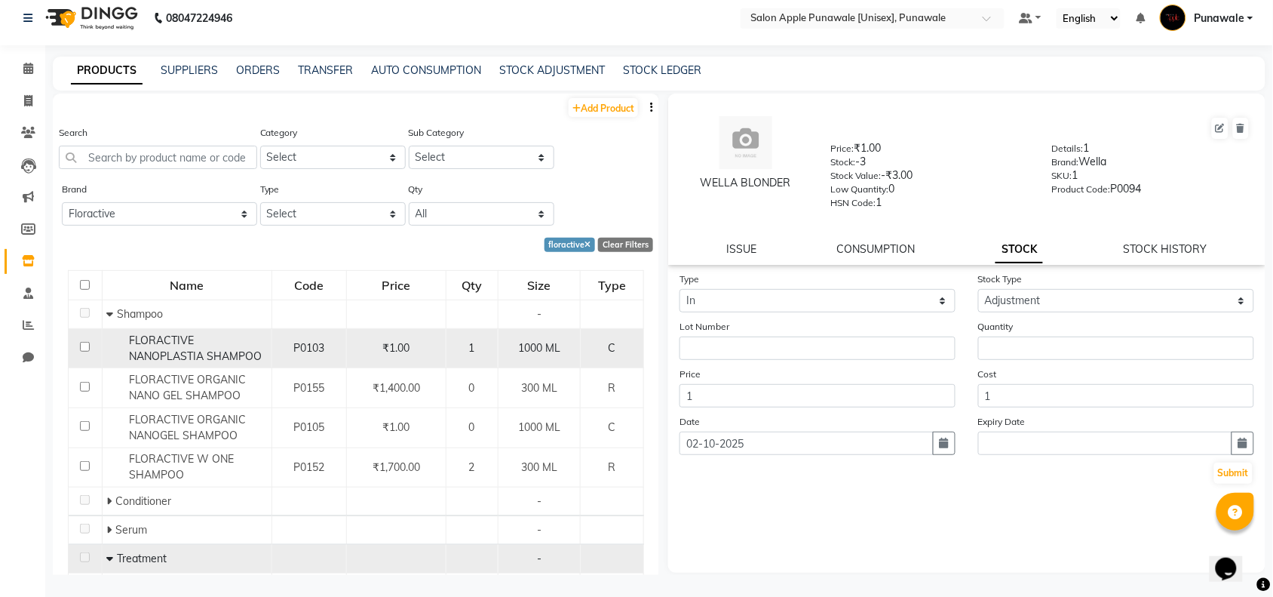
click at [198, 351] on span "FLORACTIVE NANOPLASTIA SHAMPOO" at bounding box center [195, 347] width 133 height 29
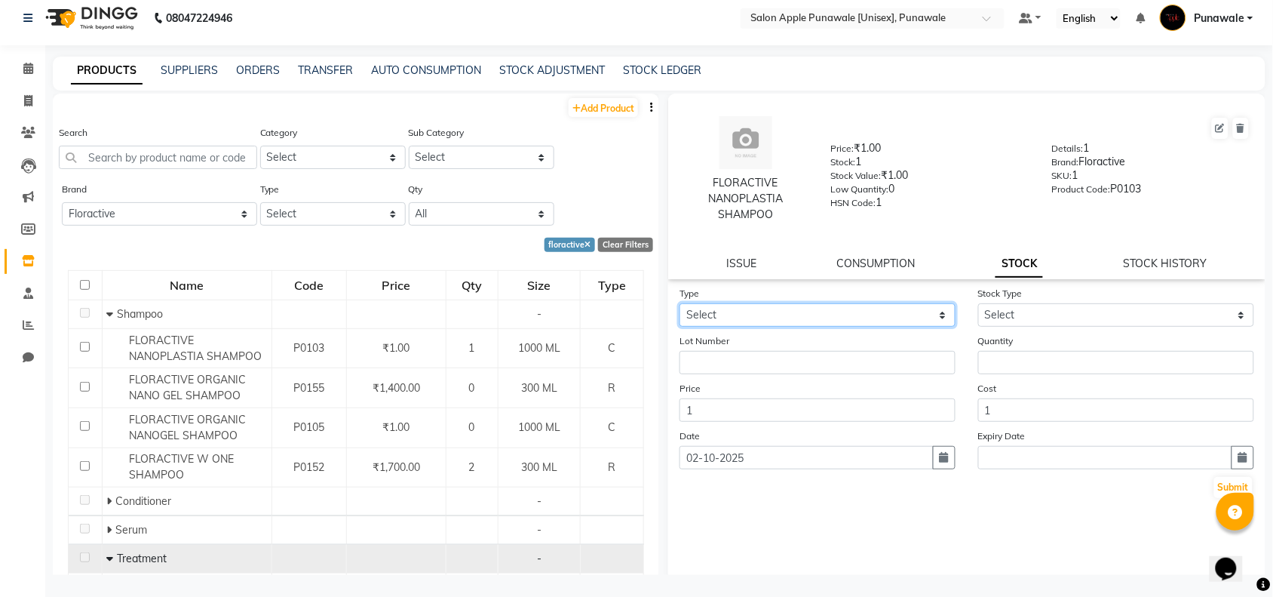
click at [745, 315] on select "Select In Out" at bounding box center [818, 314] width 276 height 23
select select "in"
click at [680, 303] on select "Select In Out" at bounding box center [818, 314] width 276 height 23
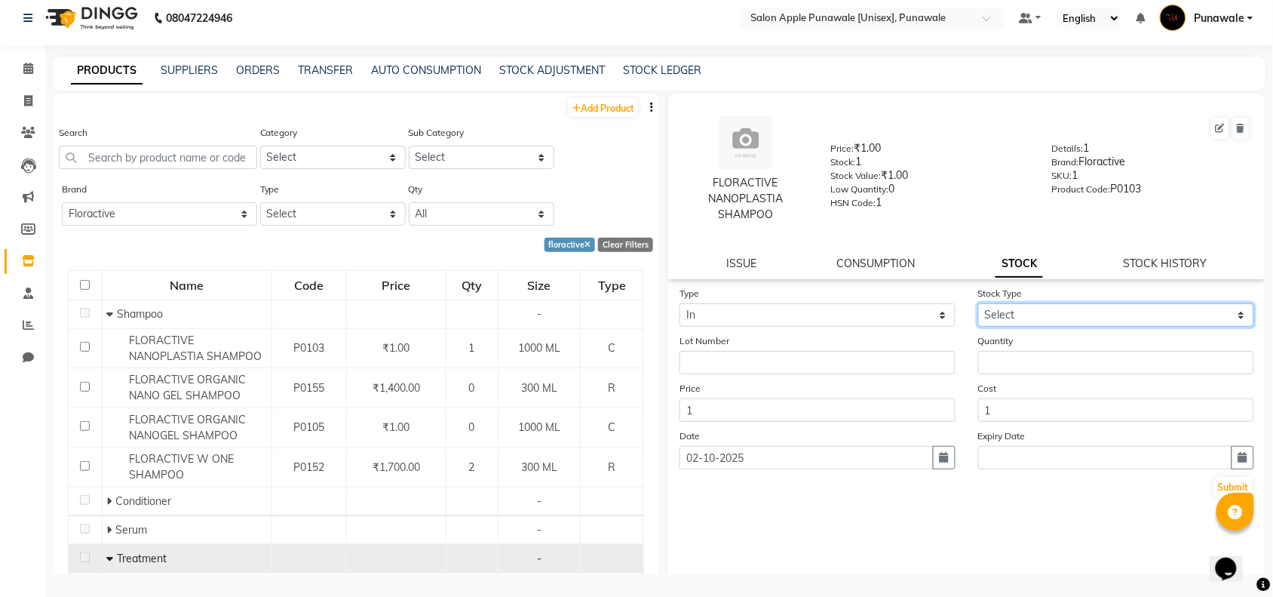
click at [1079, 309] on select "Select New Stock Adjustment Return Other" at bounding box center [1116, 314] width 276 height 23
select select "new stock"
click at [978, 303] on select "Select New Stock Adjustment Return Other" at bounding box center [1116, 314] width 276 height 23
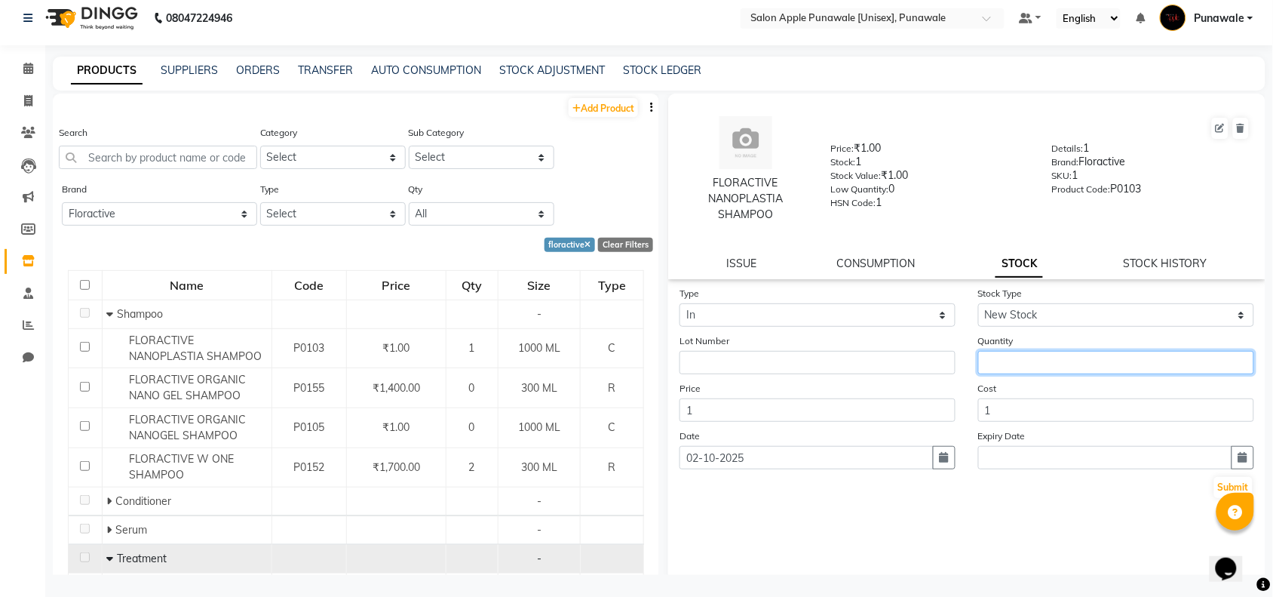
click at [1014, 366] on input "number" at bounding box center [1116, 362] width 276 height 23
type input "1"
click at [1235, 451] on button "button" at bounding box center [1243, 457] width 23 height 23
select select "10"
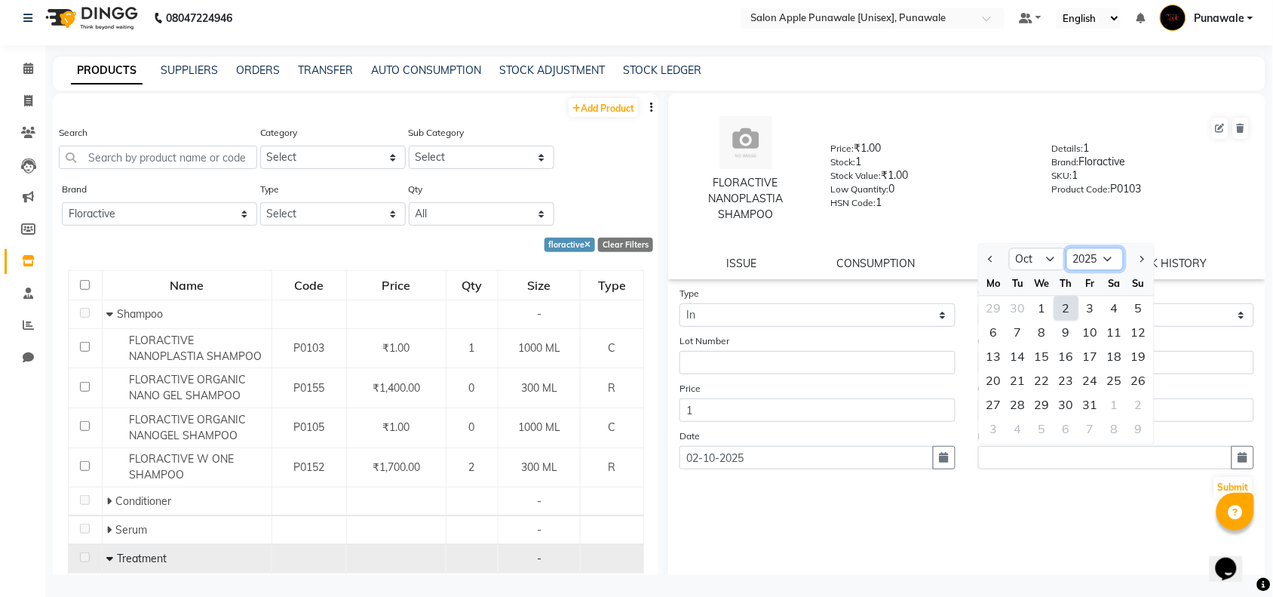
click at [1110, 255] on select "2015 2016 2017 2018 2019 2020 2021 2022 2023 2024 2025 2026 2027 2028 2029 2030…" at bounding box center [1095, 259] width 57 height 23
select select "2028"
click at [1067, 248] on select "2015 2016 2017 2018 2019 2020 2021 2022 2023 2024 2025 2026 2027 2028 2029 2030…" at bounding box center [1095, 259] width 57 height 23
click at [1045, 255] on select "Jan Feb Mar Apr May Jun [DATE] Aug Sep Oct Nov Dec" at bounding box center [1037, 259] width 57 height 23
select select "5"
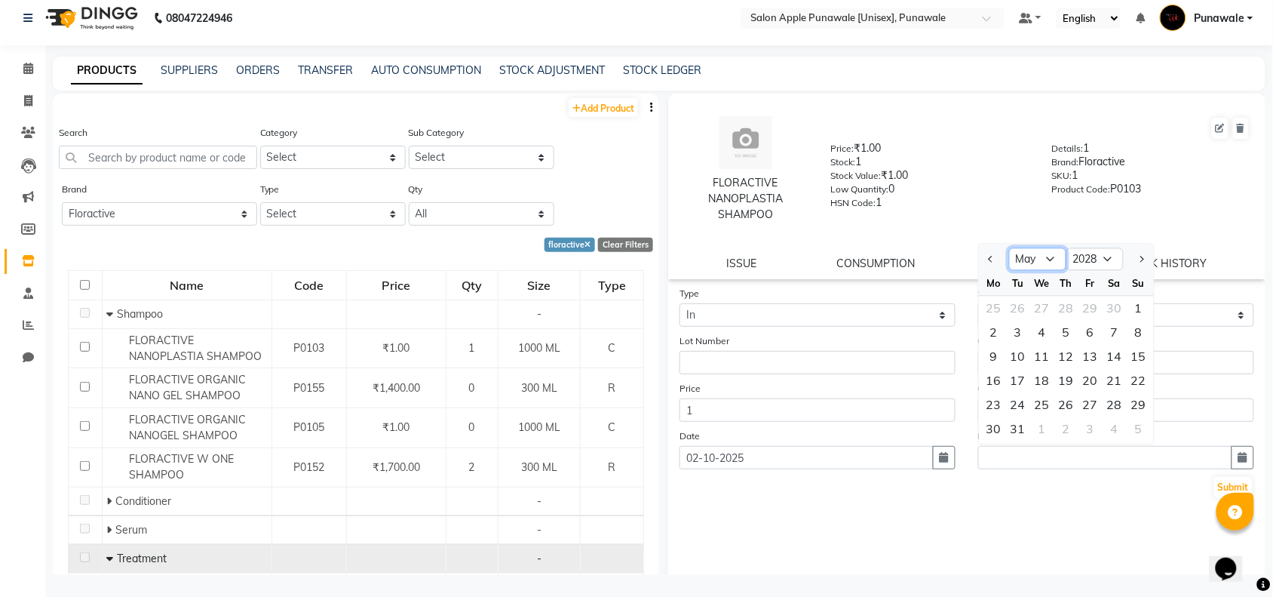
click at [1009, 248] on select "Jan Feb Mar Apr May Jun [DATE] Aug Sep Oct Nov Dec" at bounding box center [1037, 259] width 57 height 23
click at [1214, 483] on button "Submit" at bounding box center [1233, 487] width 38 height 21
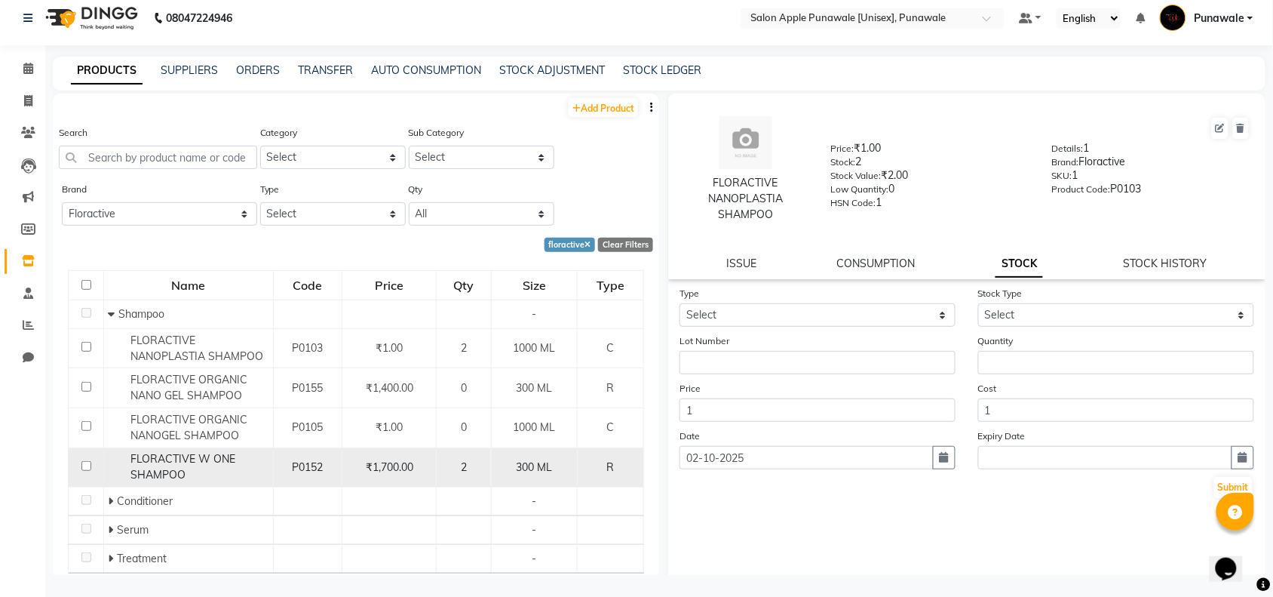
click at [89, 469] on td at bounding box center [86, 467] width 35 height 40
click at [81, 466] on input "checkbox" at bounding box center [86, 466] width 10 height 10
checkbox input "true"
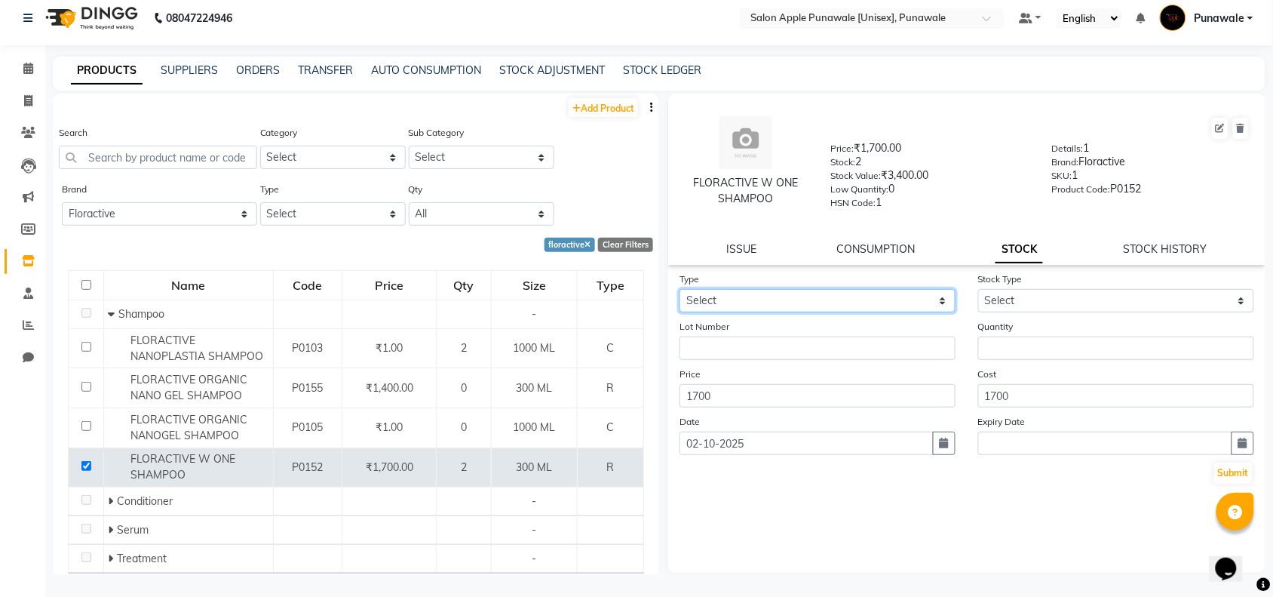
click at [820, 296] on select "Select In Out" at bounding box center [818, 300] width 276 height 23
select select "in"
click at [680, 289] on select "Select In Out" at bounding box center [818, 300] width 276 height 23
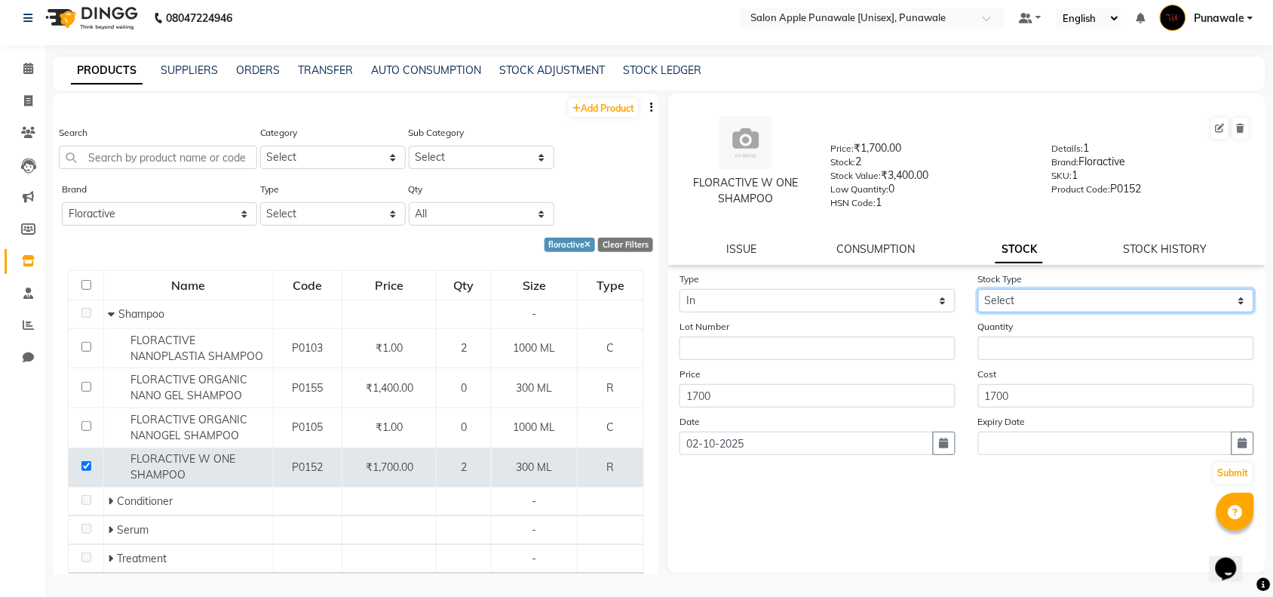
click at [1062, 300] on select "Select New Stock Adjustment Return Other" at bounding box center [1116, 300] width 276 height 23
select select "new stock"
click at [978, 289] on select "Select New Stock Adjustment Return Other" at bounding box center [1116, 300] width 276 height 23
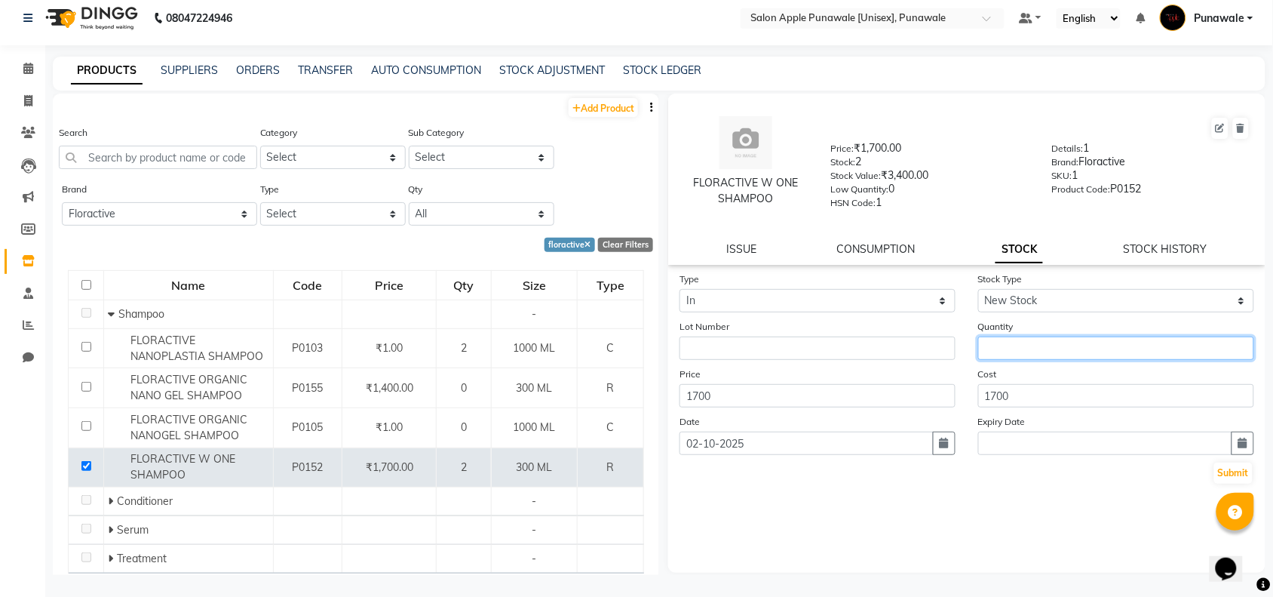
click at [1045, 349] on input "number" at bounding box center [1116, 347] width 276 height 23
type input "5"
click at [1248, 442] on button "button" at bounding box center [1243, 442] width 23 height 23
select select "10"
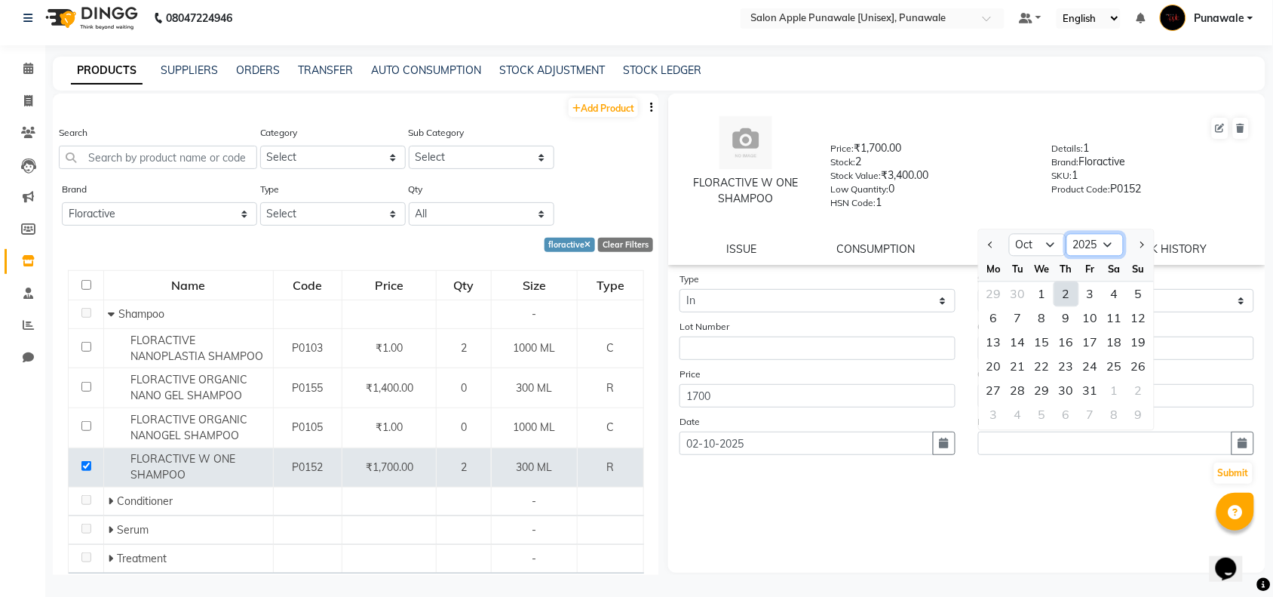
click at [1098, 239] on select "2015 2016 2017 2018 2019 2020 2021 2022 2023 2024 2025 2026 2027 2028 2029 2030…" at bounding box center [1095, 245] width 57 height 23
select select "2028"
click at [1067, 234] on select "2015 2016 2017 2018 2019 2020 2021 2022 2023 2024 2025 2026 2027 2028 2029 2030…" at bounding box center [1095, 245] width 57 height 23
click at [1042, 238] on select "Jan Feb Mar Apr May Jun [DATE] Aug Sep Oct Nov Dec" at bounding box center [1037, 245] width 57 height 23
select select "4"
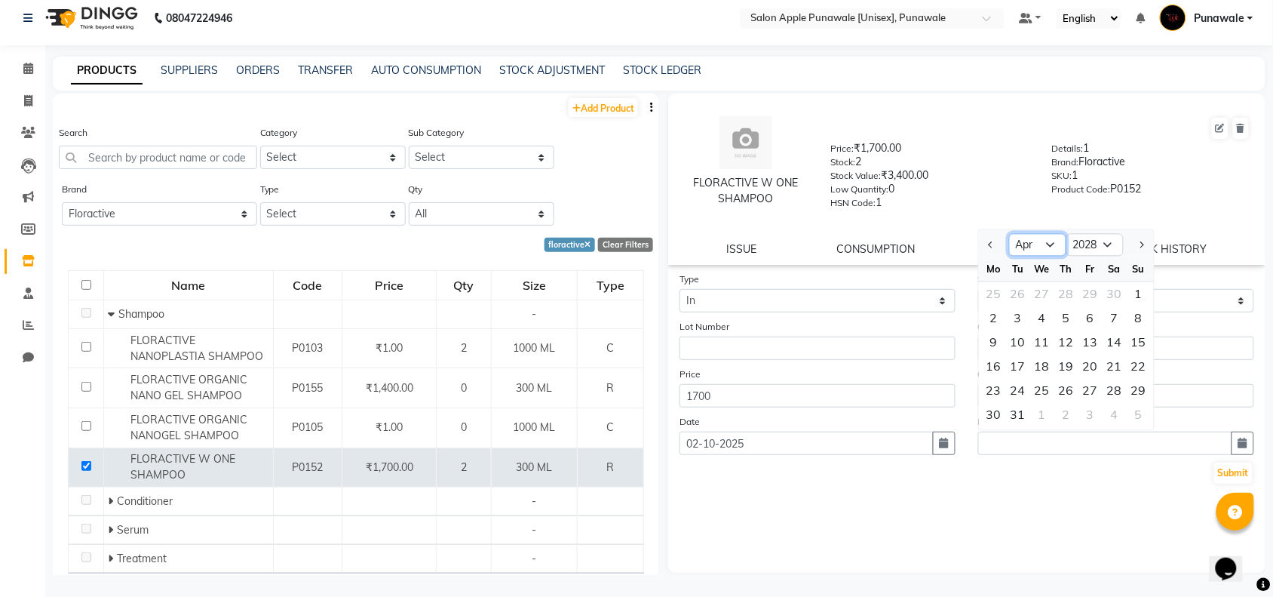
click at [1009, 234] on select "Jan Feb Mar Apr May Jun [DATE] Aug Sep Oct Nov Dec" at bounding box center [1037, 245] width 57 height 23
click at [1245, 468] on button "Submit" at bounding box center [1233, 472] width 38 height 21
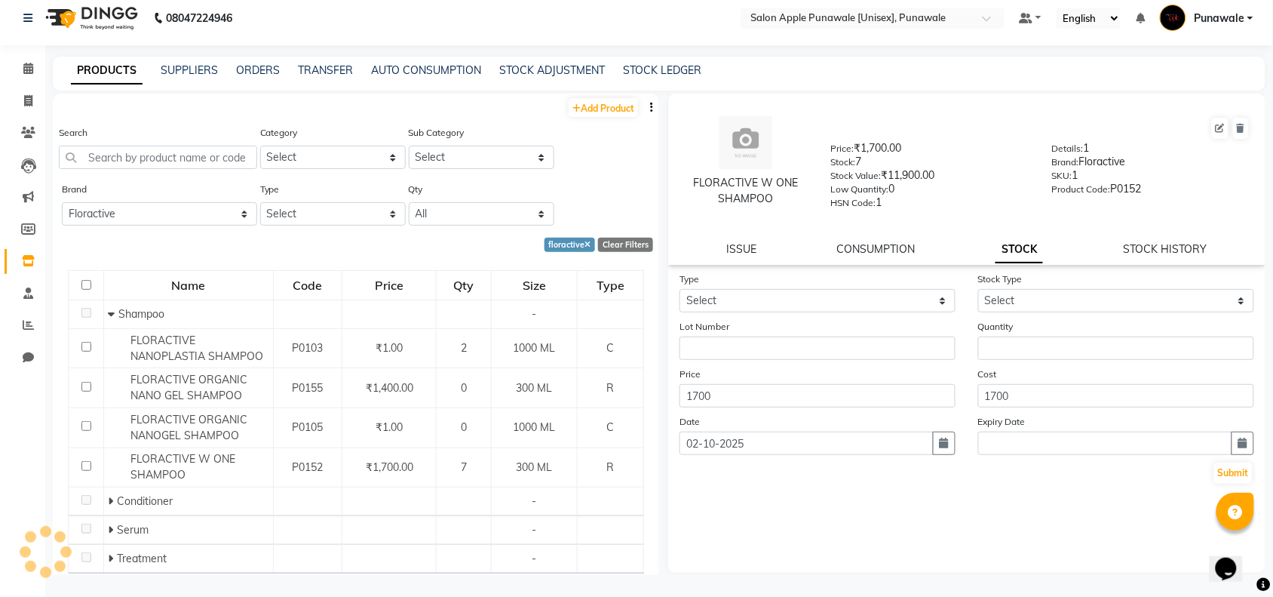
drag, startPoint x: 768, startPoint y: 500, endPoint x: 1282, endPoint y: 476, distance: 515.0
click at [768, 500] on div "Type Select In Out Stock Type Select New Stock Adjustment Return Other Lot Numb…" at bounding box center [966, 422] width 597 height 302
drag, startPoint x: 623, startPoint y: 487, endPoint x: 1287, endPoint y: 523, distance: 664.7
click at [38, 488] on div "Calendar Invoice Clients Leads Marketing Members Inventory Staff Reports Chat C…" at bounding box center [102, 304] width 204 height 541
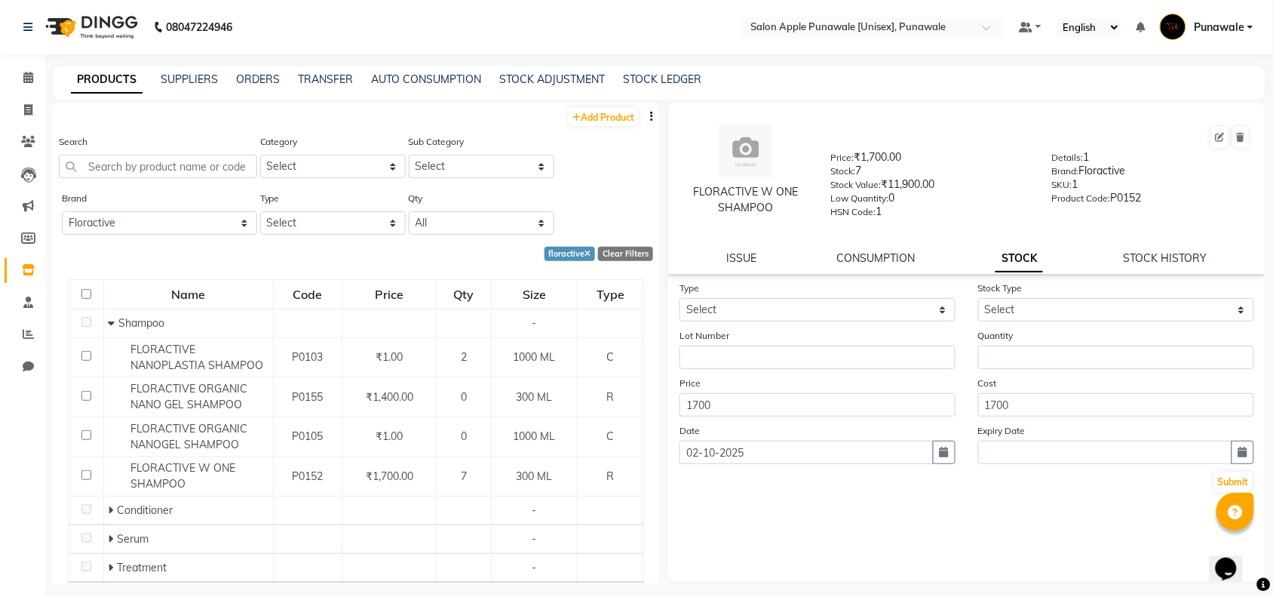
scroll to position [9, 0]
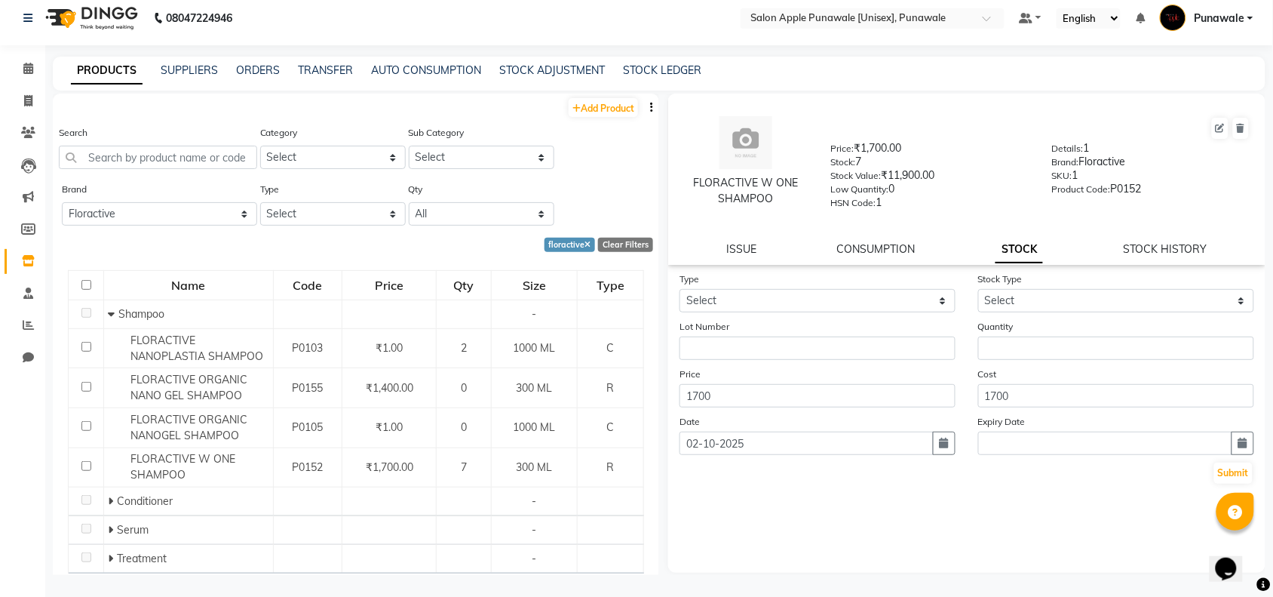
drag, startPoint x: 1287, startPoint y: 505, endPoint x: 1115, endPoint y: 551, distance: 177.8
click at [1115, 551] on div "Type Select In Out Stock Type Select New Stock Adjustment Return Other Lot Numb…" at bounding box center [966, 422] width 597 height 302
click at [34, 69] on span at bounding box center [28, 68] width 26 height 17
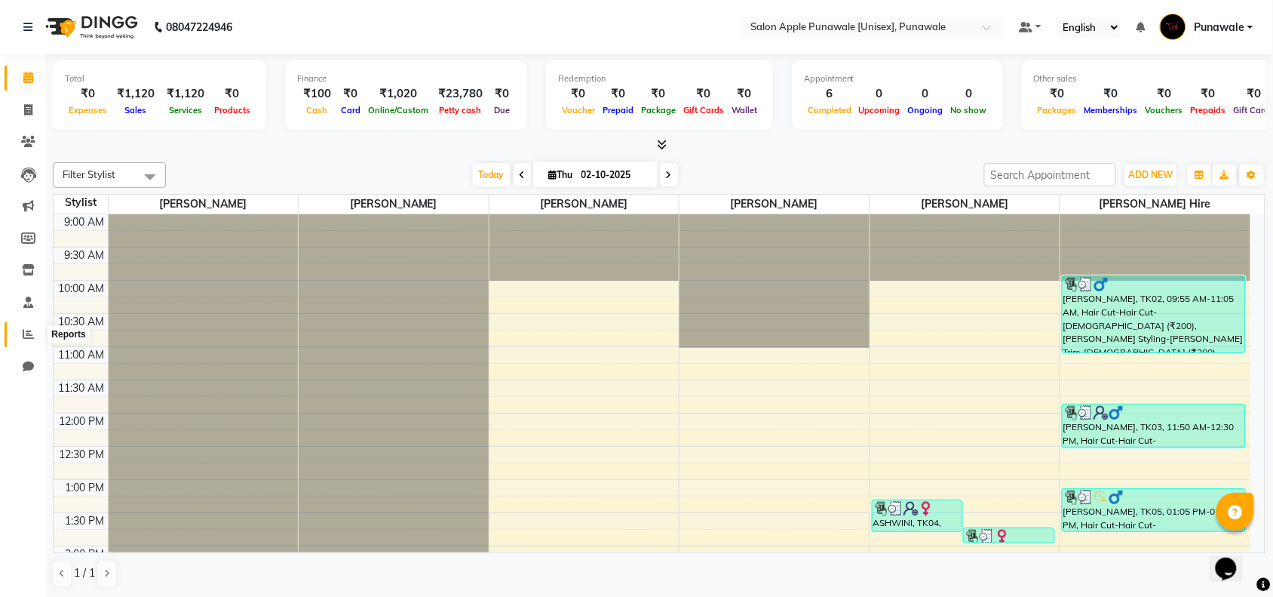
click at [20, 341] on span at bounding box center [28, 334] width 26 height 17
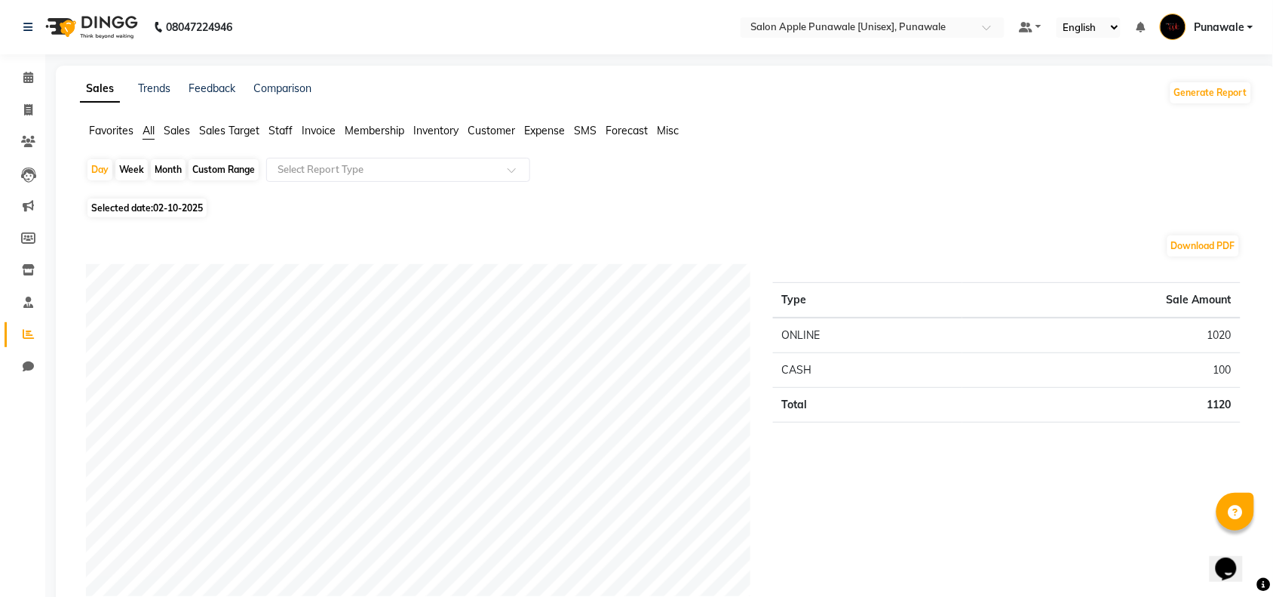
click at [162, 164] on div "Month" at bounding box center [168, 169] width 35 height 21
select select "10"
select select "2025"
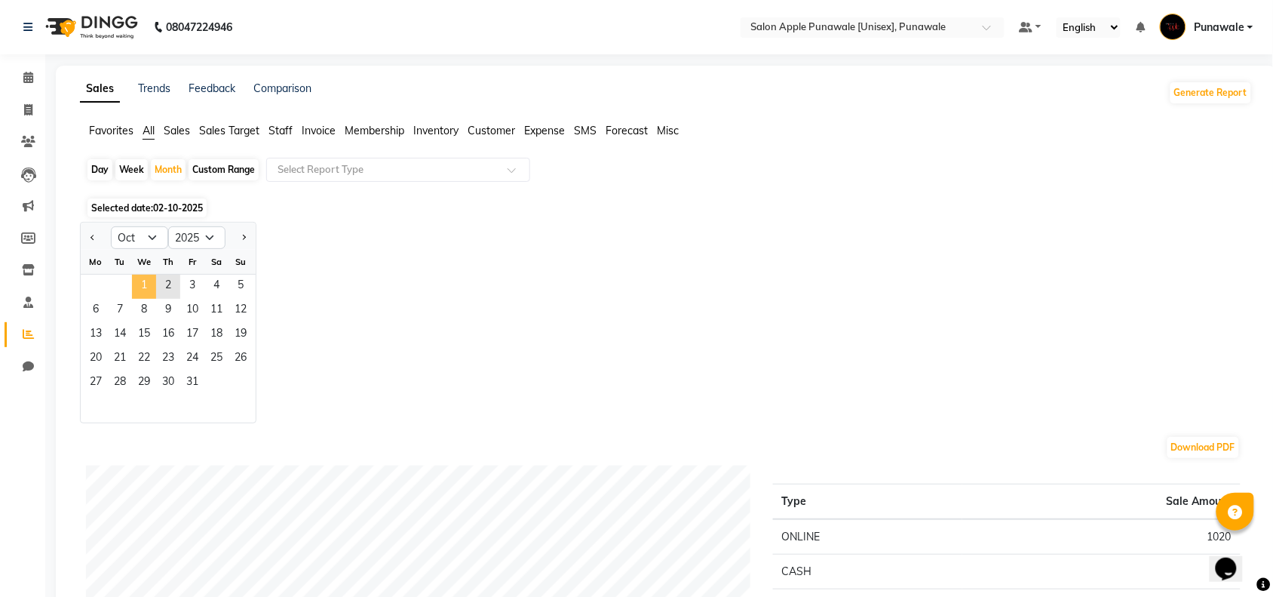
click at [144, 287] on span "1" at bounding box center [144, 287] width 24 height 24
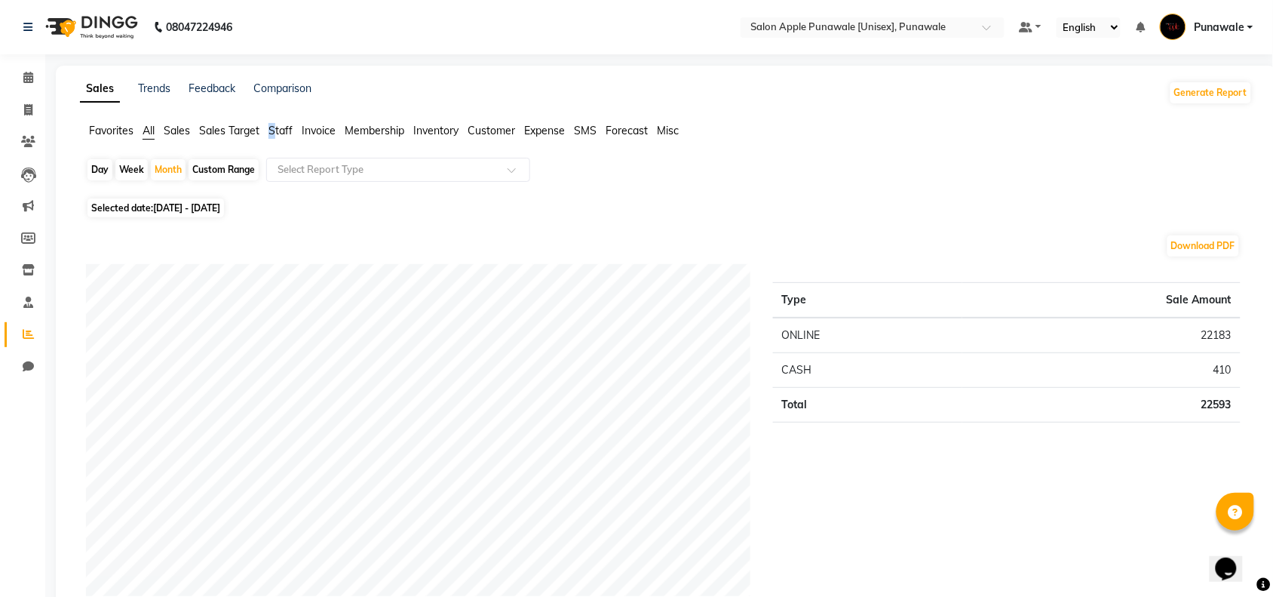
click at [273, 127] on span "Staff" at bounding box center [281, 131] width 24 height 14
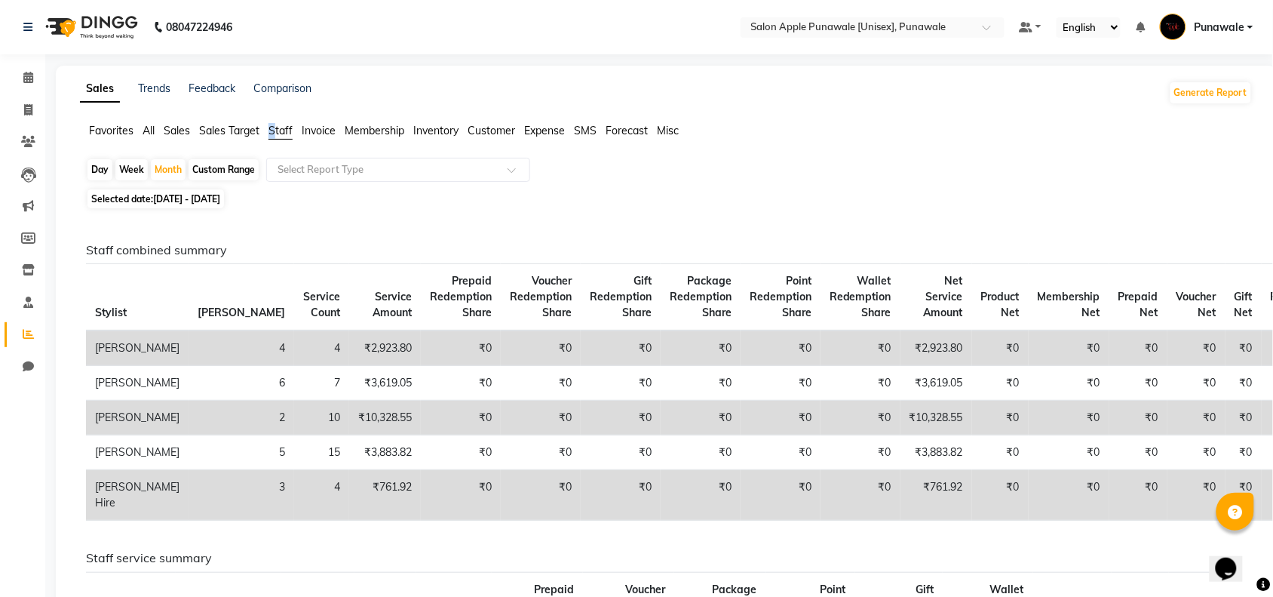
scroll to position [189, 0]
